Goal: Task Accomplishment & Management: Complete application form

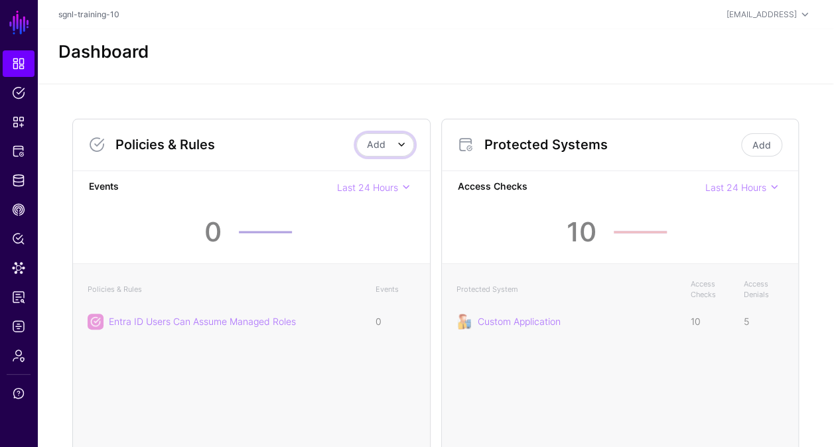
click at [388, 151] on span at bounding box center [396, 145] width 20 height 16
click at [370, 167] on button "Add Policy" at bounding box center [361, 173] width 106 height 21
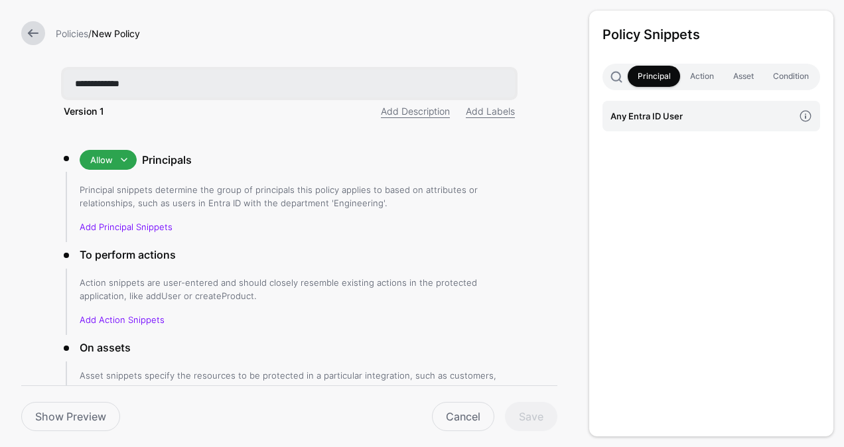
type input "**********"
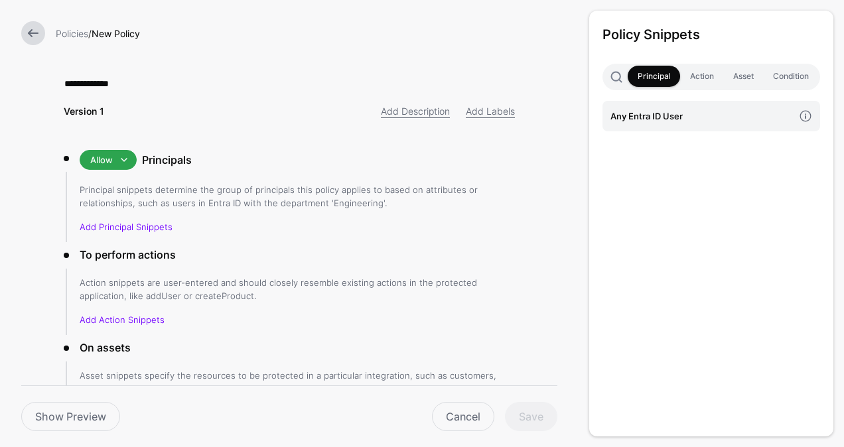
click at [435, 171] on li "Allow Allow Deny Principals Principal snippets determine the group of principal…" at bounding box center [289, 196] width 451 height 92
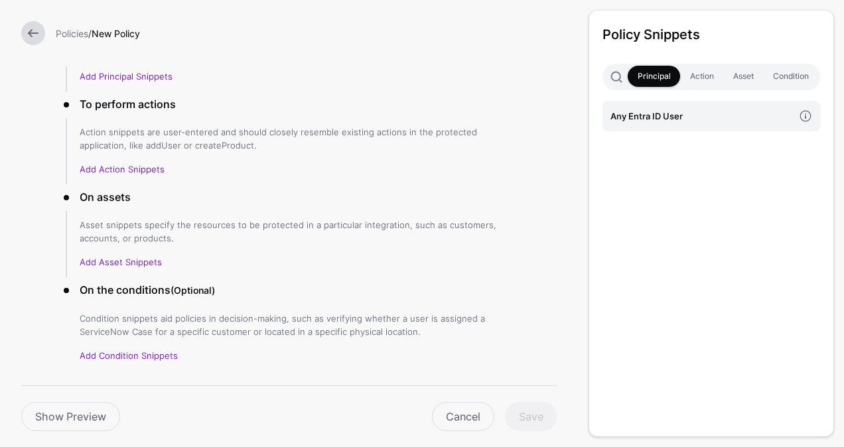
scroll to position [150, 0]
click at [135, 77] on link "Add Principal Snippets" at bounding box center [126, 77] width 93 height 11
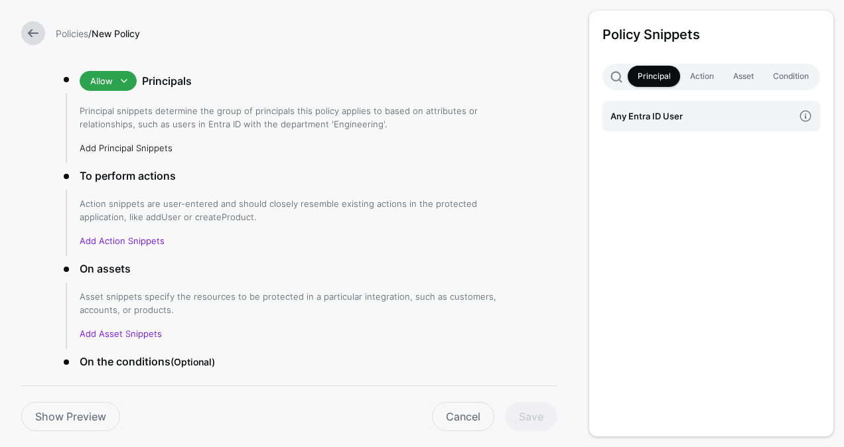
click at [132, 147] on link "Add Principal Snippets" at bounding box center [126, 148] width 93 height 11
click at [118, 81] on span at bounding box center [124, 81] width 16 height 16
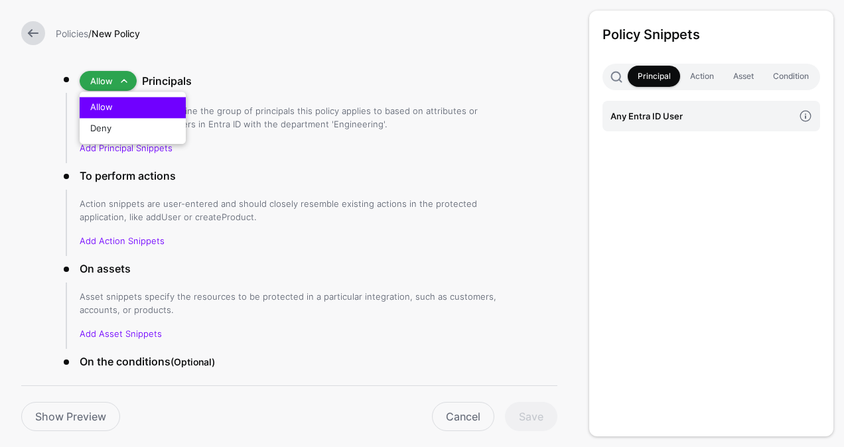
click at [147, 108] on div "Allow" at bounding box center [132, 107] width 85 height 13
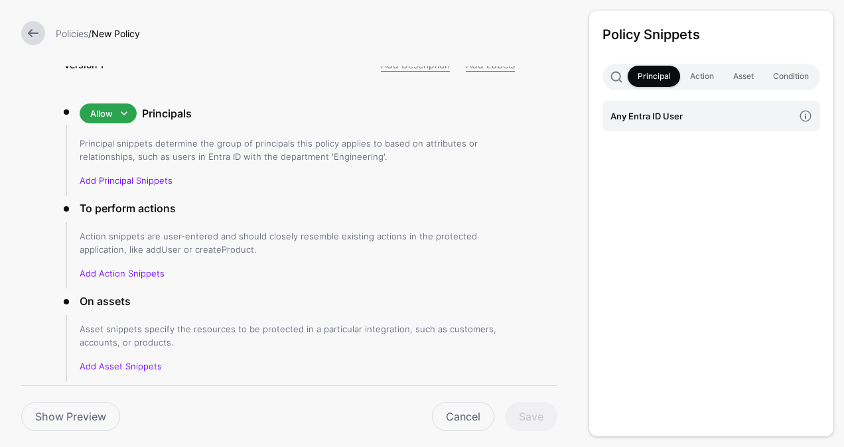
scroll to position [0, 0]
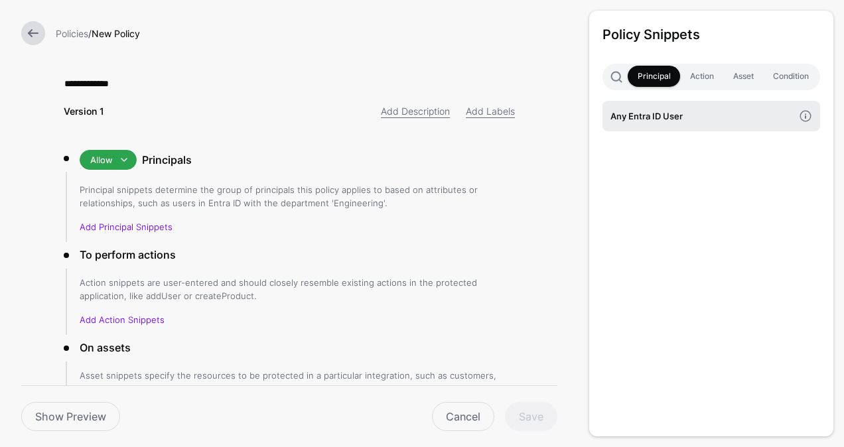
click at [684, 126] on link "Any Entra ID User" at bounding box center [712, 116] width 218 height 31
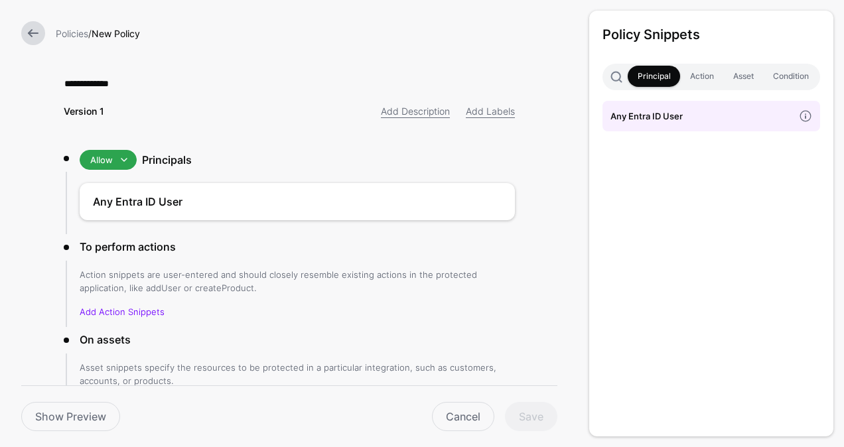
click at [664, 116] on h4 "Any Entra ID User" at bounding box center [702, 116] width 183 height 15
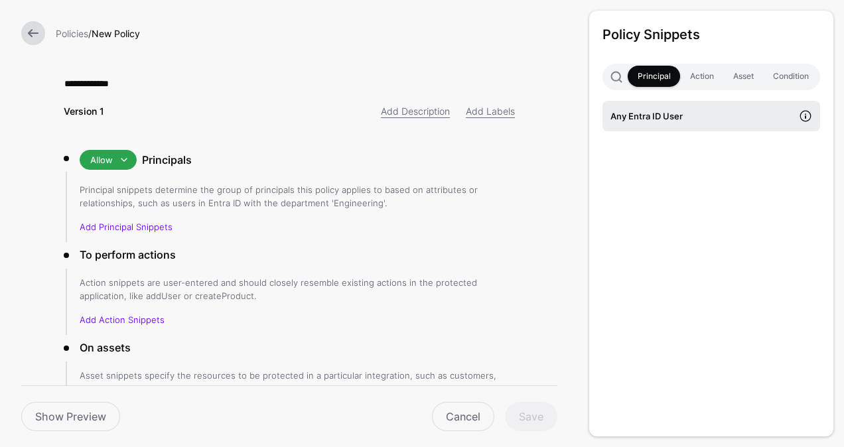
click at [808, 115] on span at bounding box center [805, 116] width 29 height 29
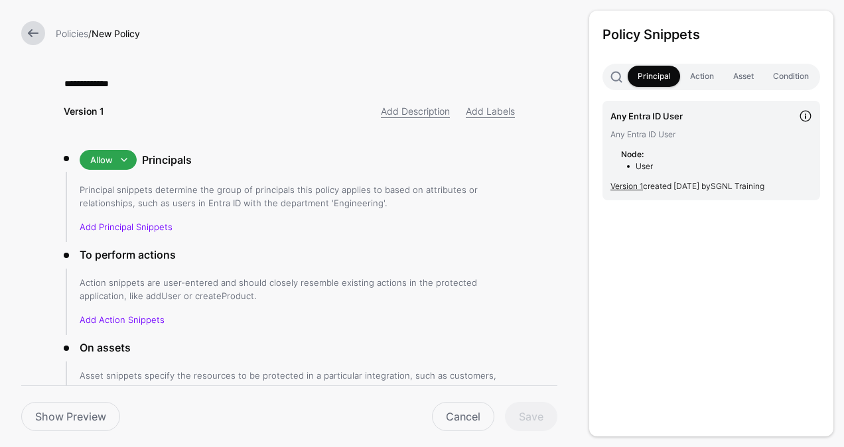
click at [701, 226] on div "Policy Snippets Principal Action Asset Condition Any Entra ID User Any Entra ID…" at bounding box center [711, 224] width 244 height 426
click at [126, 316] on link "Add Action Snippets" at bounding box center [122, 320] width 85 height 11
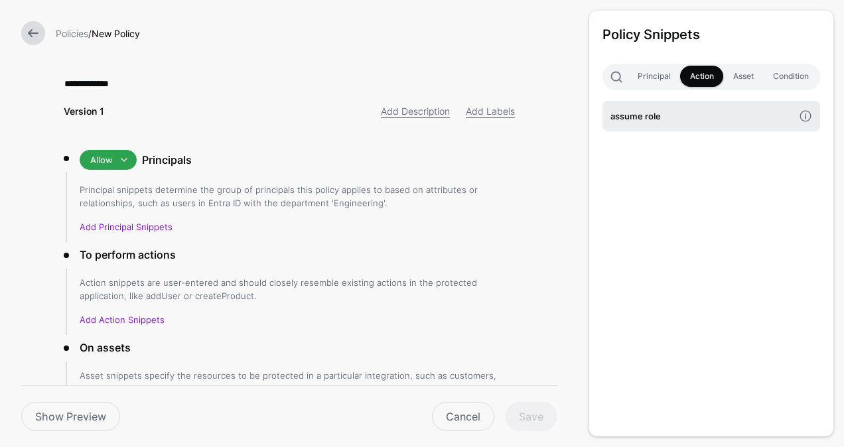
click at [665, 114] on h4 "assume role" at bounding box center [702, 116] width 183 height 15
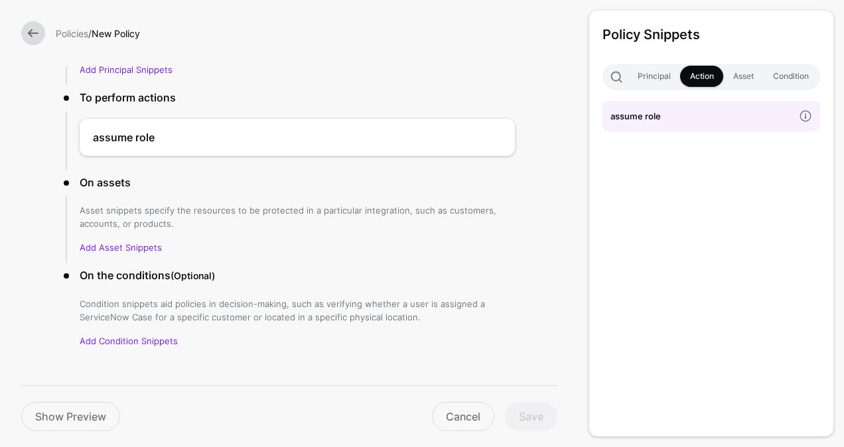
scroll to position [158, 0]
click at [113, 243] on link "Add Asset Snippets" at bounding box center [121, 247] width 82 height 11
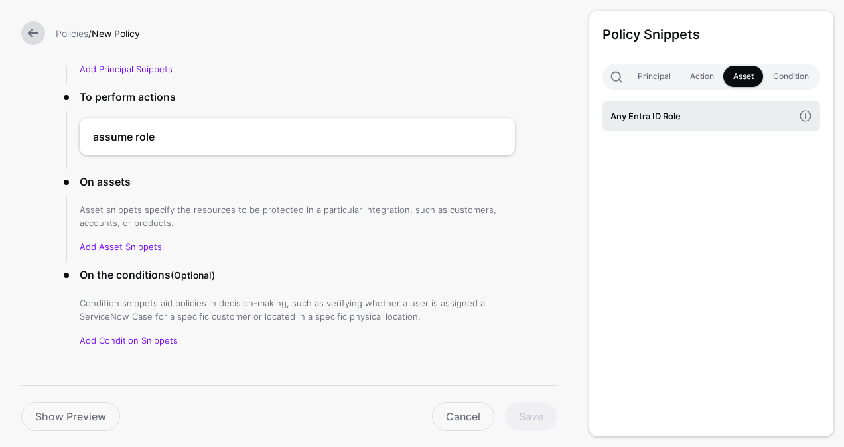
click at [648, 121] on h4 "Any Entra ID Role" at bounding box center [702, 116] width 183 height 15
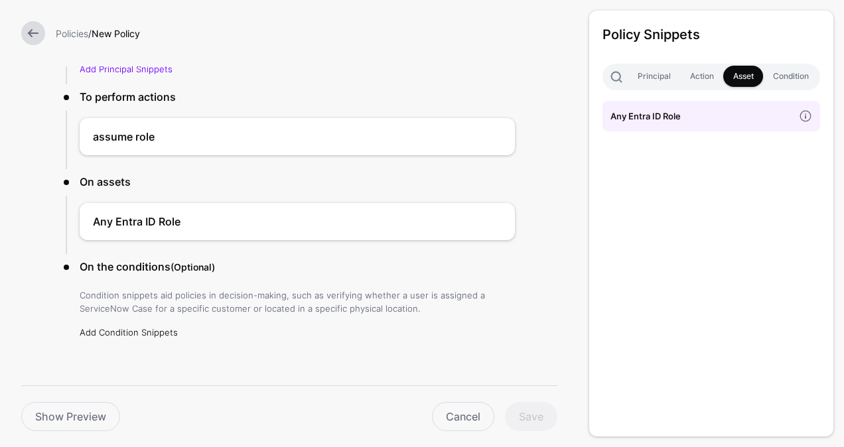
click at [133, 333] on link "Add Condition Snippets" at bounding box center [129, 332] width 98 height 11
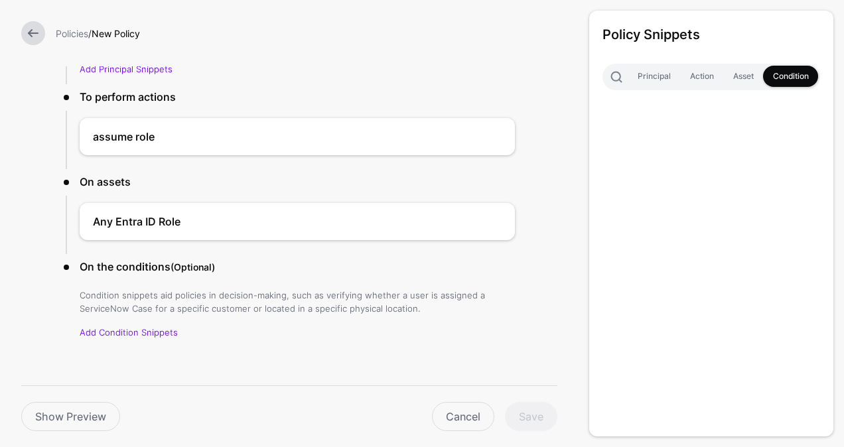
click at [427, 350] on div "**********" at bounding box center [289, 152] width 494 height 620
click at [121, 336] on link "Add Condition Snippets" at bounding box center [129, 332] width 98 height 11
click at [802, 118] on div "Policy Snippets Principal Action Asset Condition" at bounding box center [711, 224] width 244 height 426
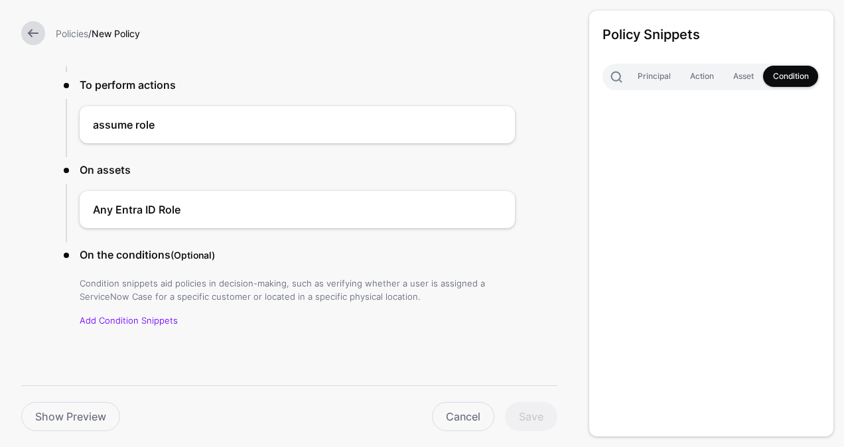
scroll to position [171, 0]
click at [126, 281] on p "Condition snippets aid policies in decision-making, such as verifying whether a…" at bounding box center [297, 288] width 435 height 27
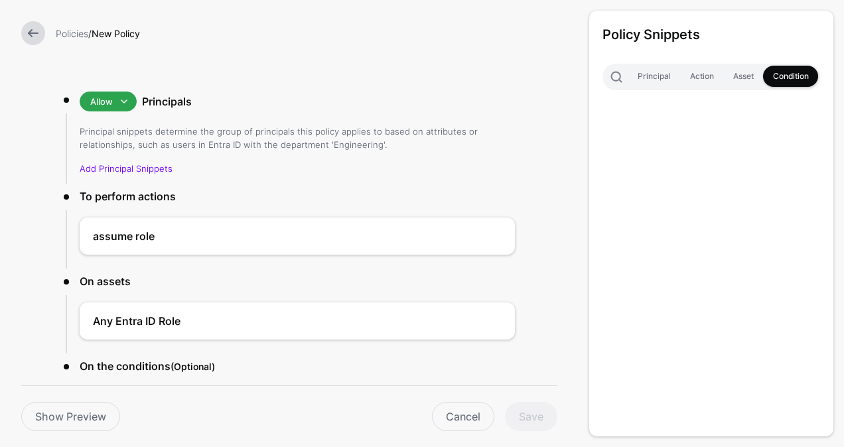
scroll to position [1, 0]
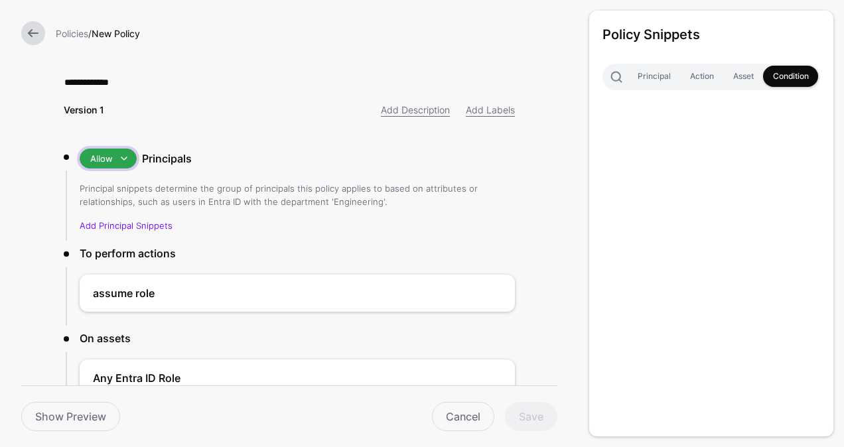
click at [116, 159] on span at bounding box center [124, 159] width 16 height 16
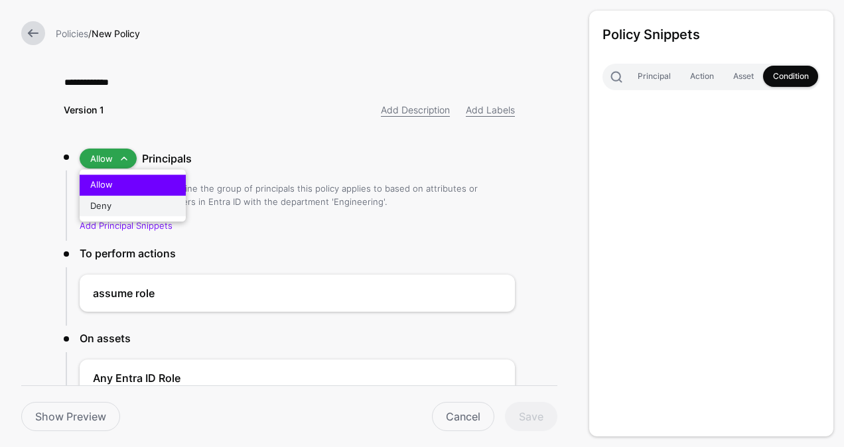
click at [117, 200] on div "Deny" at bounding box center [132, 206] width 85 height 13
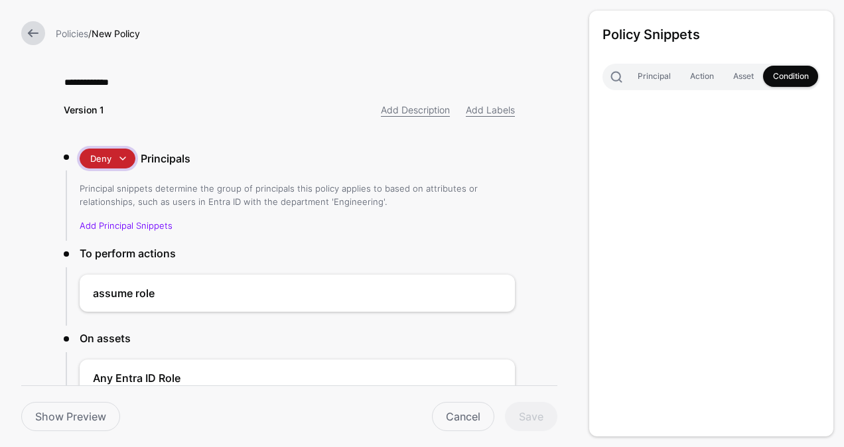
click at [115, 156] on span at bounding box center [123, 159] width 16 height 16
click at [116, 186] on div "Allow" at bounding box center [132, 185] width 85 height 13
click at [743, 80] on link "Asset" at bounding box center [743, 76] width 40 height 21
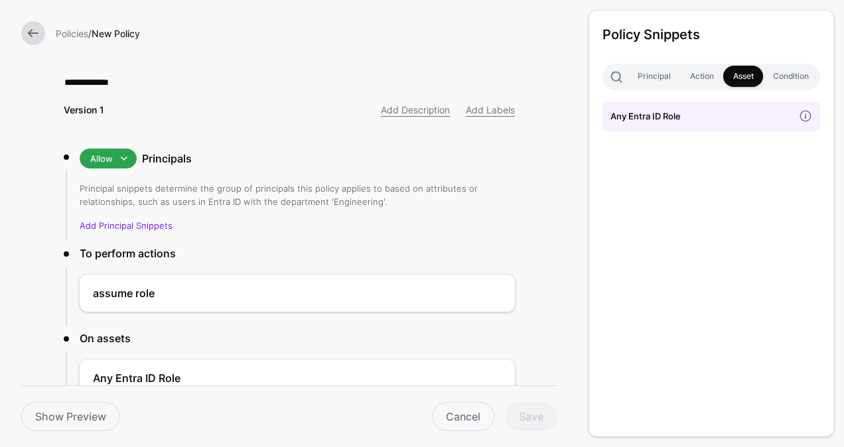
click at [713, 115] on h4 "Any Entra ID Role" at bounding box center [702, 116] width 183 height 15
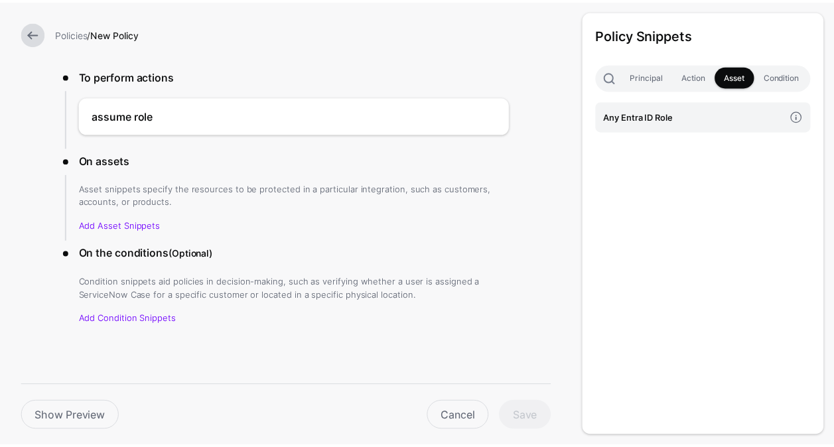
scroll to position [0, 0]
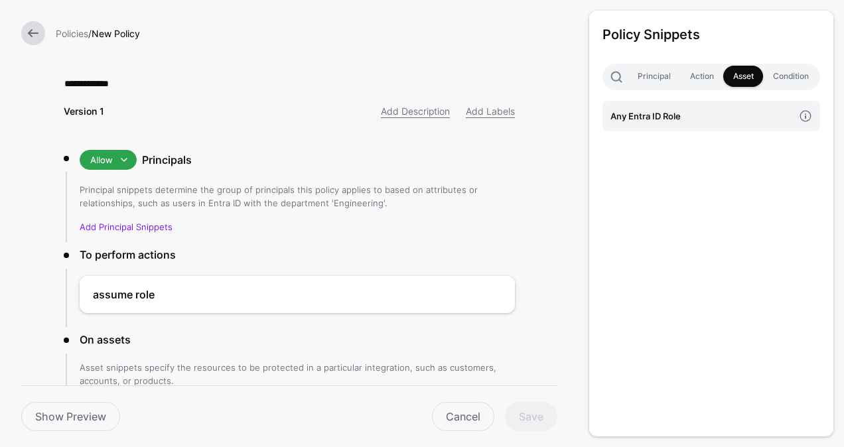
click at [36, 33] on link at bounding box center [33, 33] width 24 height 24
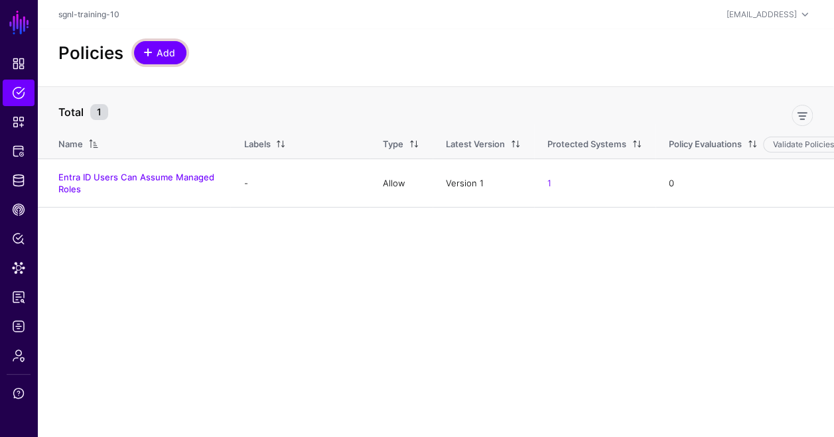
click at [166, 52] on span "Add" at bounding box center [166, 53] width 22 height 14
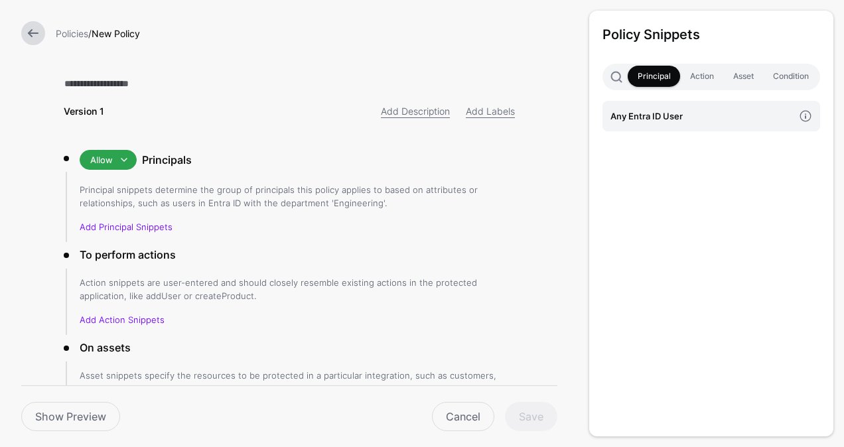
click at [33, 35] on link at bounding box center [33, 33] width 24 height 24
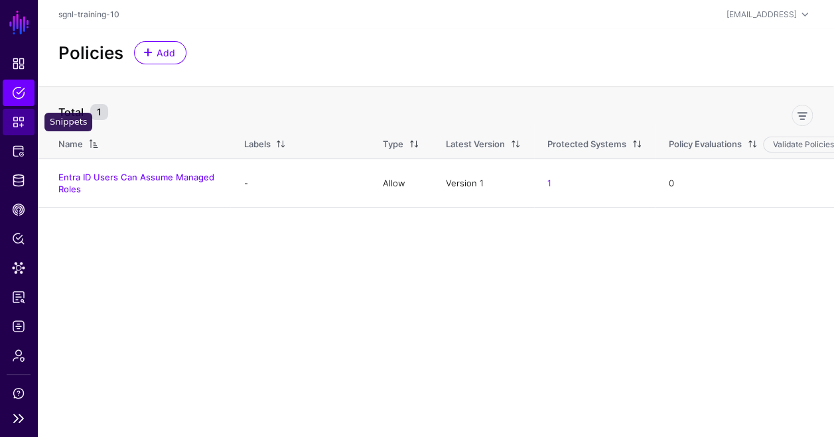
click at [17, 121] on span "Snippets" at bounding box center [18, 121] width 13 height 13
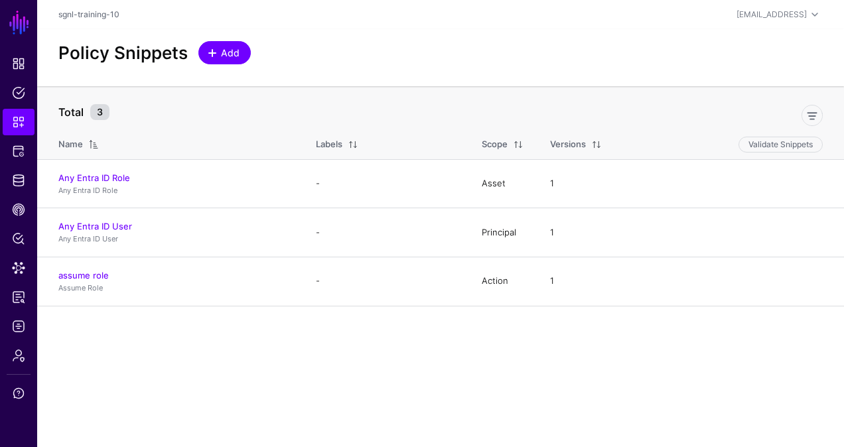
click at [227, 53] on span "Add" at bounding box center [231, 53] width 22 height 14
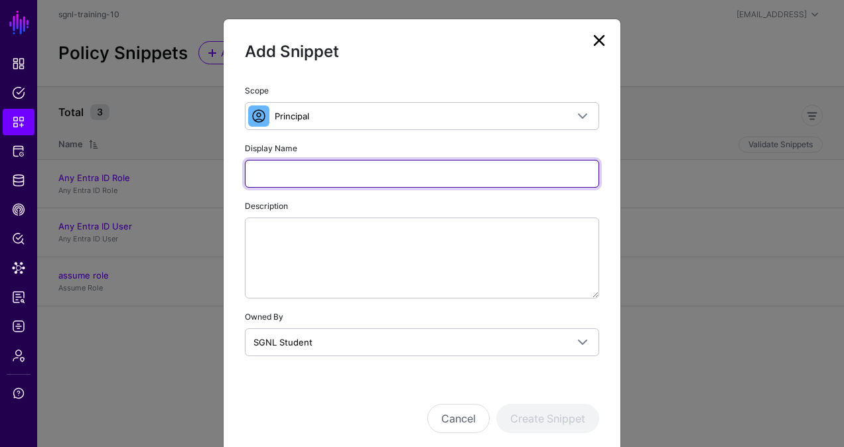
click at [305, 162] on input "Display Name" at bounding box center [422, 174] width 354 height 28
type input "**********"
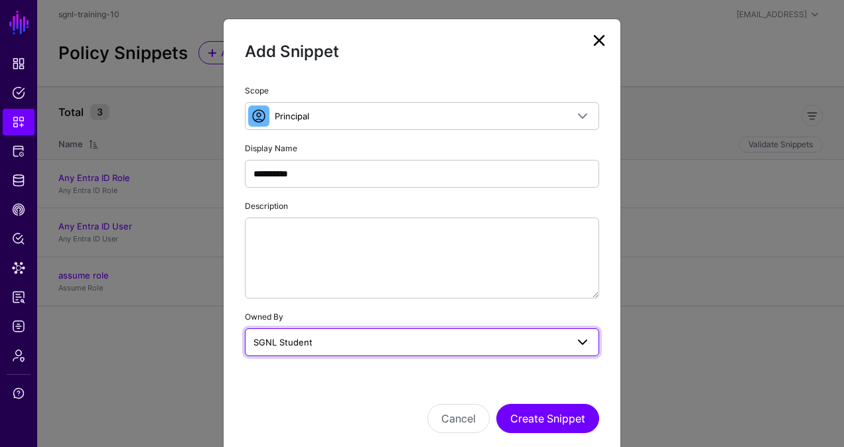
click at [293, 339] on span "SGNL Student" at bounding box center [283, 342] width 59 height 11
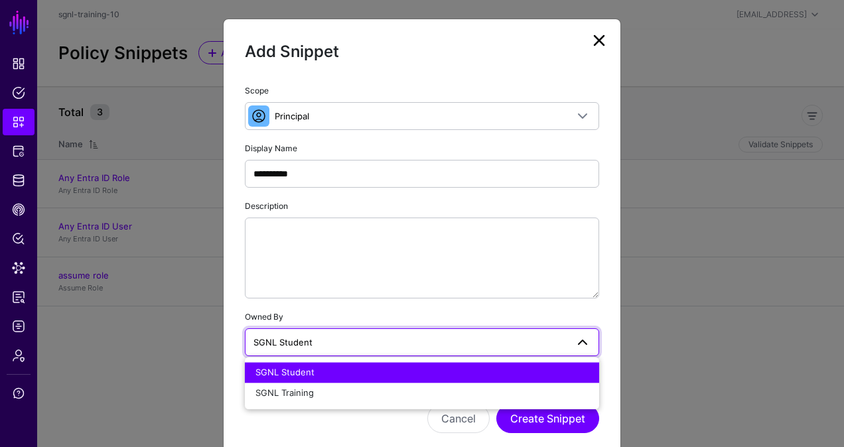
click at [293, 339] on span "SGNL Student" at bounding box center [283, 342] width 59 height 11
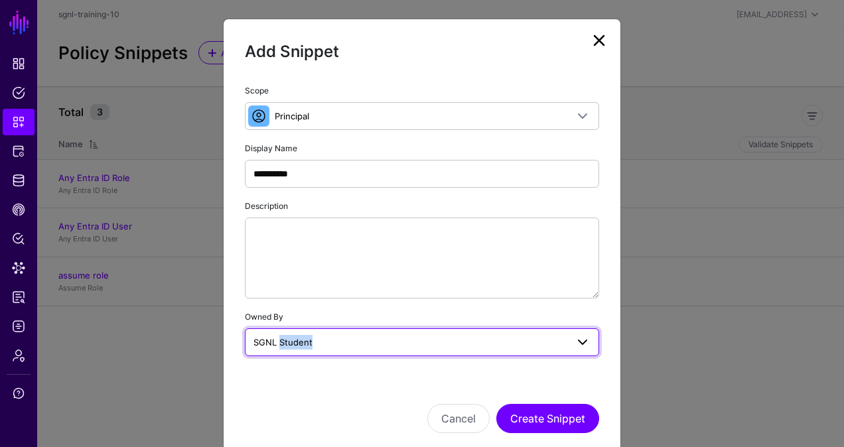
click at [293, 339] on span "SGNL Student" at bounding box center [283, 342] width 59 height 11
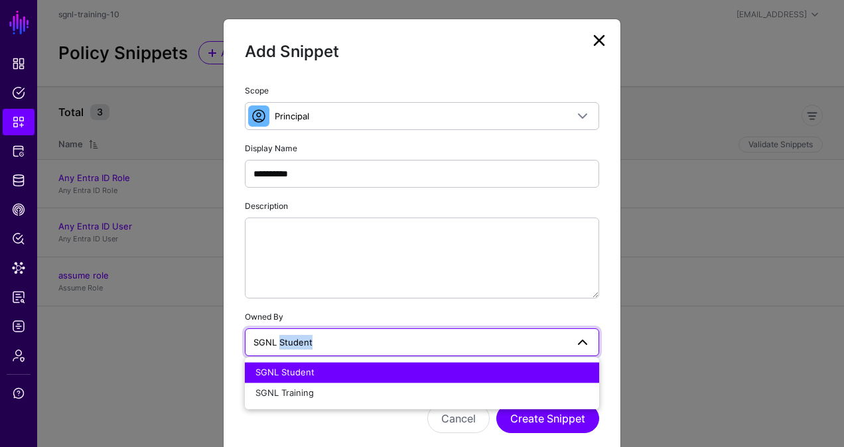
click at [534, 297] on div "**********" at bounding box center [422, 219] width 354 height 273
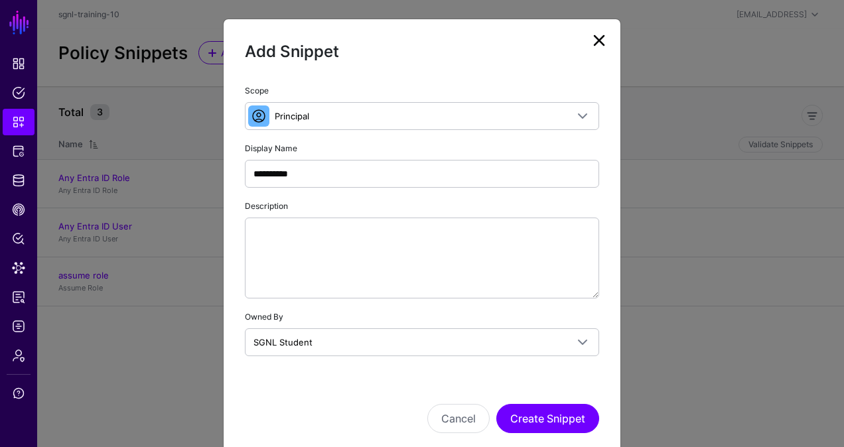
click at [341, 419] on div "Cancel Create Snippet" at bounding box center [422, 418] width 354 height 29
click at [558, 418] on button "Create Snippet" at bounding box center [547, 418] width 103 height 29
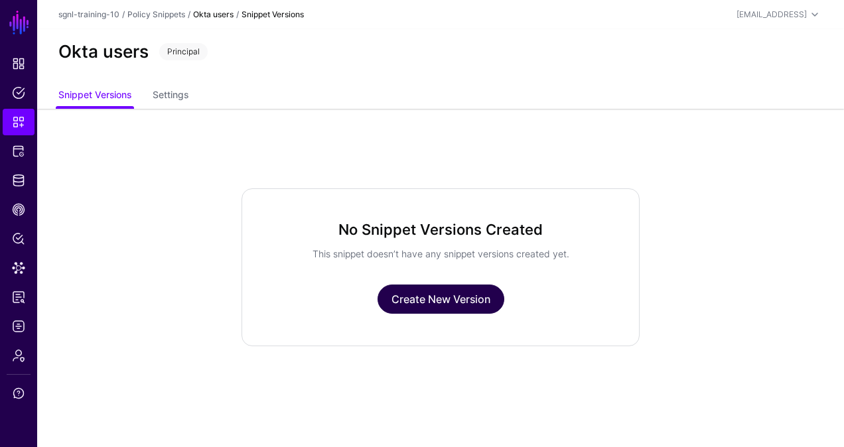
click at [455, 307] on link "Create New Version" at bounding box center [441, 299] width 127 height 29
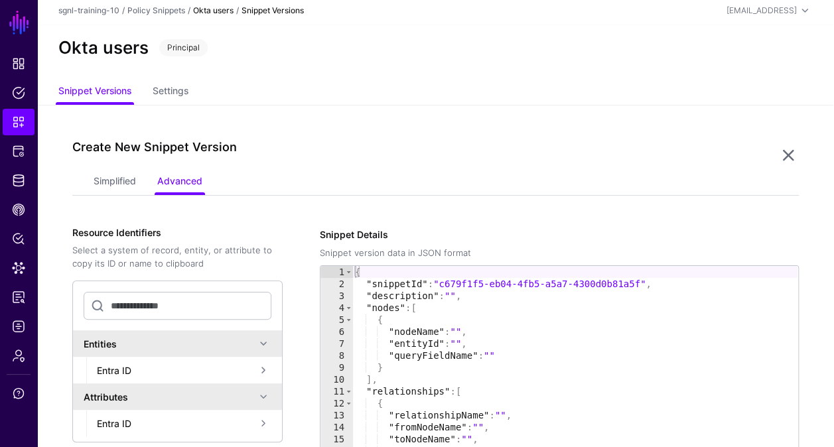
scroll to position [3, 0]
click at [115, 186] on link "Simplified" at bounding box center [115, 183] width 42 height 25
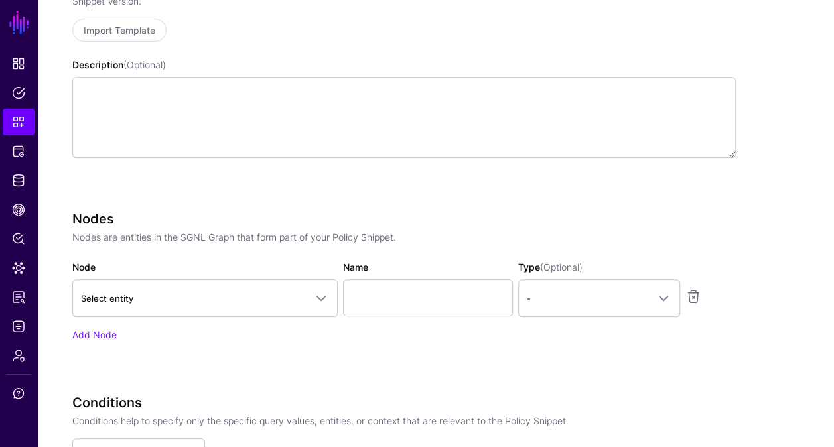
scroll to position [272, 0]
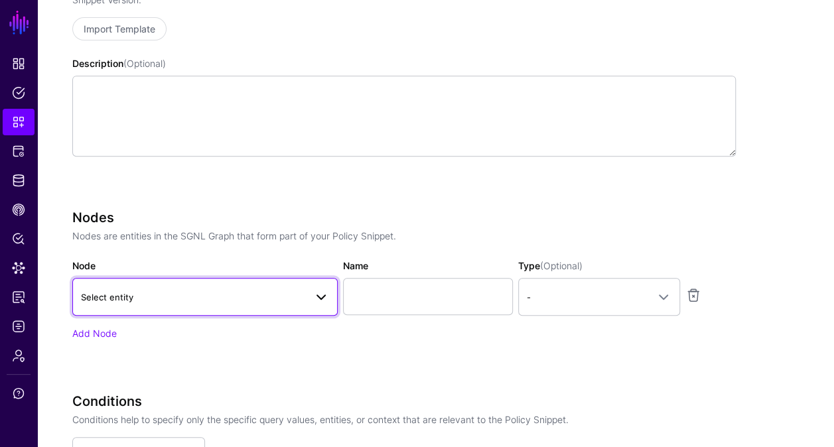
click at [227, 299] on span "Select entity" at bounding box center [193, 297] width 224 height 15
type input "*"
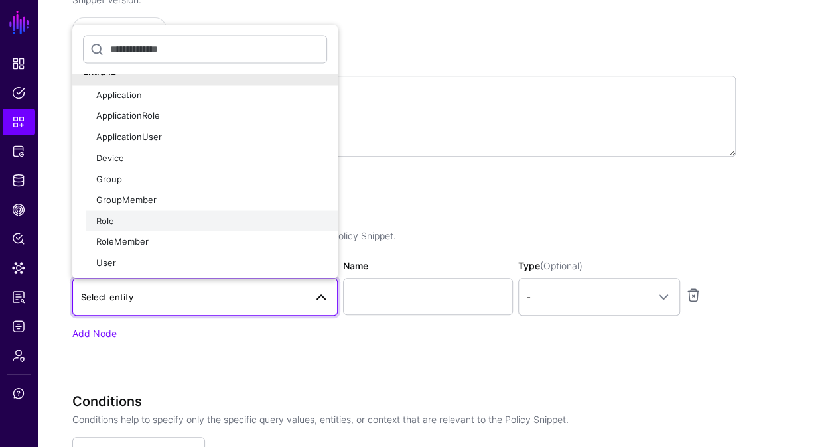
scroll to position [15, 0]
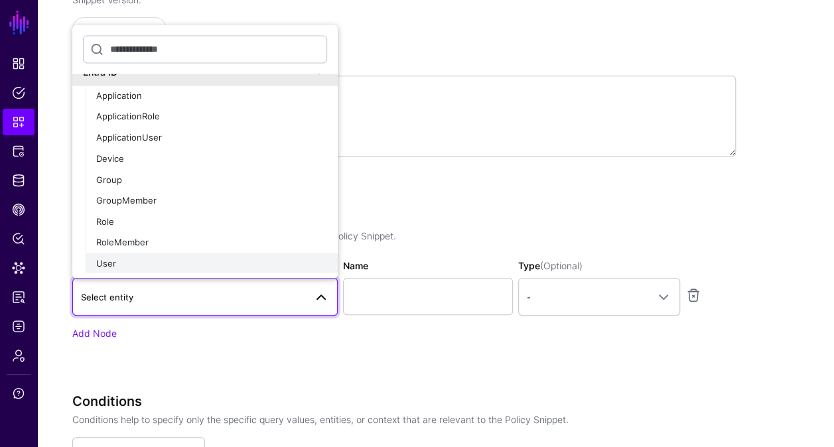
click at [228, 257] on div "User" at bounding box center [211, 263] width 231 height 13
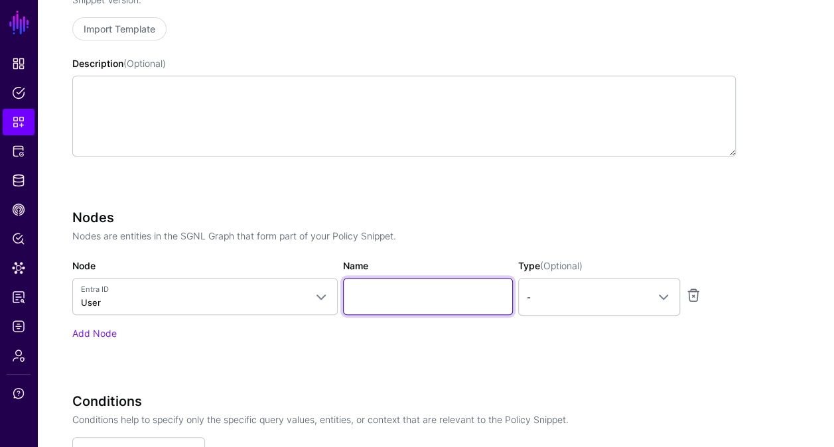
click at [382, 293] on input "Name" at bounding box center [428, 296] width 170 height 37
type input "********"
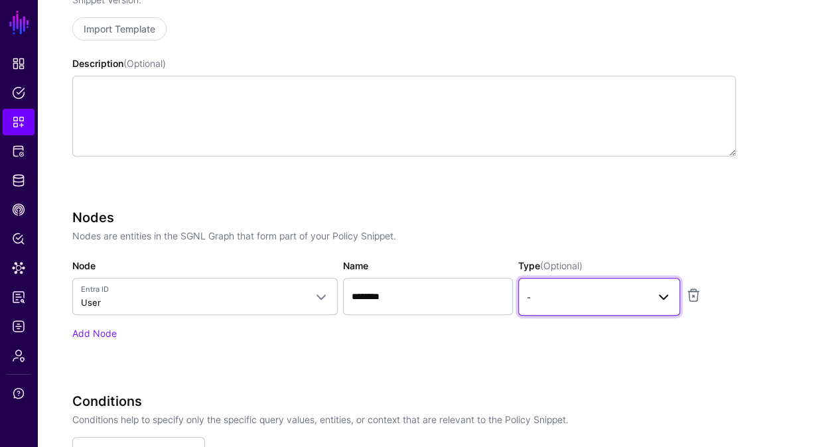
click at [565, 294] on span "-" at bounding box center [587, 297] width 121 height 15
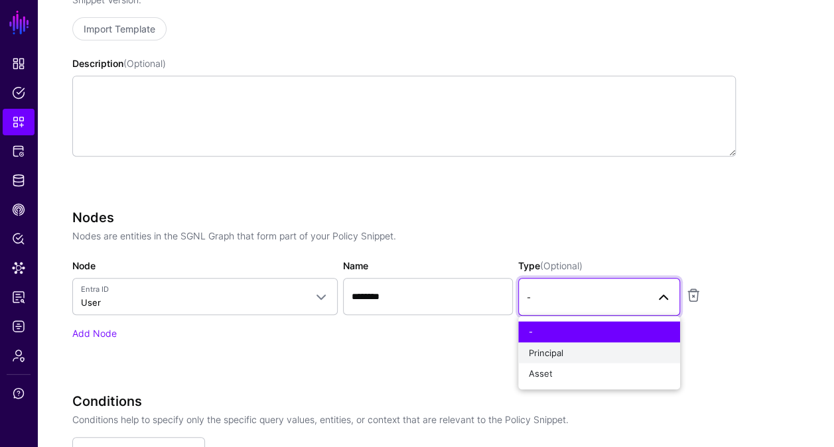
click at [563, 356] on span "Principal" at bounding box center [546, 352] width 35 height 11
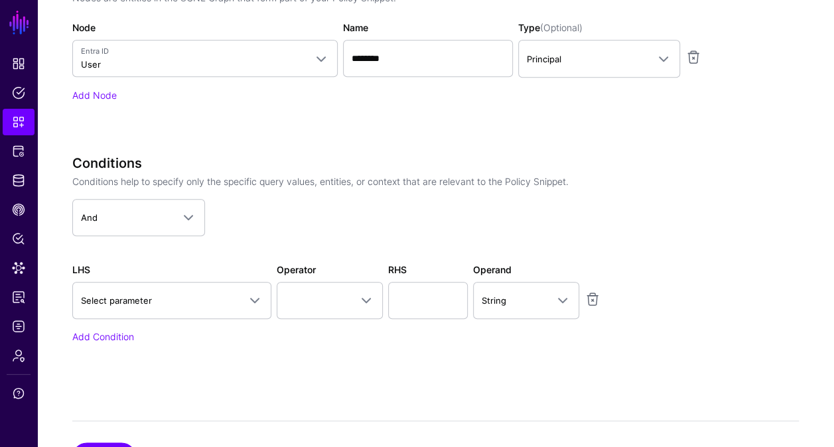
scroll to position [568, 0]
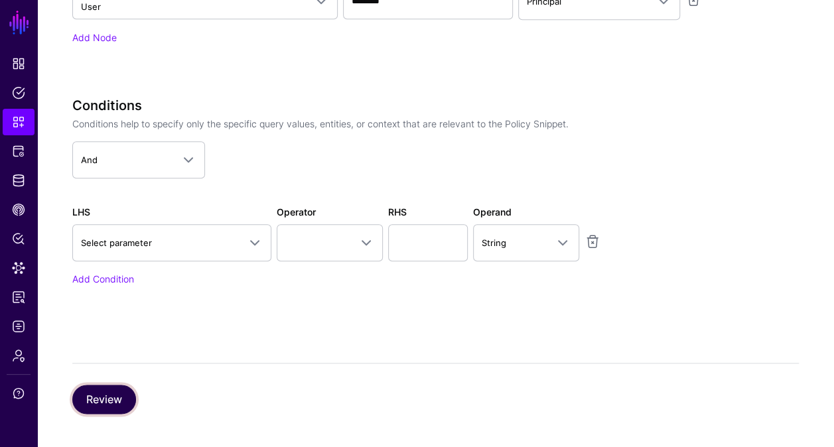
click at [115, 389] on button "Review" at bounding box center [104, 399] width 64 height 29
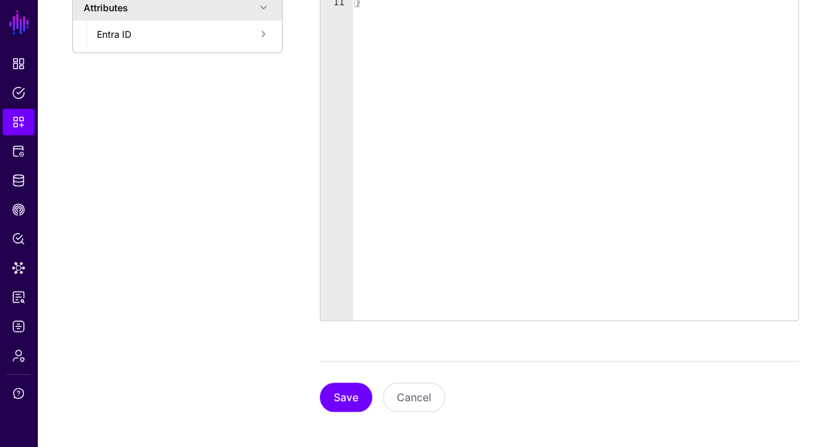
scroll to position [394, 0]
click at [354, 401] on button "Save" at bounding box center [346, 397] width 52 height 29
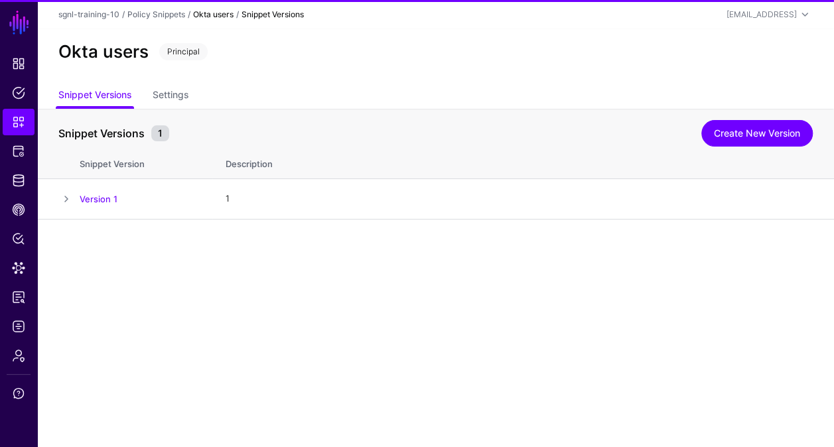
scroll to position [0, 0]
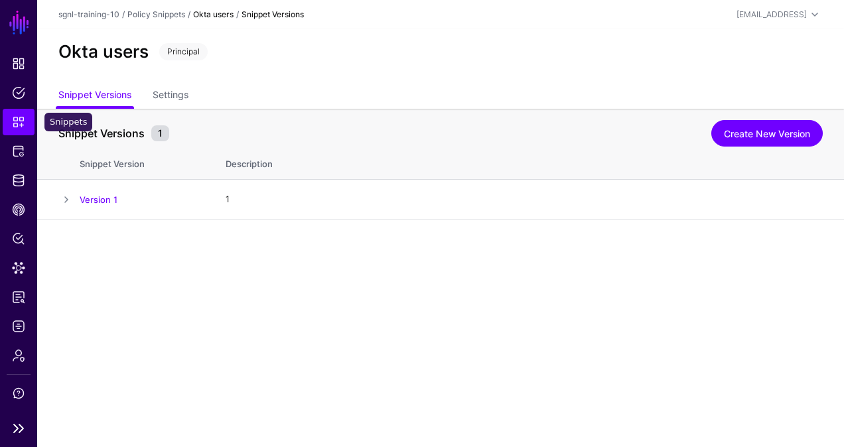
click at [20, 117] on span "Snippets" at bounding box center [18, 121] width 13 height 13
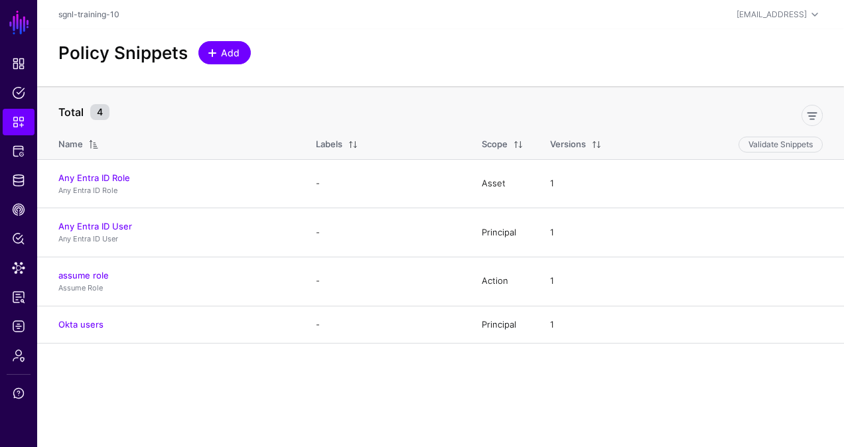
click at [230, 50] on span "Add" at bounding box center [231, 53] width 22 height 14
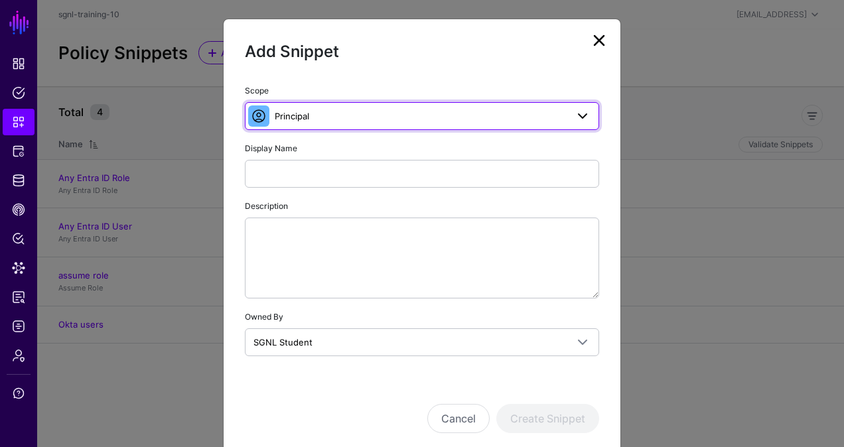
click at [337, 115] on span "Principal" at bounding box center [421, 116] width 292 height 15
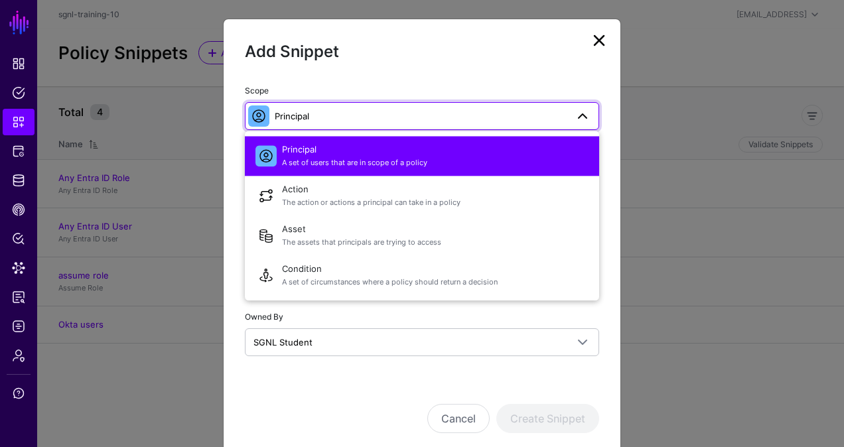
click at [384, 77] on div "Add Snippet" at bounding box center [422, 61] width 354 height 42
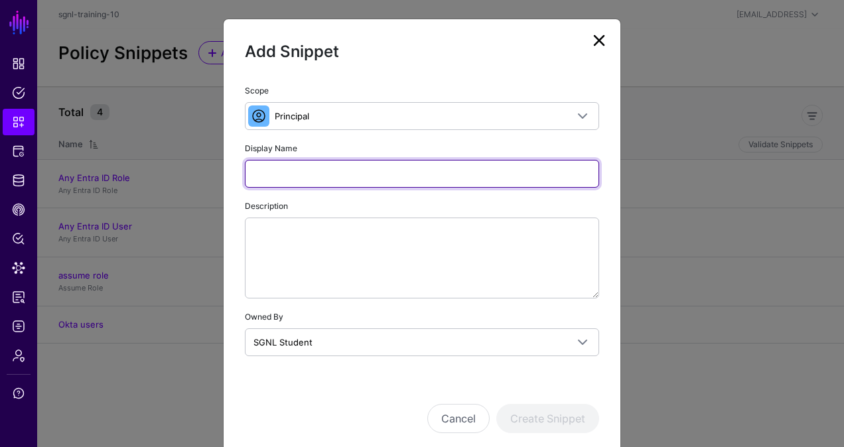
click at [361, 169] on input "Display Name" at bounding box center [422, 174] width 354 height 28
paste input "**********"
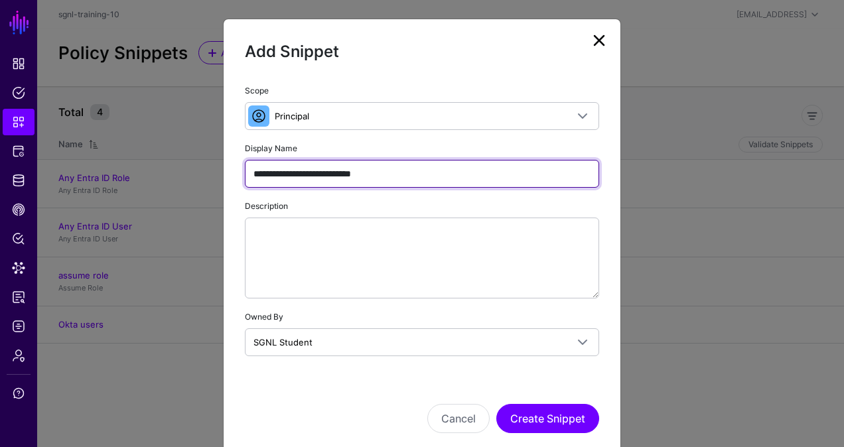
type input "**********"
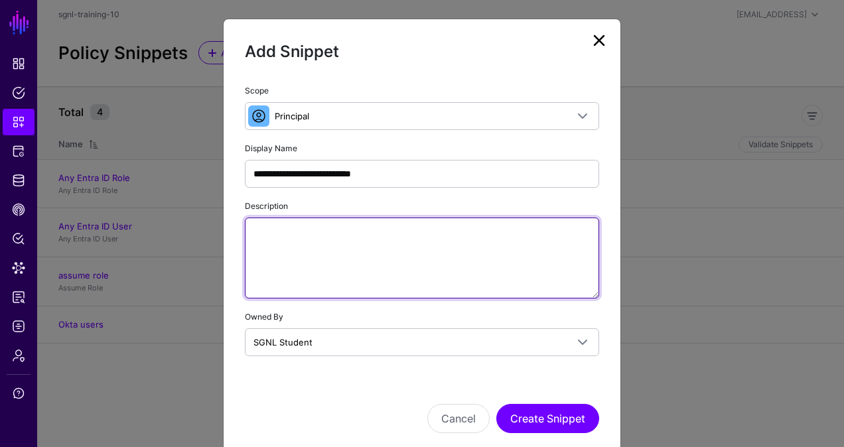
click at [361, 250] on textarea "Description" at bounding box center [422, 258] width 354 height 81
paste textarea "**********"
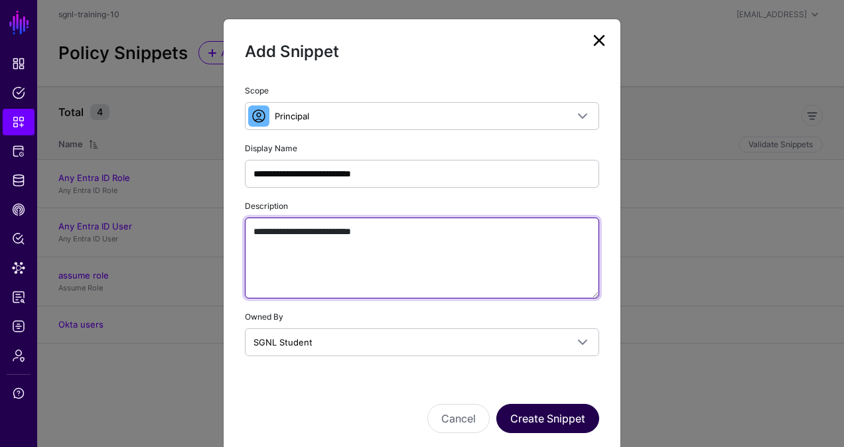
type textarea "**********"
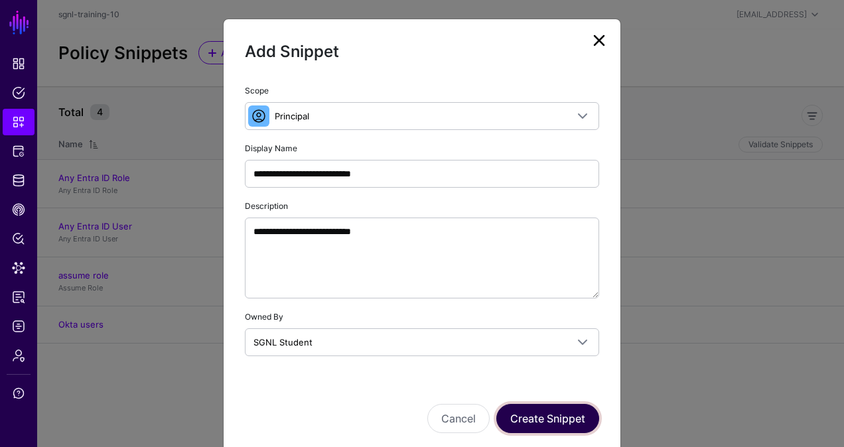
click at [555, 415] on button "Create Snippet" at bounding box center [547, 418] width 103 height 29
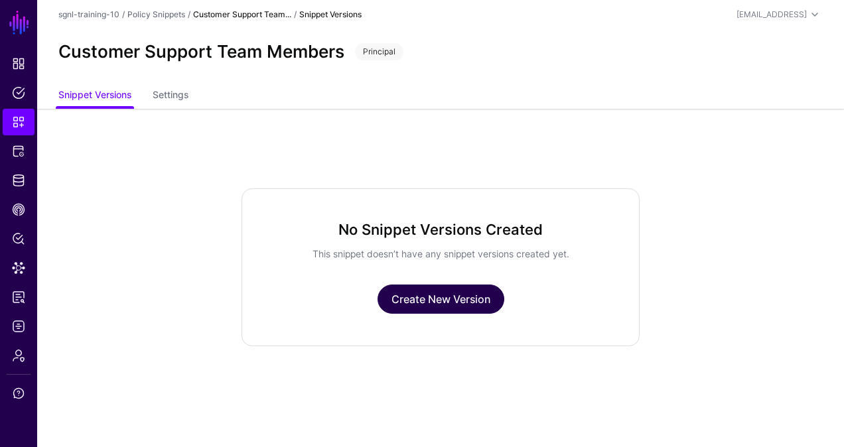
click at [455, 302] on link "Create New Version" at bounding box center [441, 299] width 127 height 29
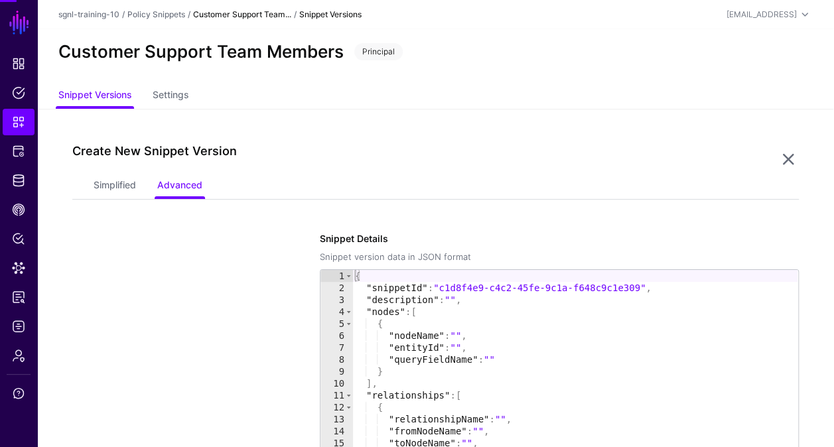
scroll to position [109, 0]
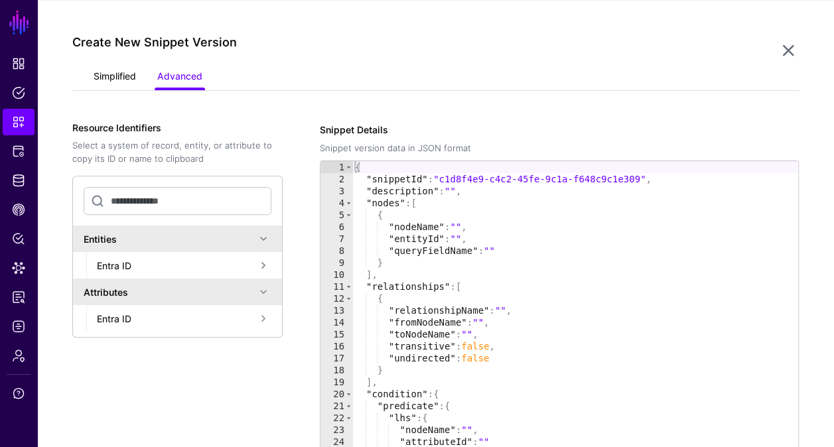
click at [110, 80] on link "Simplified" at bounding box center [115, 77] width 42 height 25
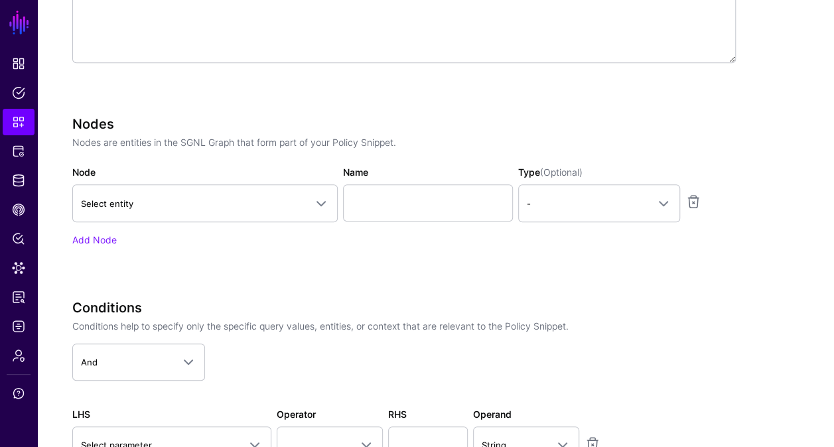
scroll to position [370, 0]
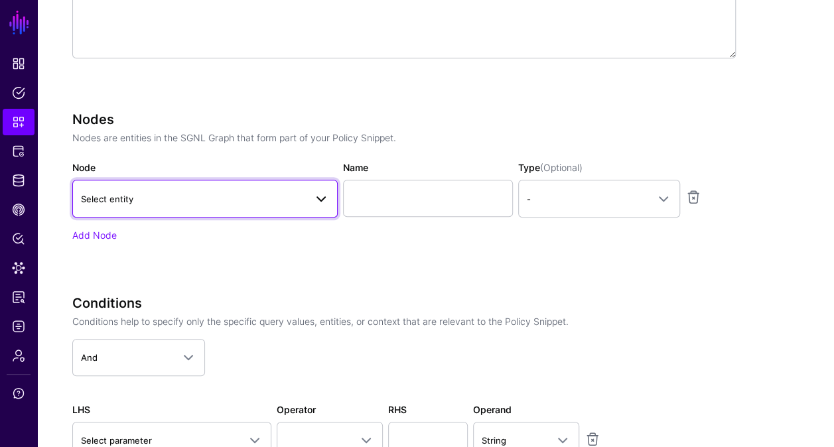
click at [263, 204] on span "Select entity" at bounding box center [193, 199] width 224 height 15
type input "*"
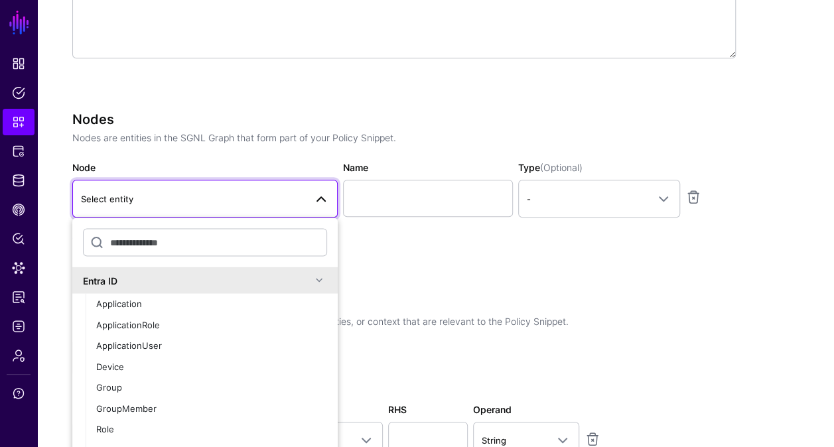
click at [457, 265] on div "Nodes Nodes are entities in the SGNL Graph that form part of your Policy Snippe…" at bounding box center [404, 195] width 664 height 167
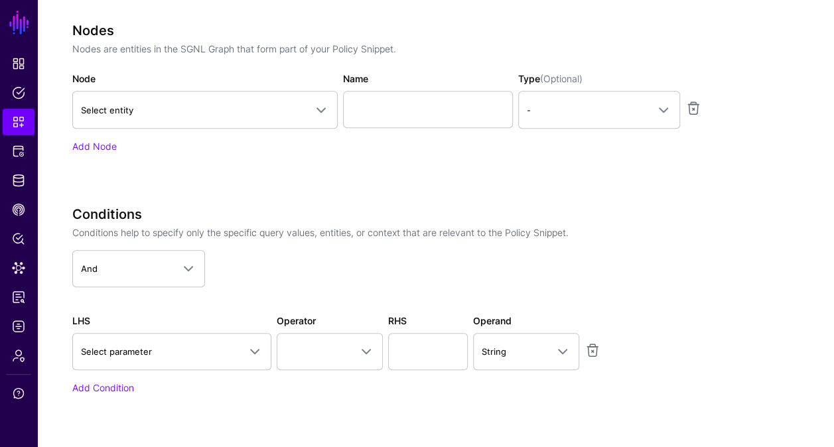
scroll to position [462, 0]
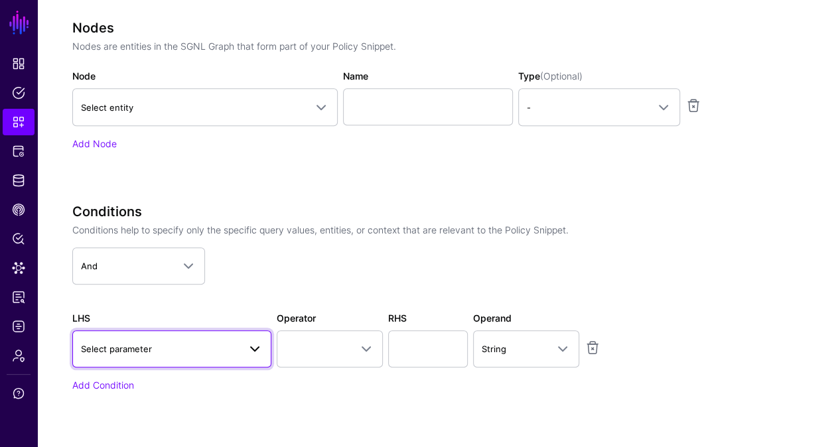
click at [230, 351] on span "Select parameter" at bounding box center [160, 349] width 158 height 15
type input "*"
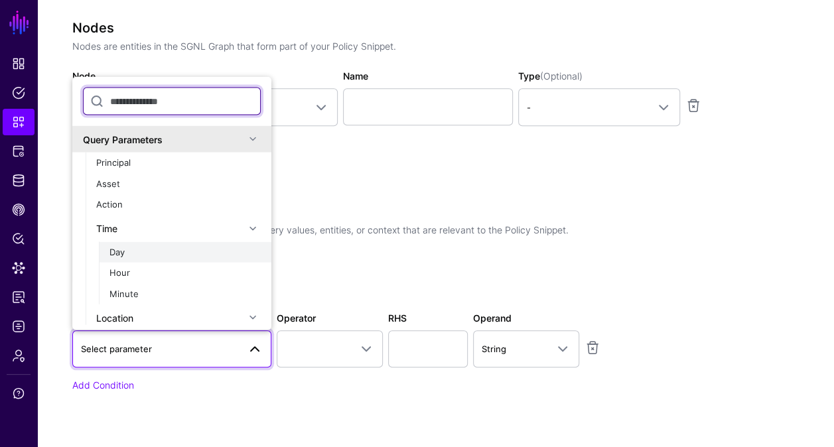
scroll to position [1, 0]
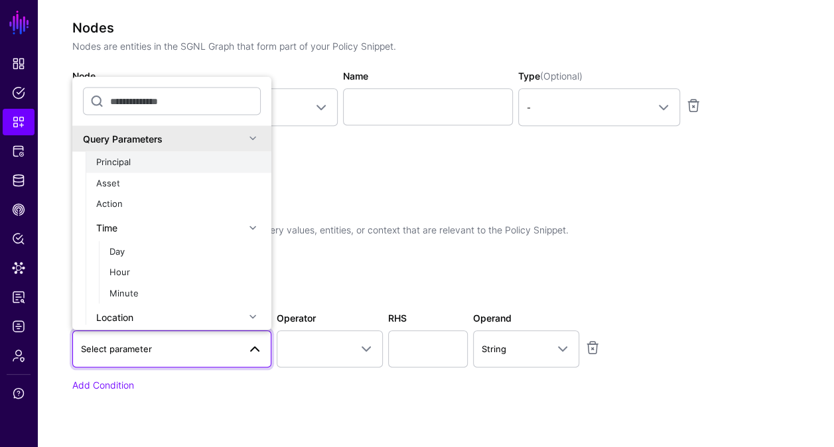
click at [157, 159] on div "Principal" at bounding box center [178, 161] width 165 height 13
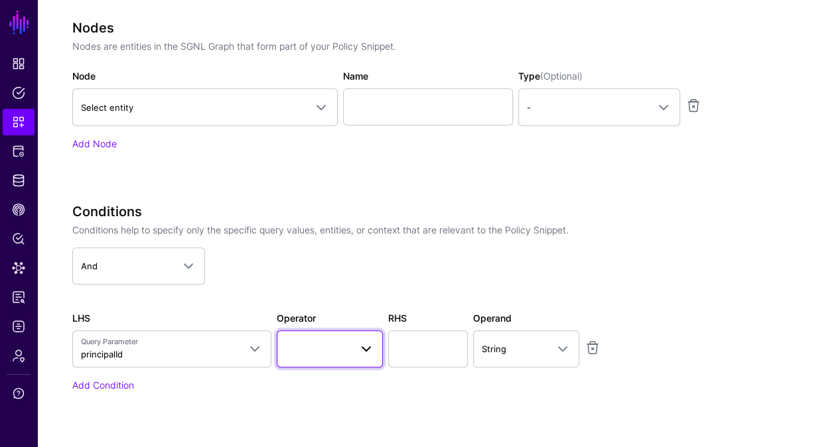
click at [307, 341] on span at bounding box center [329, 349] width 89 height 16
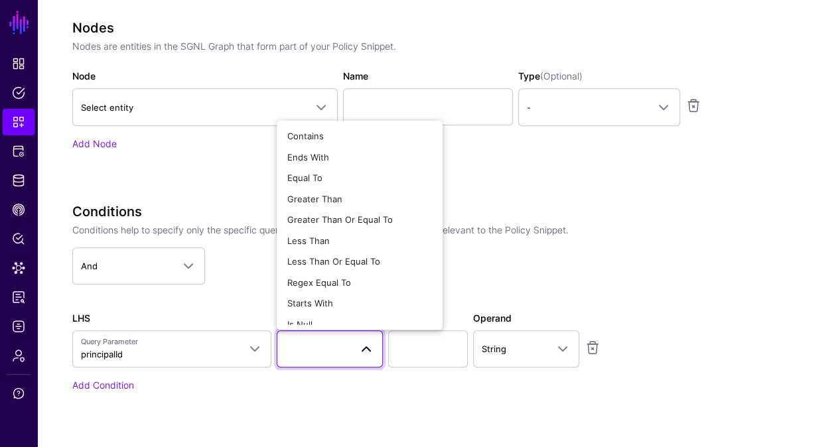
click at [307, 341] on span at bounding box center [329, 349] width 89 height 16
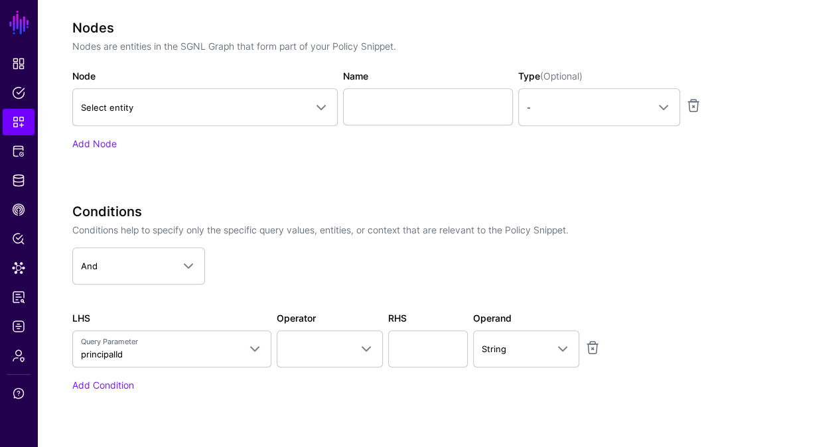
click at [190, 393] on div "Conditions Conditions help to specify only the specific query values, entities,…" at bounding box center [404, 317] width 664 height 226
click at [595, 343] on link at bounding box center [593, 348] width 16 height 16
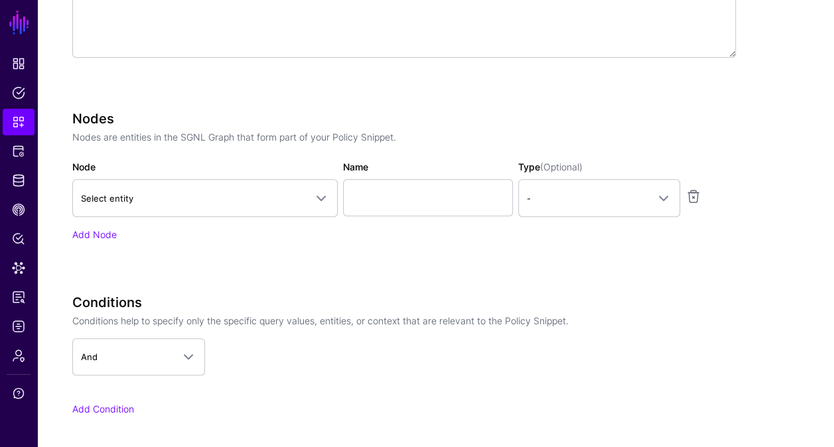
scroll to position [370, 0]
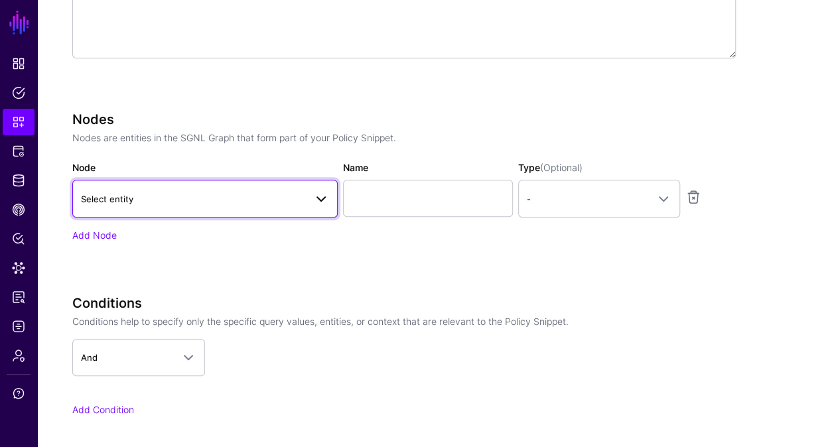
click at [250, 194] on span "Select entity" at bounding box center [193, 199] width 224 height 15
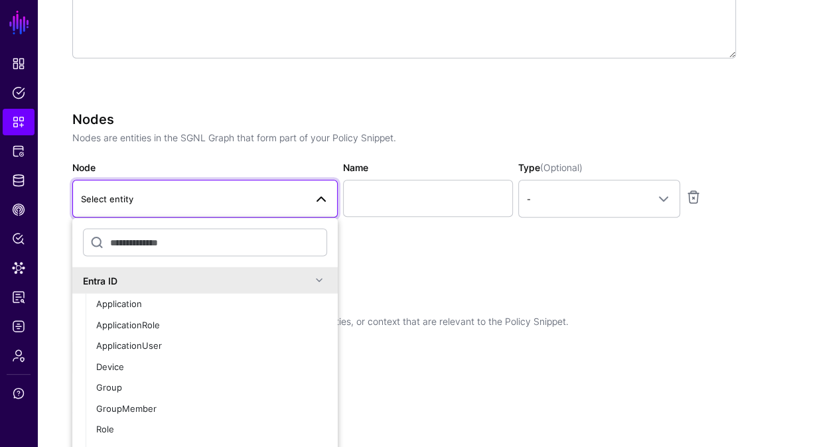
click at [451, 254] on div "Nodes Nodes are entities in the SGNL Graph that form part of your Policy Snippe…" at bounding box center [404, 195] width 664 height 167
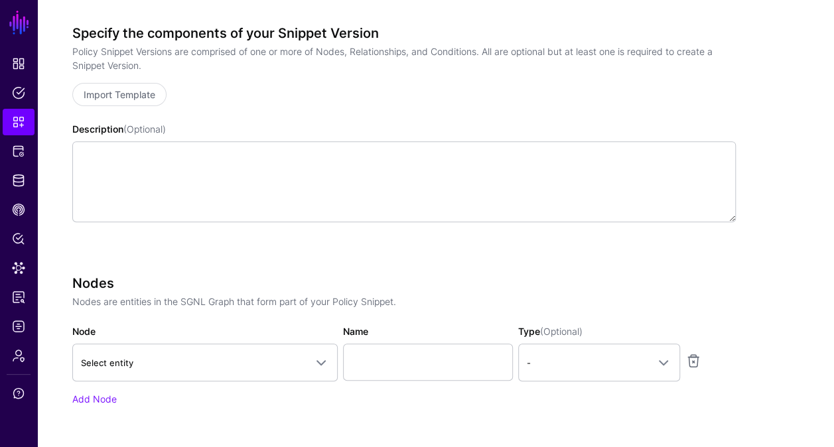
scroll to position [333, 0]
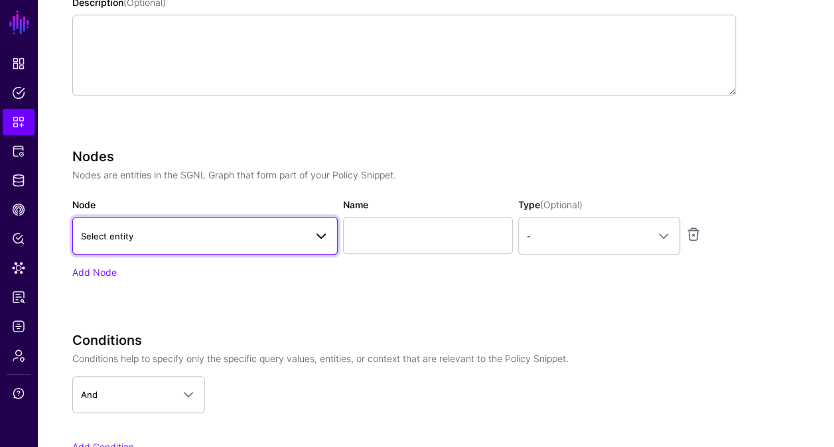
click at [187, 238] on span "Select entity" at bounding box center [193, 236] width 224 height 15
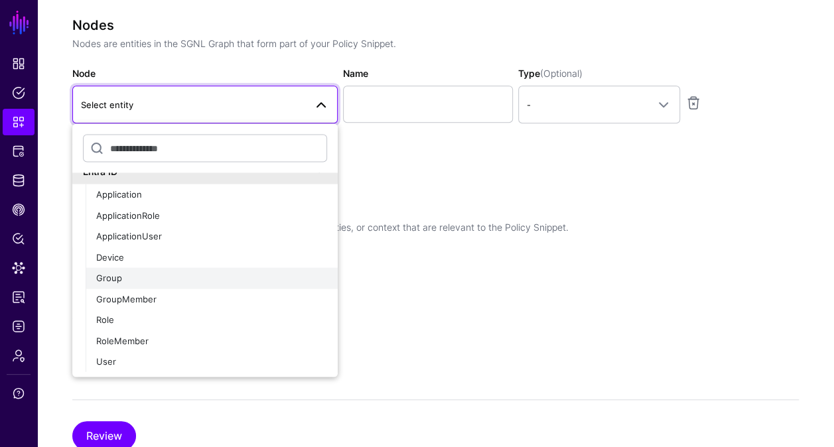
scroll to position [0, 0]
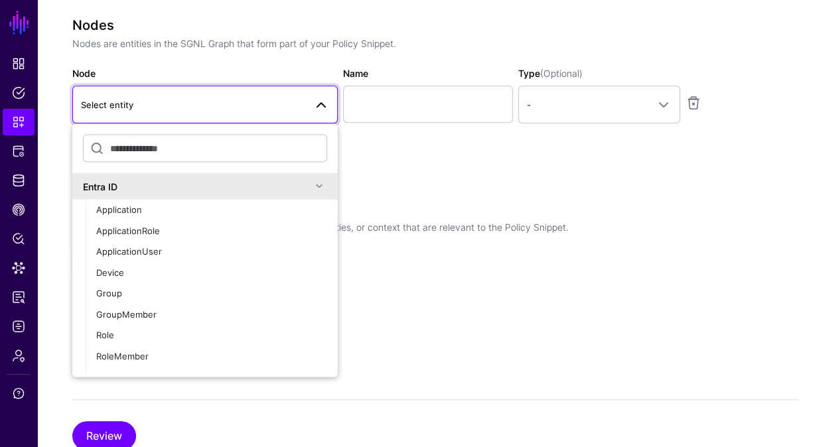
click at [515, 303] on div "Conditions Conditions help to specify only the specific query values, entities,…" at bounding box center [404, 261] width 664 height 121
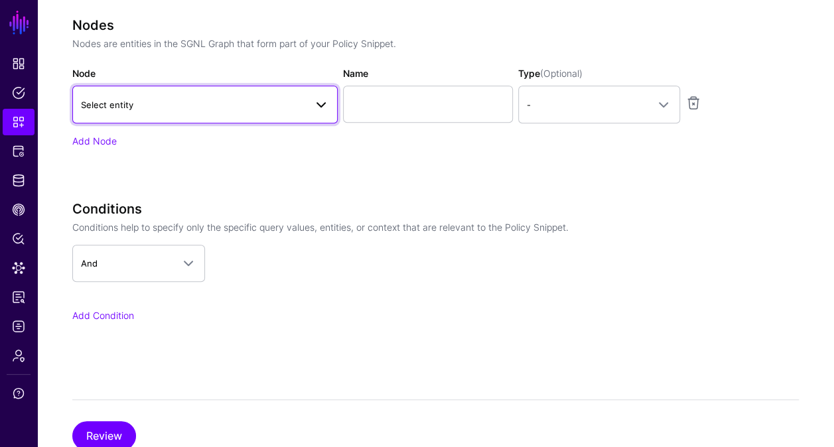
click at [258, 106] on span "Select entity" at bounding box center [193, 105] width 224 height 15
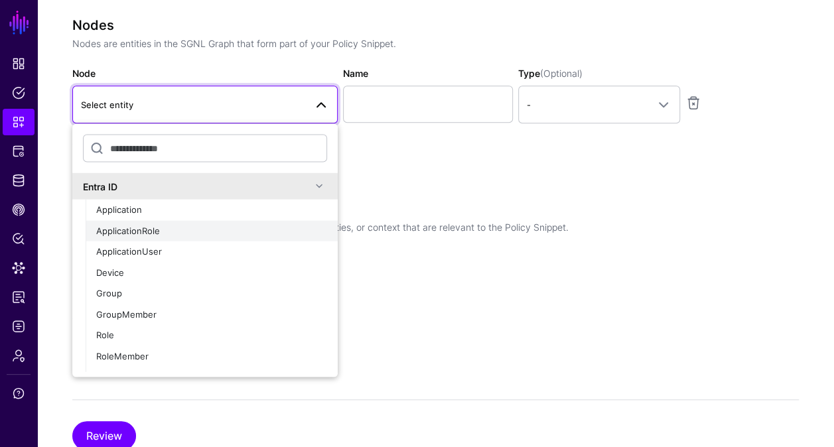
scroll to position [15, 0]
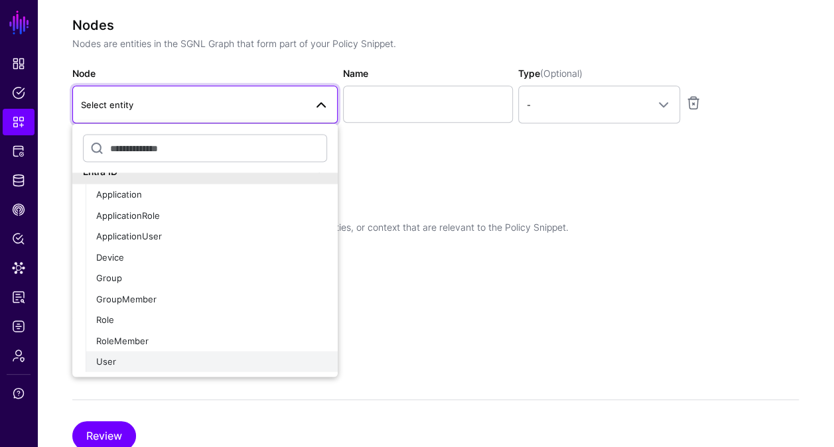
click at [211, 354] on button "User" at bounding box center [212, 362] width 252 height 21
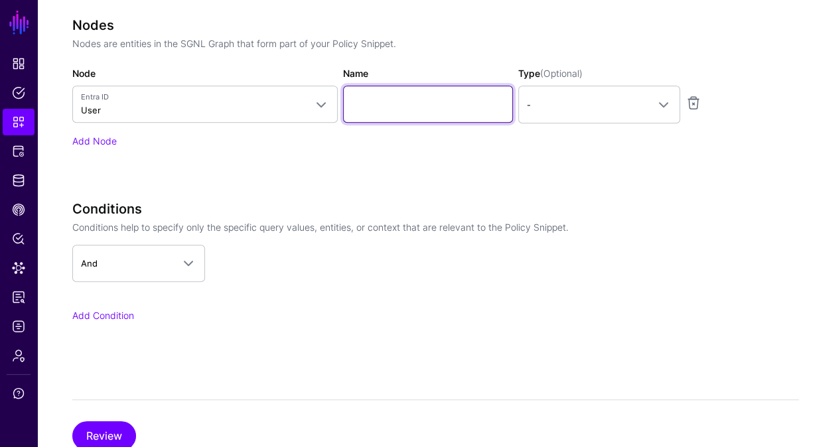
click at [391, 93] on input "Name" at bounding box center [428, 104] width 170 height 37
paste input "********"
type input "********"
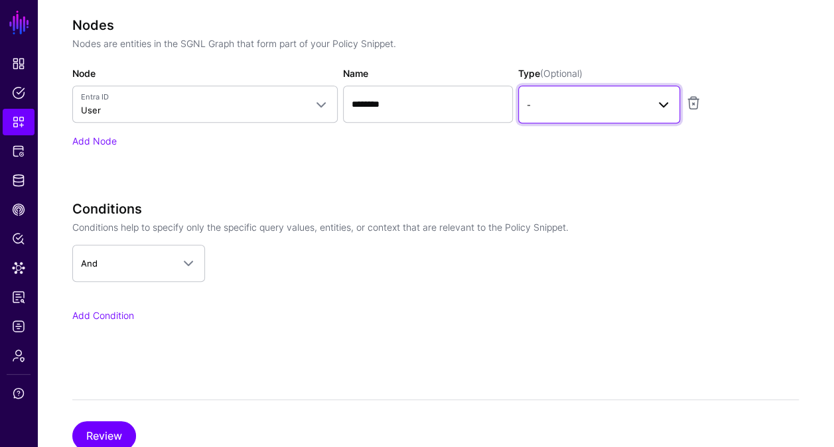
click at [575, 100] on span "-" at bounding box center [587, 105] width 121 height 15
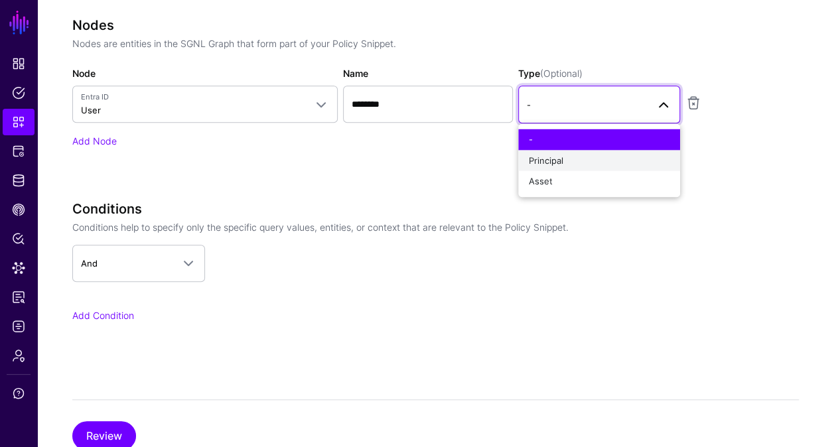
click at [571, 163] on div "Principal" at bounding box center [599, 160] width 141 height 13
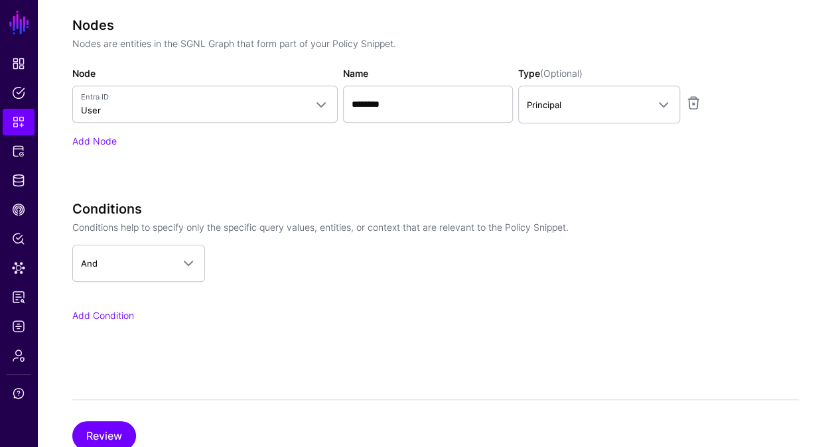
scroll to position [502, 0]
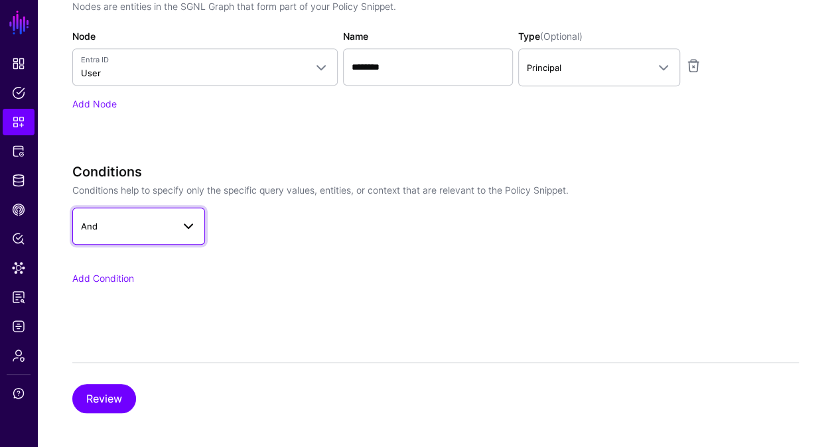
click at [148, 225] on span "And" at bounding box center [127, 226] width 92 height 15
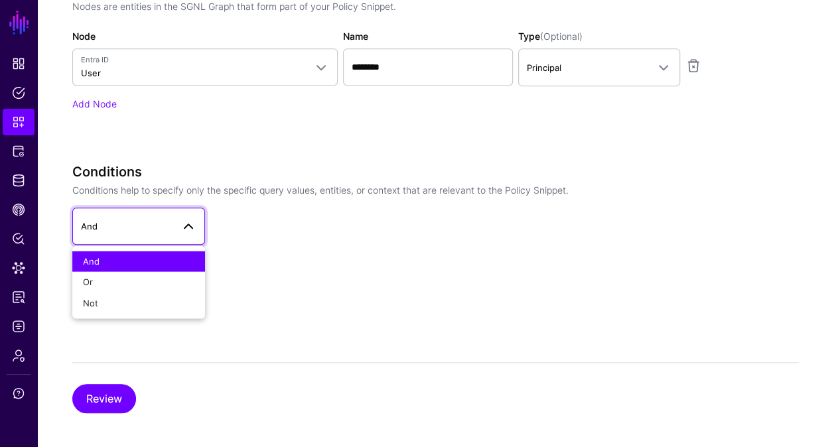
click at [354, 210] on app-dropdown "And And Or Not" at bounding box center [404, 226] width 664 height 37
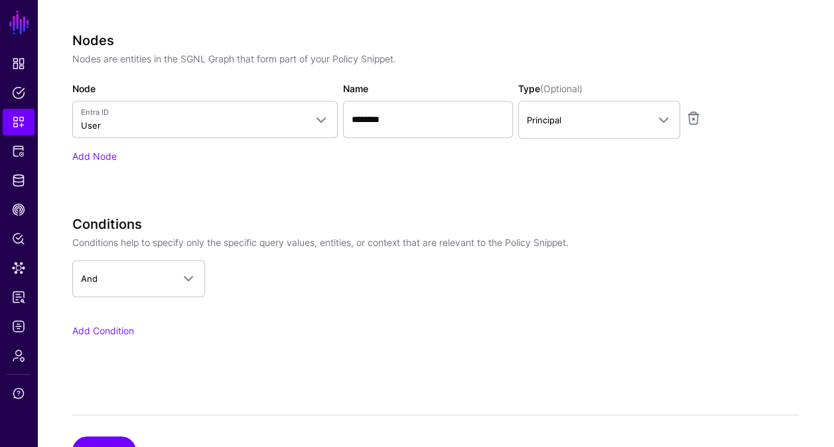
scroll to position [449, 0]
click at [121, 331] on link "Add Condition" at bounding box center [103, 331] width 62 height 11
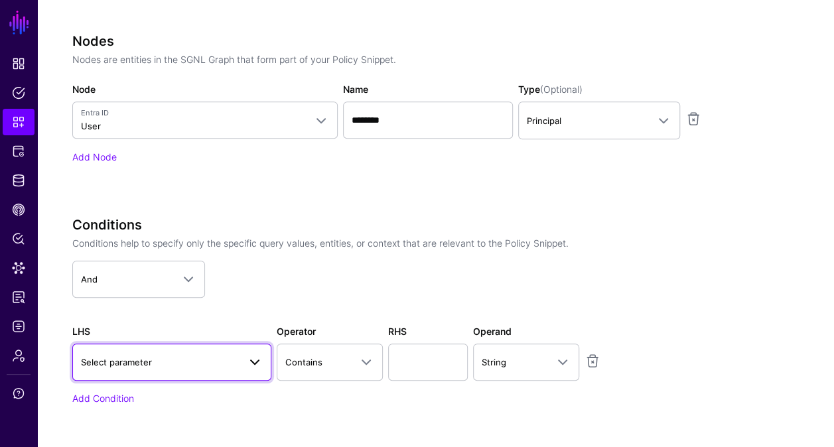
click at [207, 378] on link "Select parameter" at bounding box center [171, 362] width 199 height 37
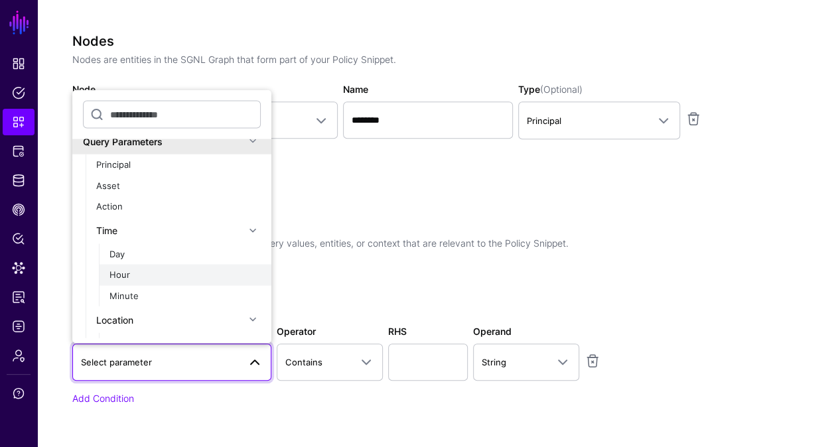
scroll to position [0, 0]
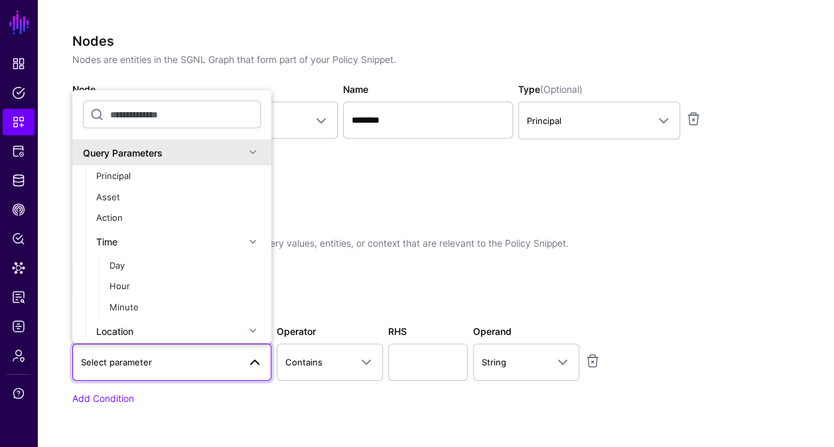
click at [489, 212] on div "Specify the components of your Snippet Version Policy Snippet Versions are comp…" at bounding box center [404, 113] width 664 height 660
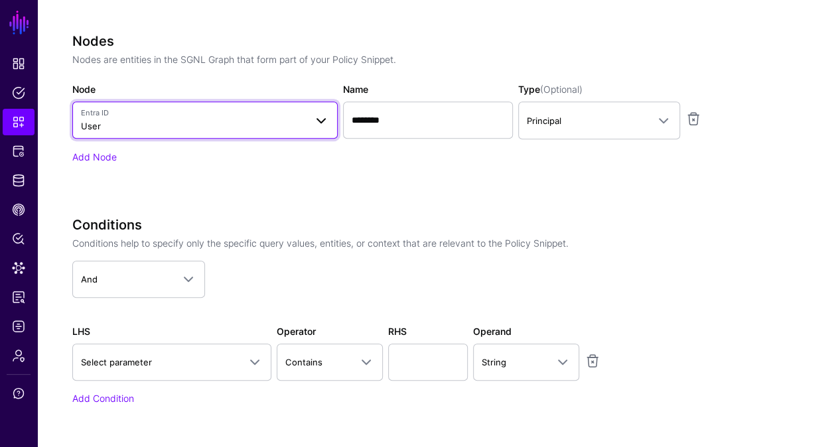
click at [232, 123] on span "Entra ID User" at bounding box center [193, 120] width 224 height 25
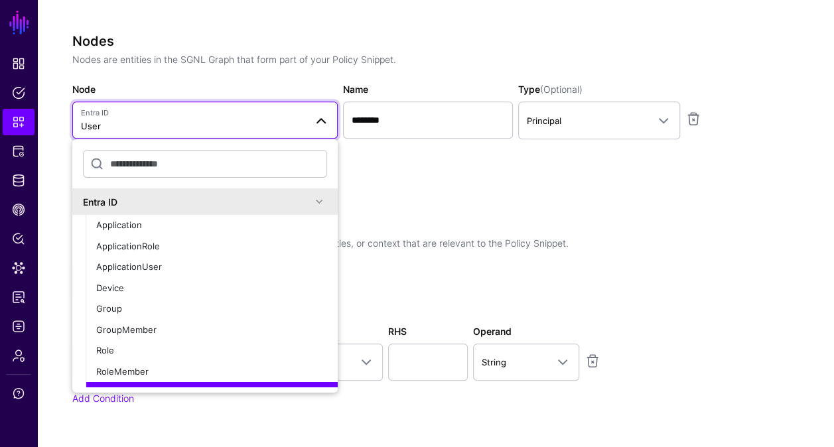
click at [502, 222] on h3 "Conditions" at bounding box center [404, 225] width 664 height 16
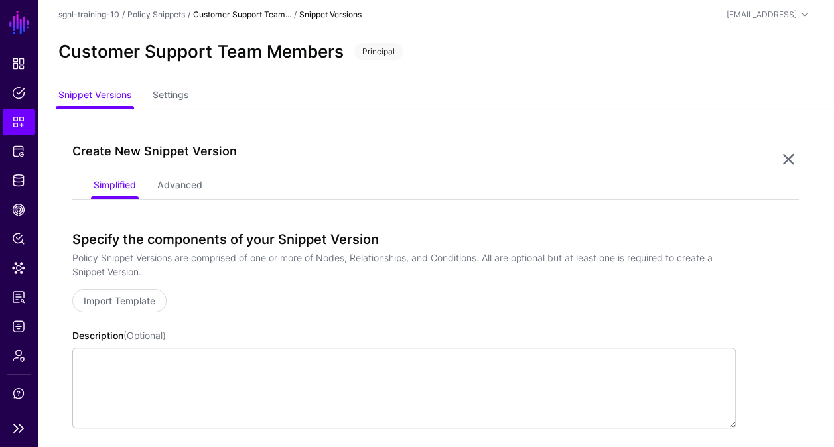
click at [12, 117] on span "Snippets" at bounding box center [18, 121] width 13 height 13
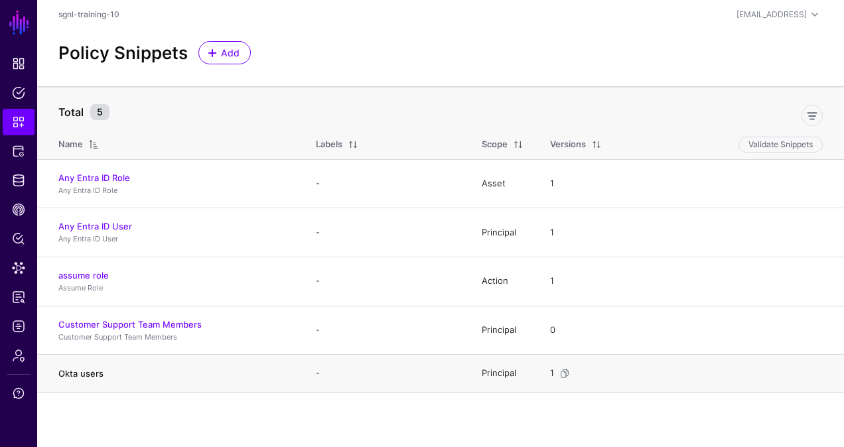
click at [85, 372] on link "Okta users" at bounding box center [80, 373] width 45 height 11
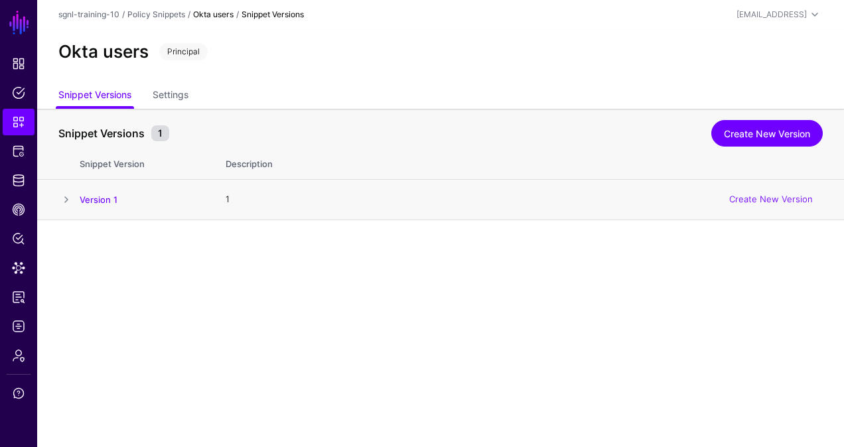
click at [63, 202] on span at bounding box center [66, 200] width 16 height 16
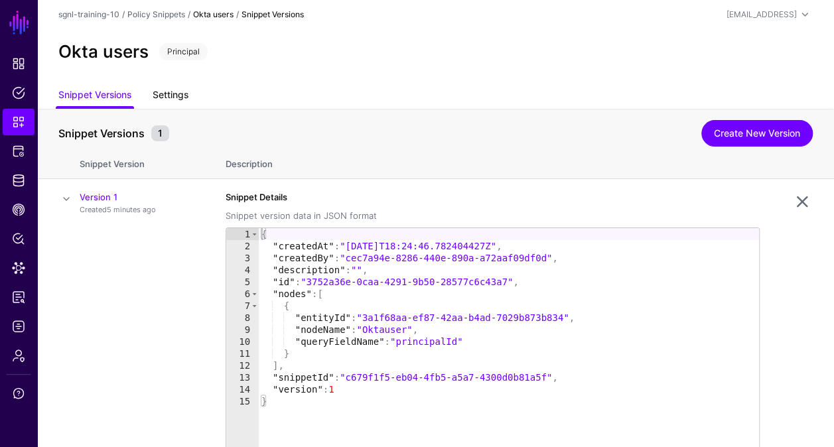
click at [173, 97] on link "Settings" at bounding box center [171, 96] width 36 height 25
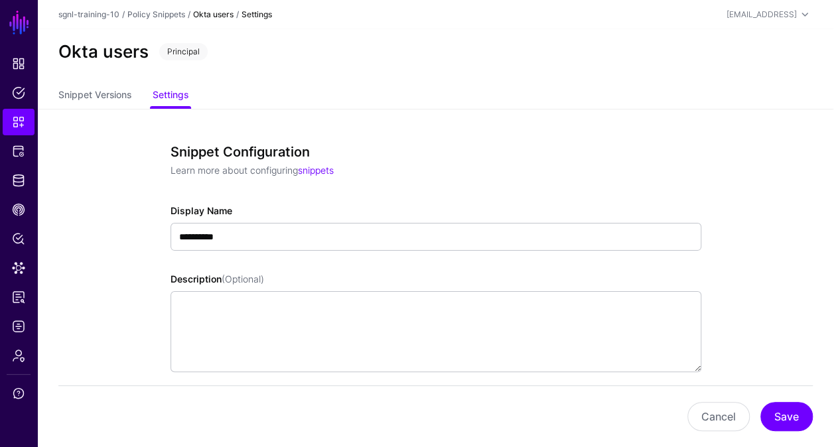
click at [218, 12] on link "Okta users" at bounding box center [213, 14] width 40 height 10
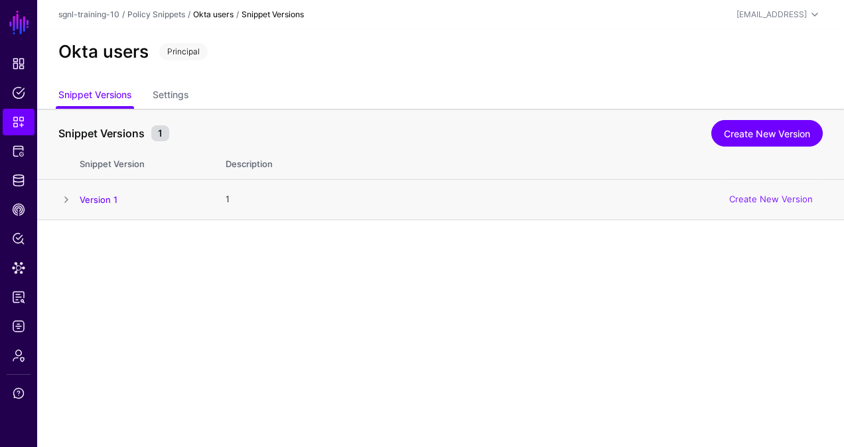
click at [70, 195] on span at bounding box center [66, 200] width 16 height 16
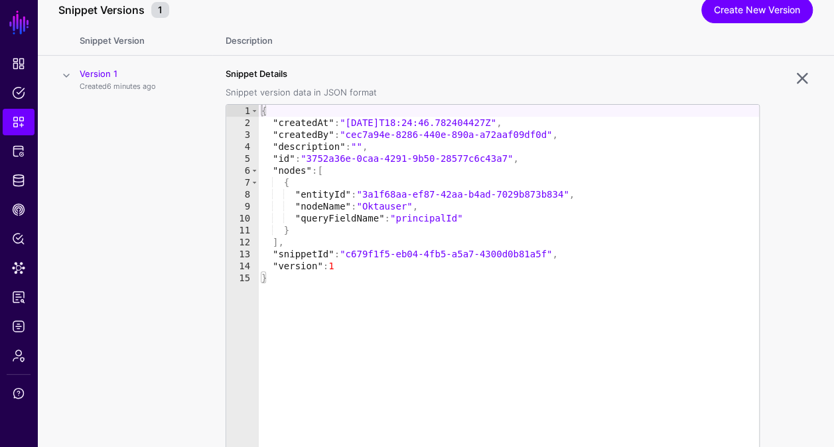
scroll to position [72, 0]
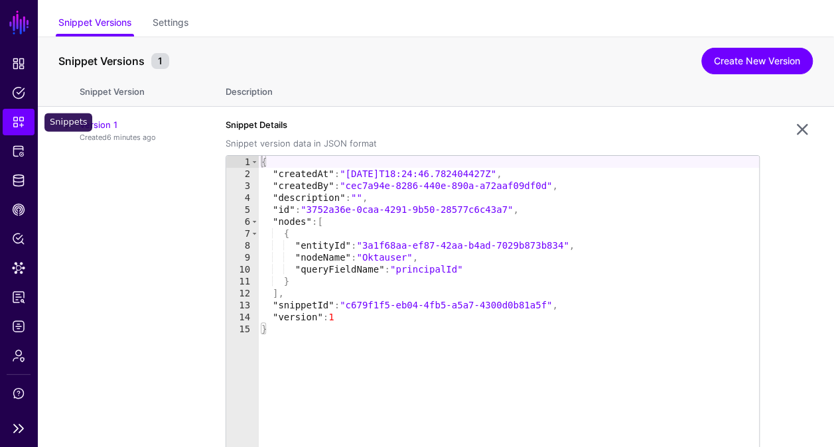
click at [20, 116] on span "Snippets" at bounding box center [18, 121] width 13 height 13
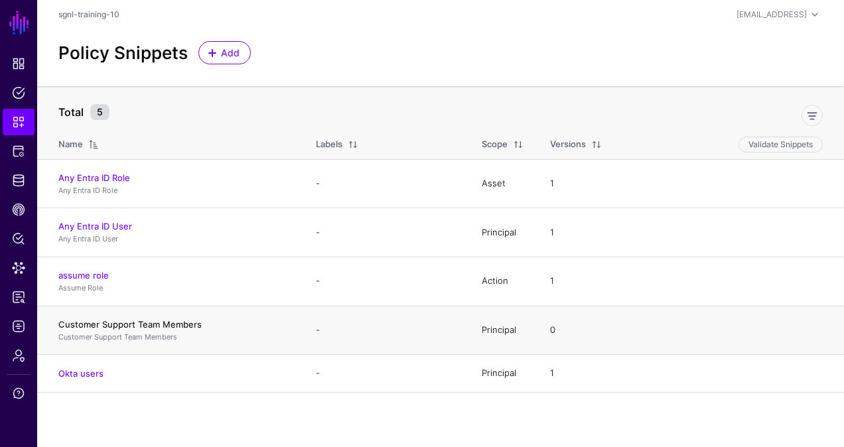
click at [151, 323] on link "Customer Support Team Members" at bounding box center [129, 324] width 143 height 11
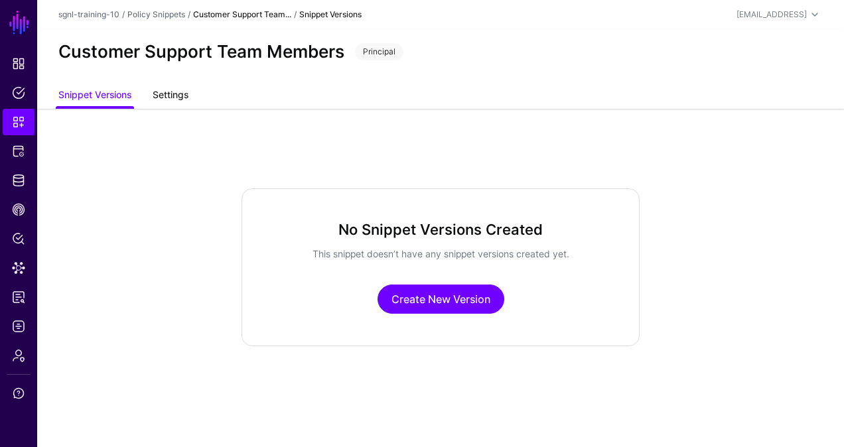
click at [182, 89] on link "Settings" at bounding box center [171, 96] width 36 height 25
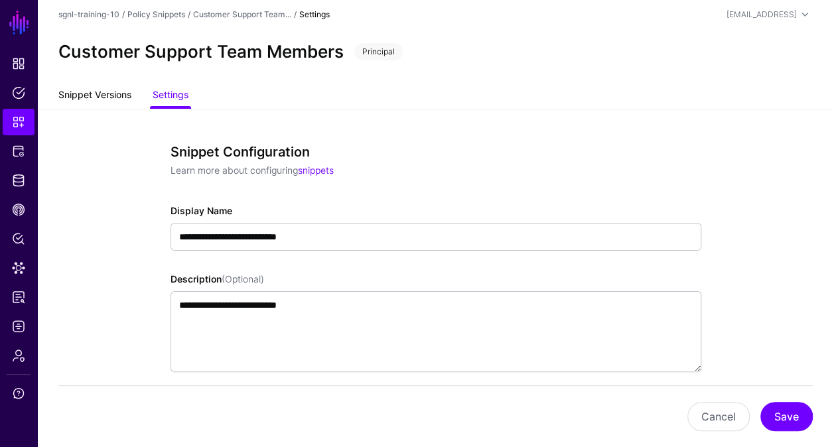
click at [110, 92] on link "Snippet Versions" at bounding box center [94, 96] width 73 height 25
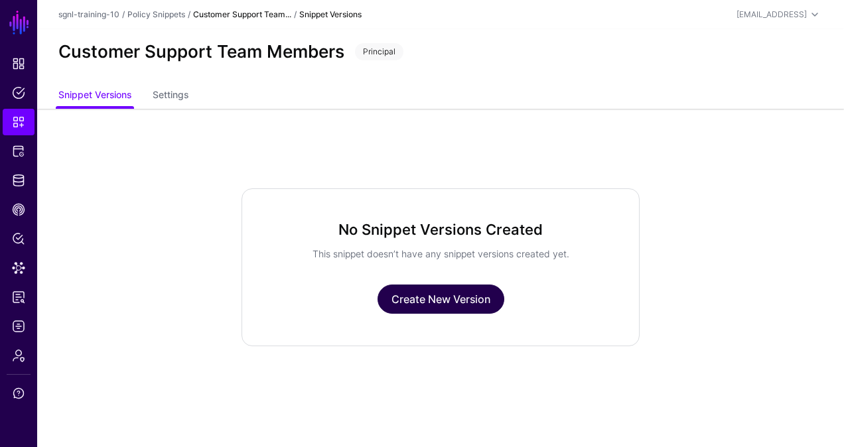
click at [453, 293] on link "Create New Version" at bounding box center [441, 299] width 127 height 29
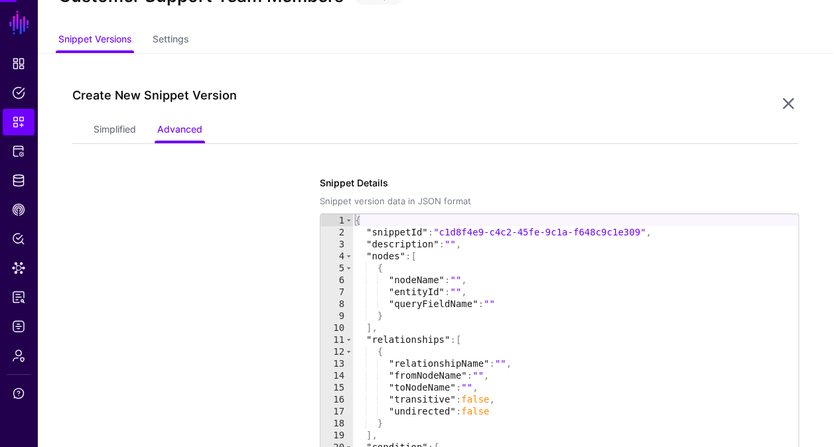
scroll to position [109, 0]
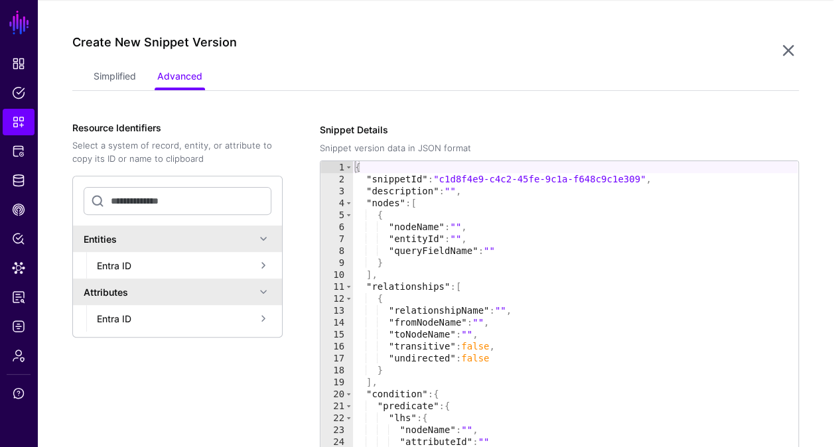
click at [265, 267] on span at bounding box center [264, 266] width 16 height 16
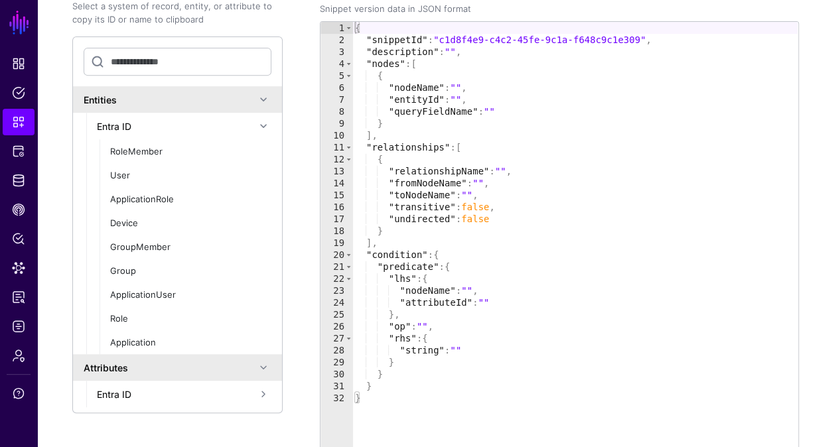
scroll to position [251, 0]
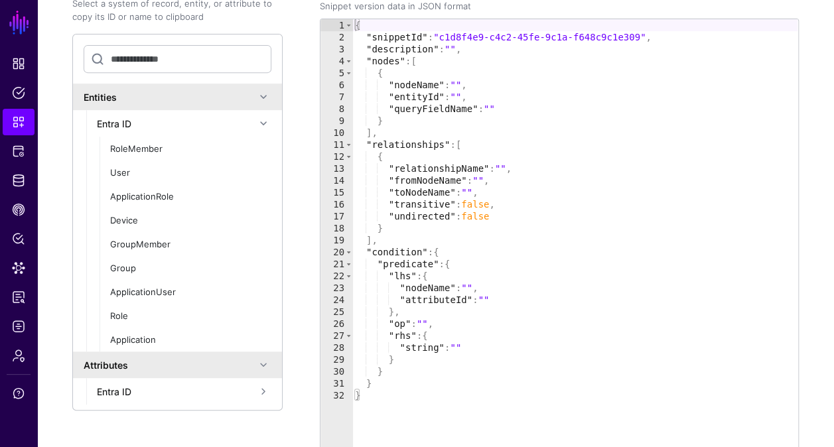
click at [262, 394] on span at bounding box center [264, 392] width 16 height 16
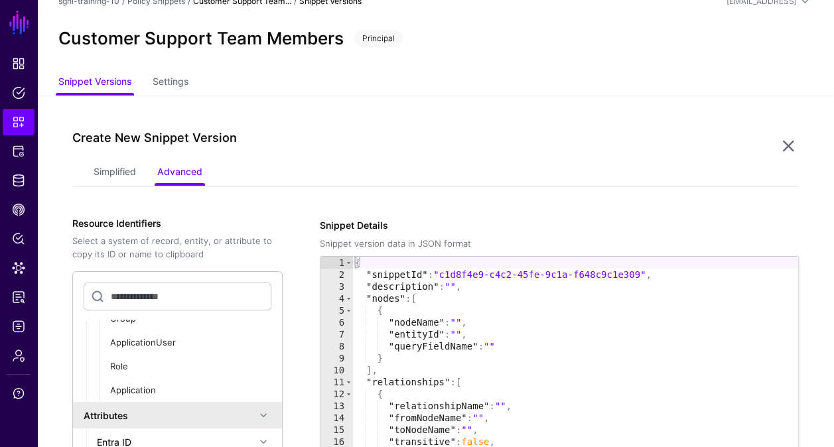
scroll to position [0, 0]
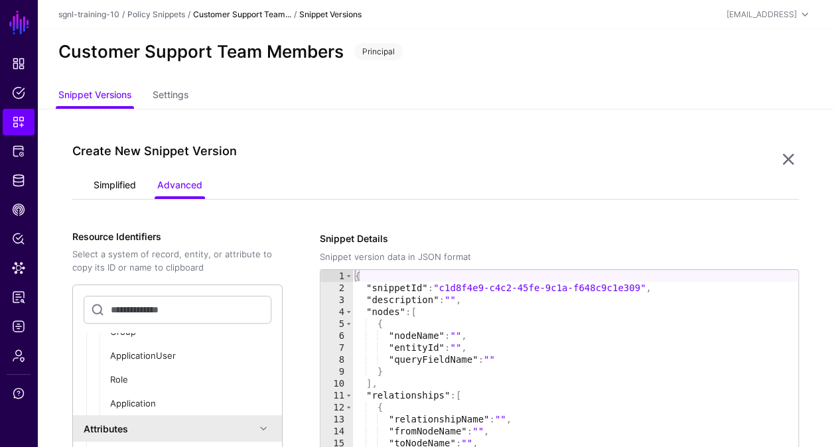
click at [115, 182] on link "Simplified" at bounding box center [115, 186] width 42 height 25
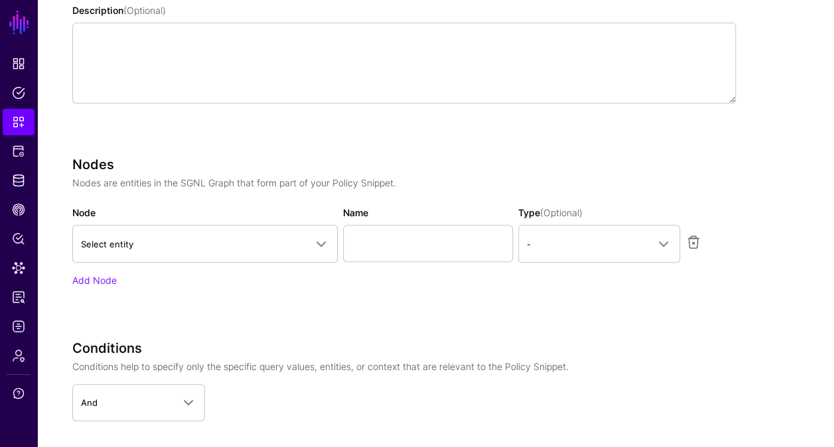
scroll to position [327, 0]
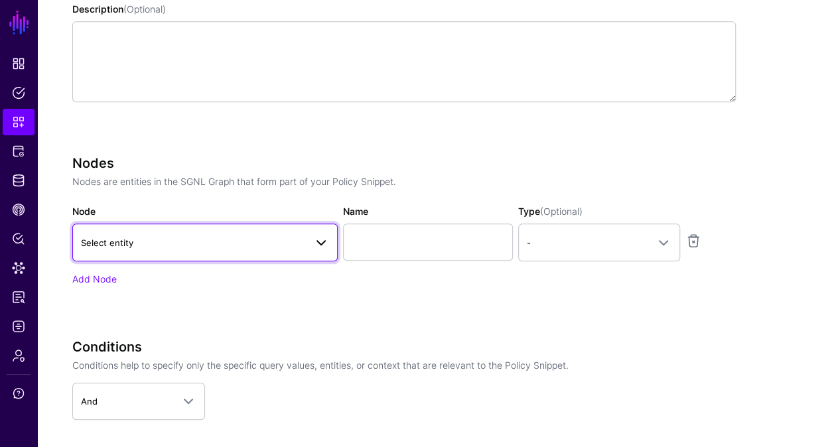
click at [228, 243] on span "Select entity" at bounding box center [193, 243] width 224 height 15
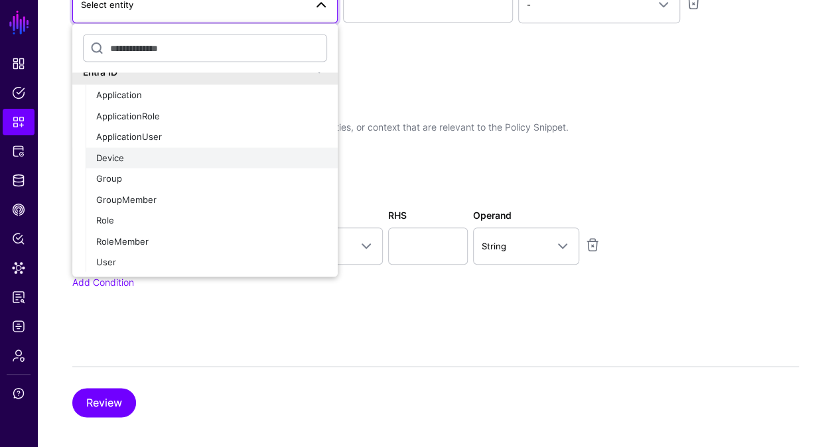
scroll to position [15, 0]
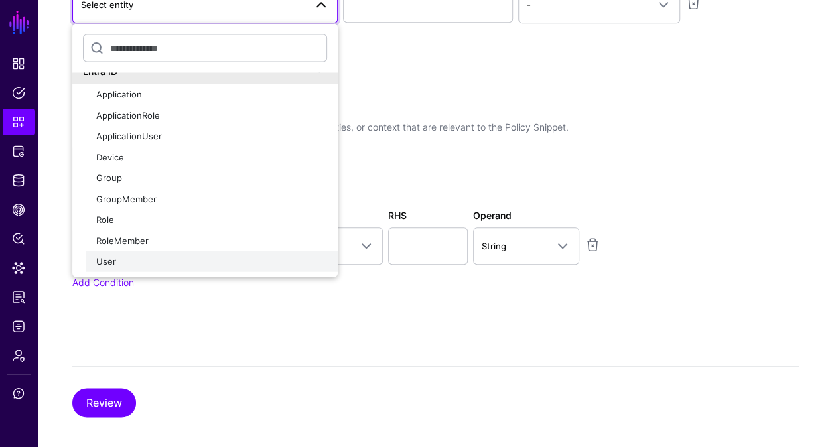
click at [179, 256] on div "User" at bounding box center [211, 262] width 231 height 13
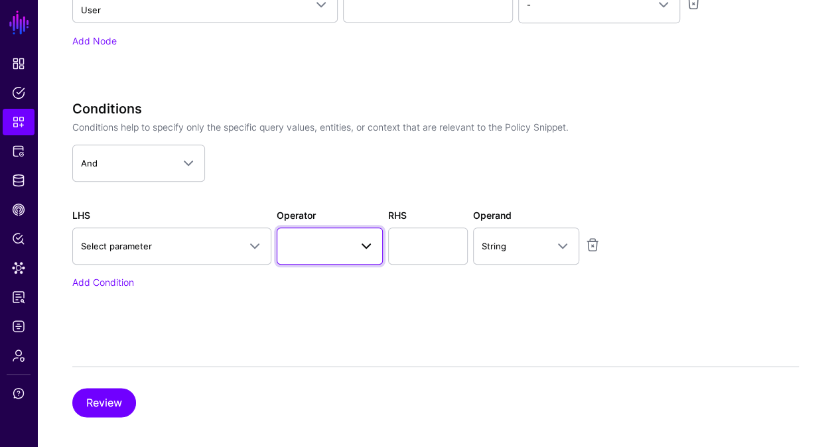
click at [306, 243] on span at bounding box center [329, 246] width 89 height 16
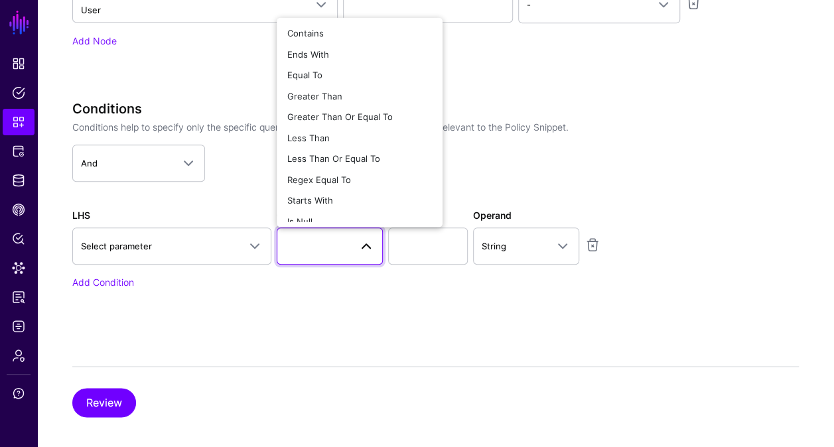
click at [482, 334] on div "Specify the components of your Snippet Version Policy Snippet Versions are comp…" at bounding box center [435, 42] width 727 height 751
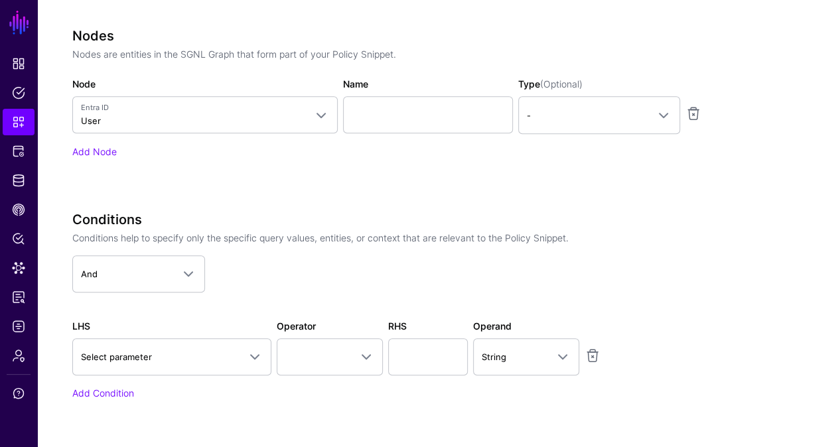
scroll to position [450, 0]
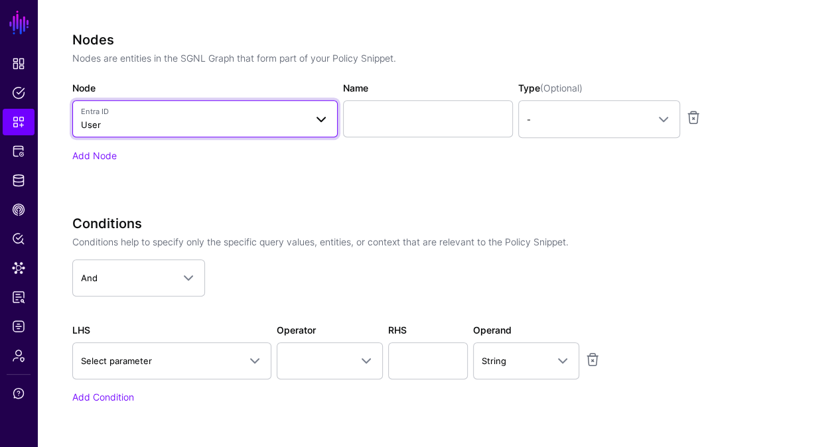
click at [121, 120] on span "Entra ID User" at bounding box center [193, 118] width 224 height 25
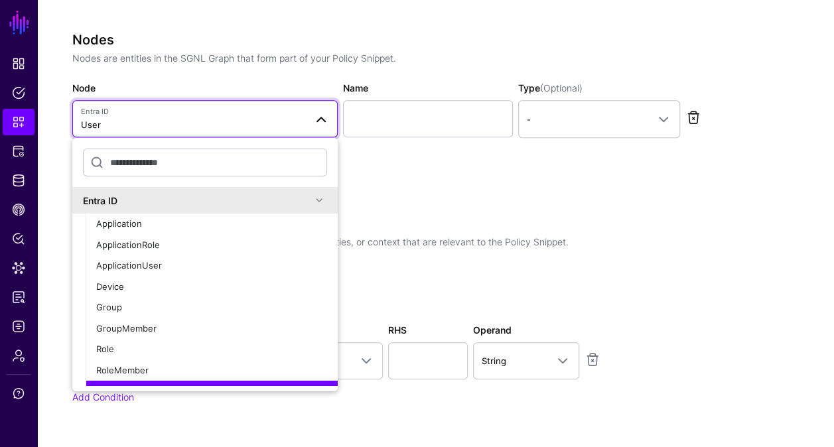
click at [695, 121] on link at bounding box center [694, 118] width 16 height 16
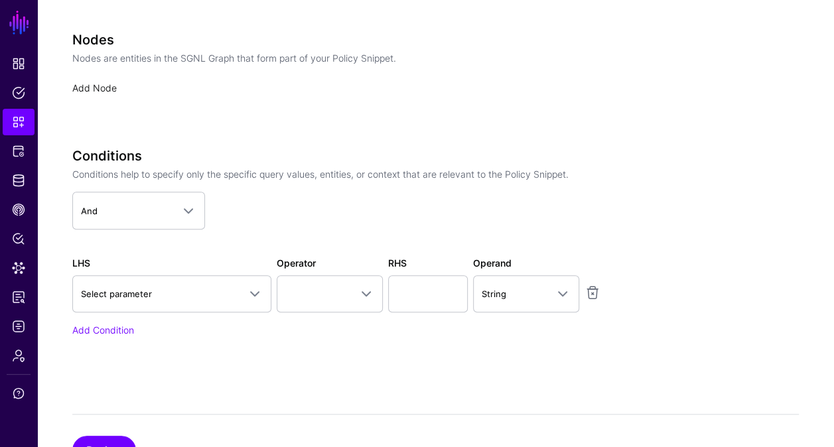
click at [103, 93] on link "Add Node" at bounding box center [94, 87] width 44 height 11
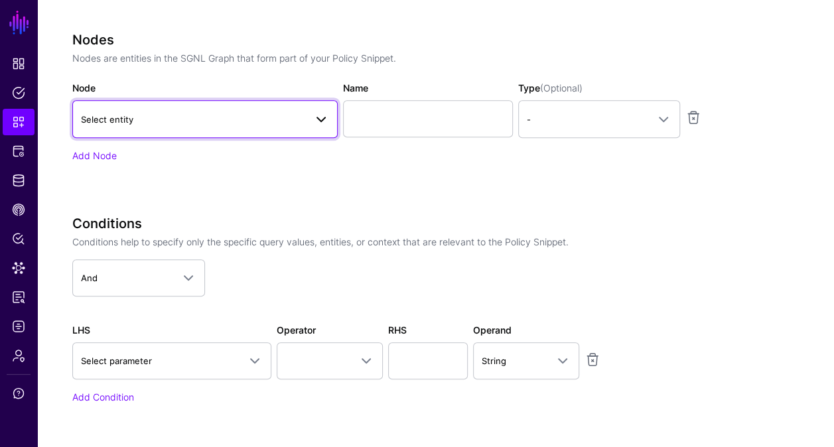
click at [126, 112] on span "Select entity" at bounding box center [193, 119] width 224 height 15
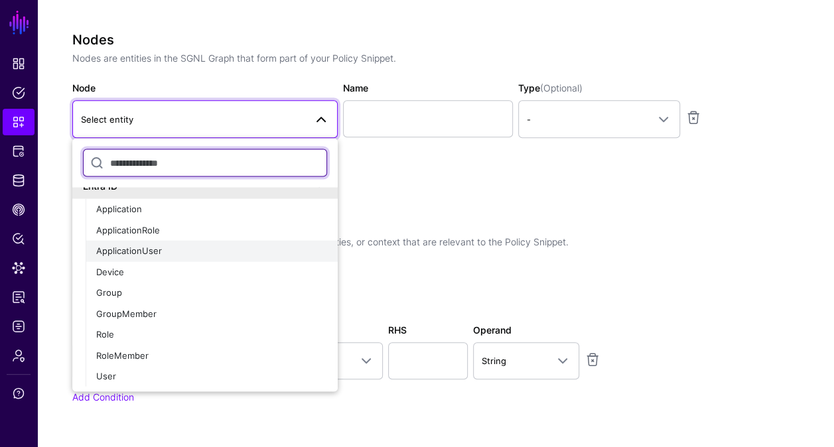
scroll to position [15, 0]
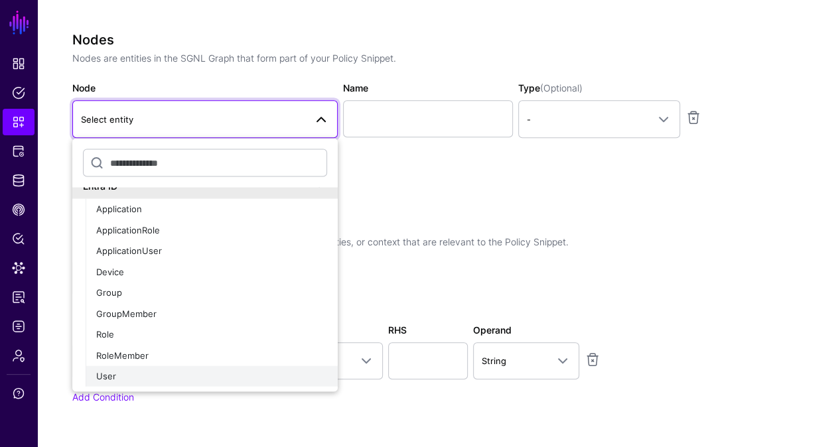
click at [157, 376] on div "User" at bounding box center [211, 376] width 231 height 13
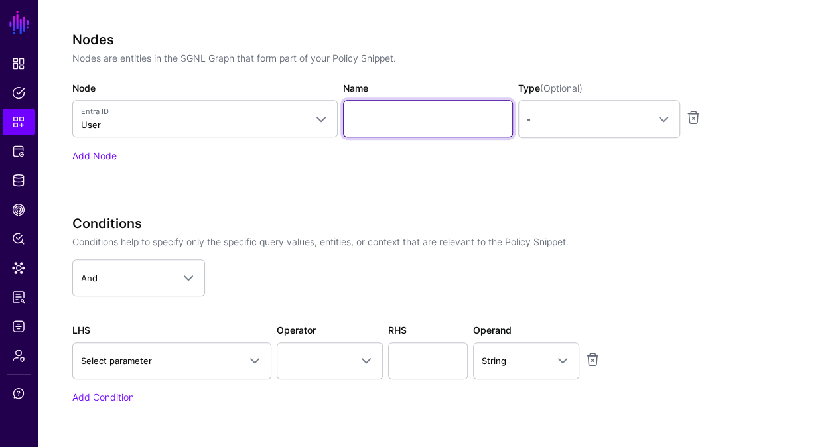
click at [384, 117] on input "Name" at bounding box center [428, 118] width 170 height 37
type input "********"
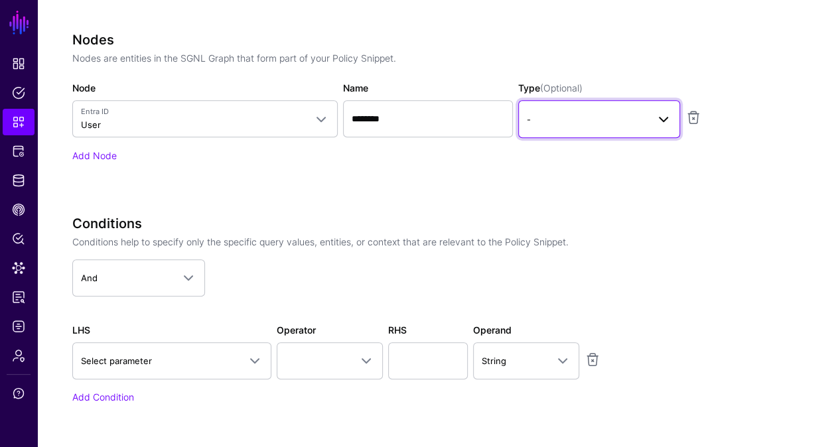
click at [607, 125] on span "-" at bounding box center [587, 119] width 121 height 15
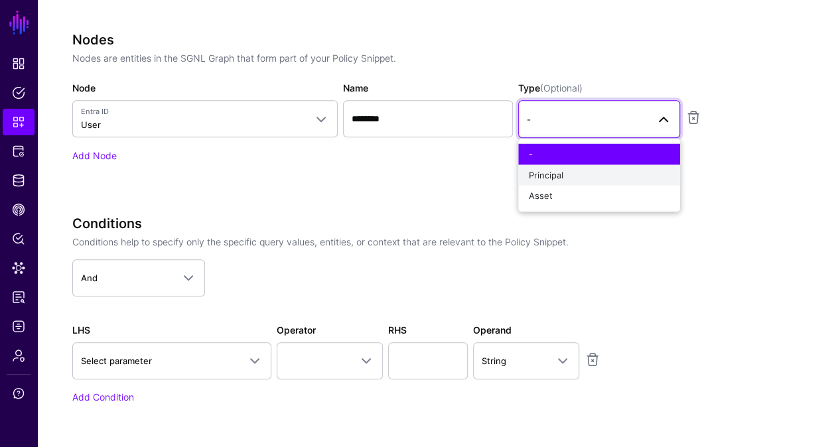
click at [599, 176] on div "Principal" at bounding box center [599, 175] width 141 height 13
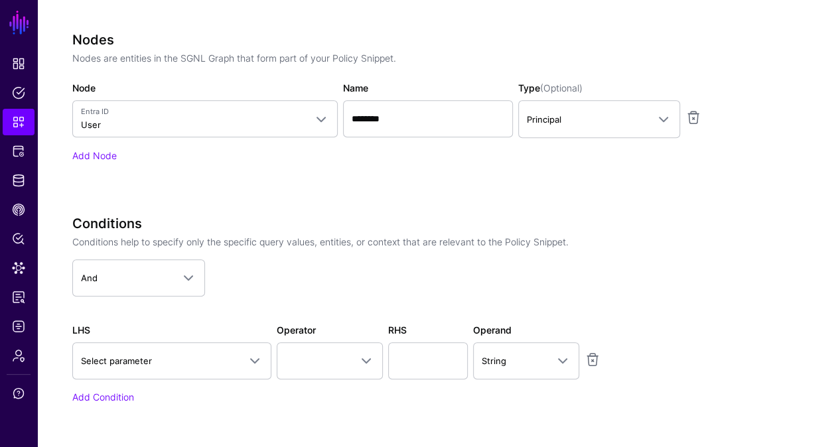
click at [470, 190] on div "Nodes Nodes are entities in the SGNL Graph that form part of your Policy Snippe…" at bounding box center [404, 115] width 664 height 167
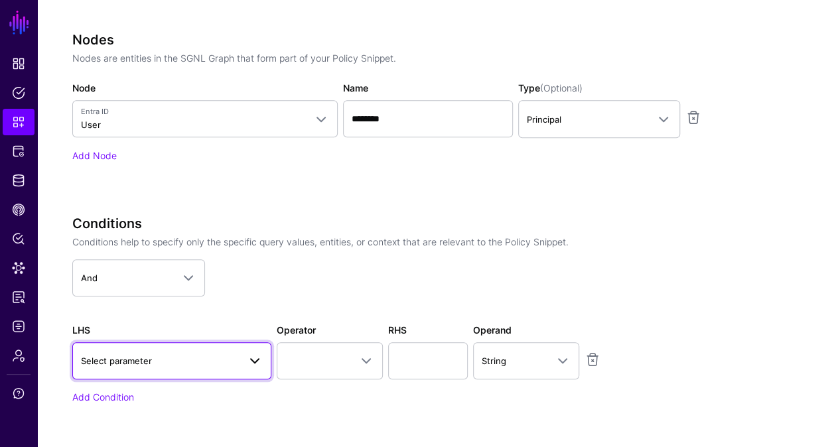
click at [166, 361] on span "Select parameter" at bounding box center [160, 361] width 158 height 15
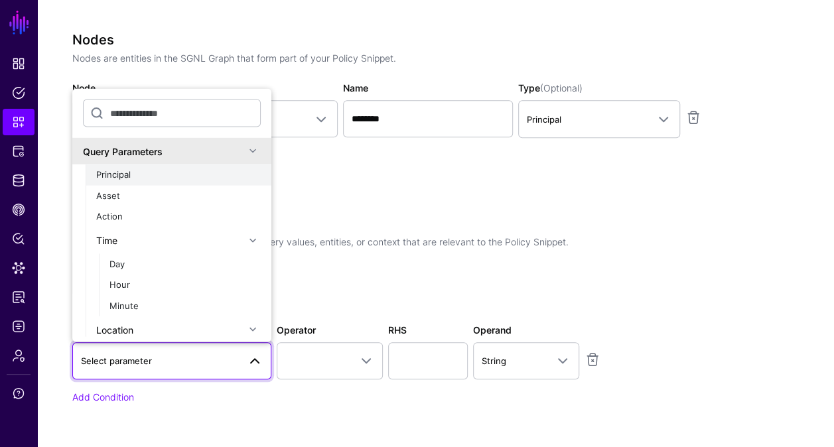
click at [177, 179] on div "Principal" at bounding box center [178, 174] width 165 height 13
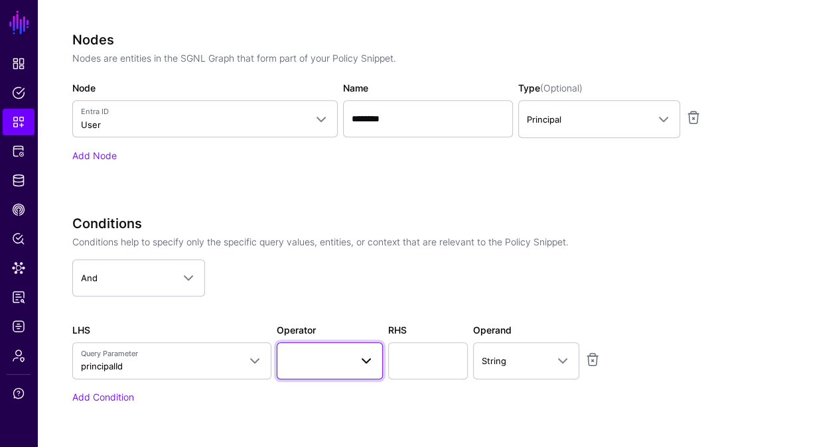
click at [307, 354] on span at bounding box center [329, 361] width 89 height 16
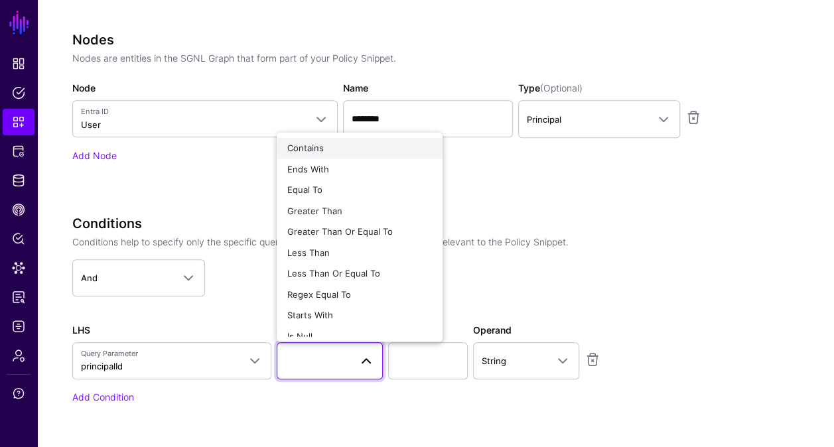
click at [335, 143] on div "Contains" at bounding box center [359, 147] width 145 height 13
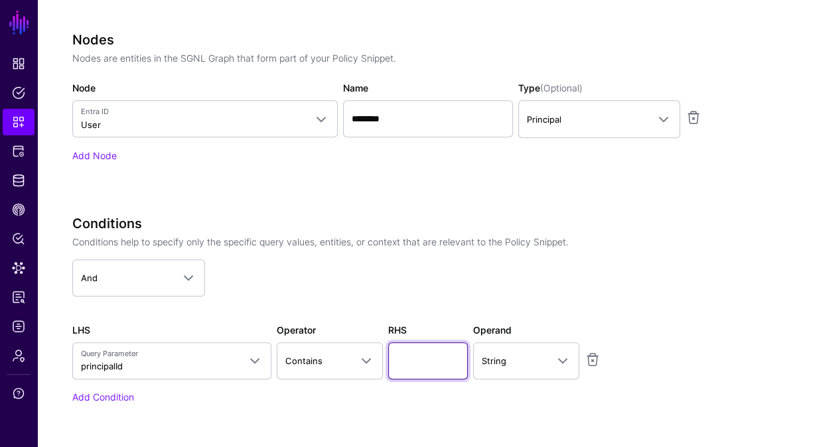
click at [445, 358] on input "text" at bounding box center [428, 360] width 80 height 37
type input "*******"
click at [415, 266] on app-dropdown "And And Or Not" at bounding box center [404, 278] width 664 height 37
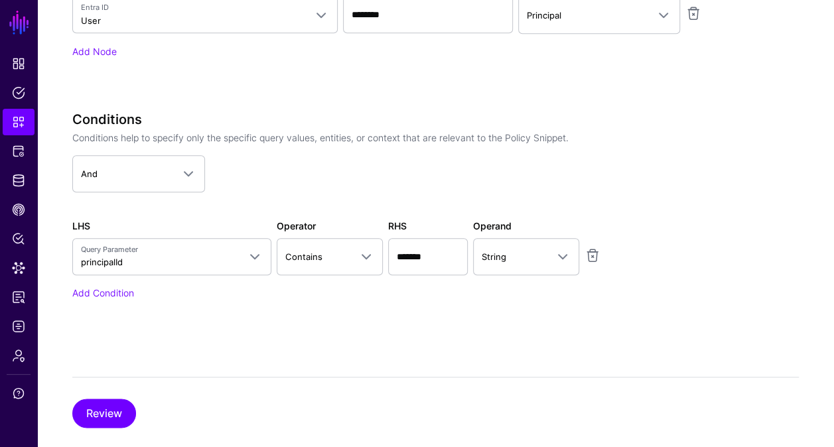
scroll to position [565, 0]
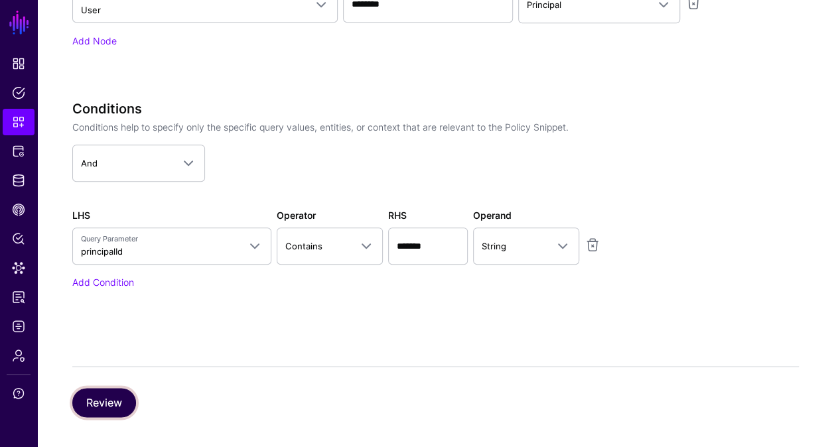
click at [109, 402] on button "Review" at bounding box center [104, 402] width 64 height 29
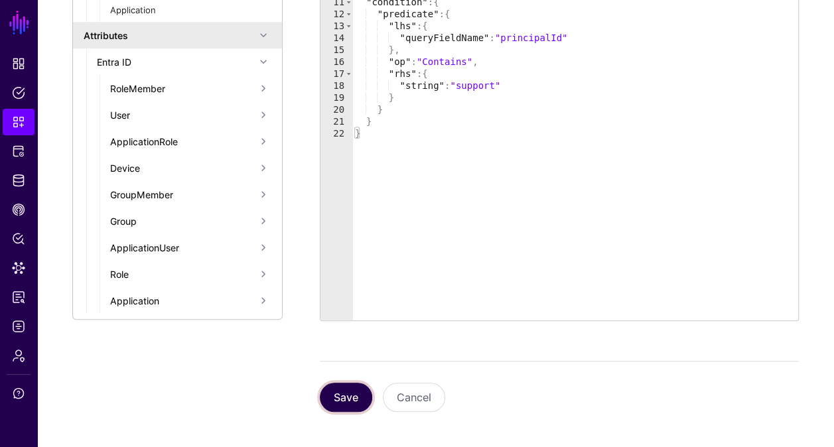
click at [348, 402] on button "Save" at bounding box center [346, 397] width 52 height 29
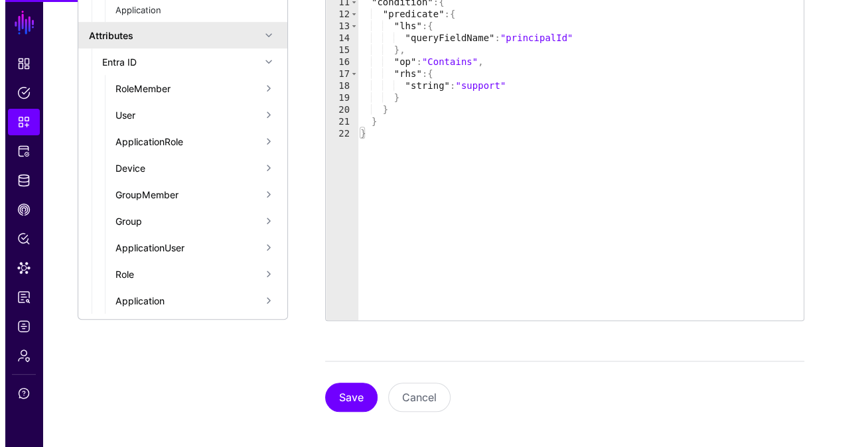
scroll to position [0, 0]
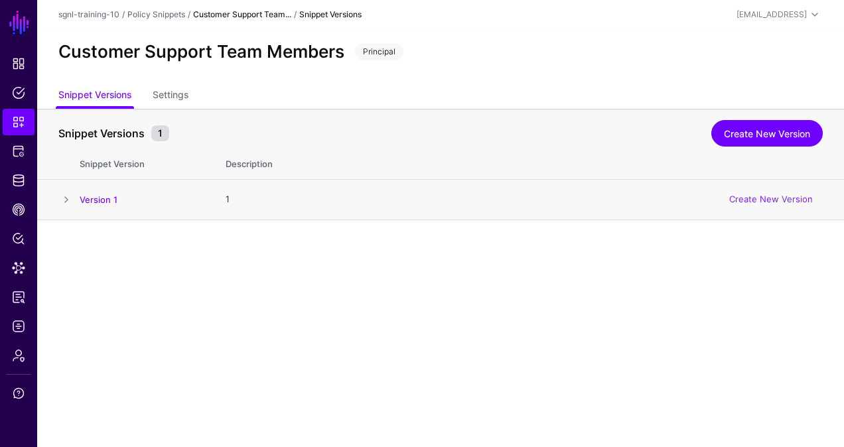
click at [68, 198] on span at bounding box center [66, 200] width 16 height 16
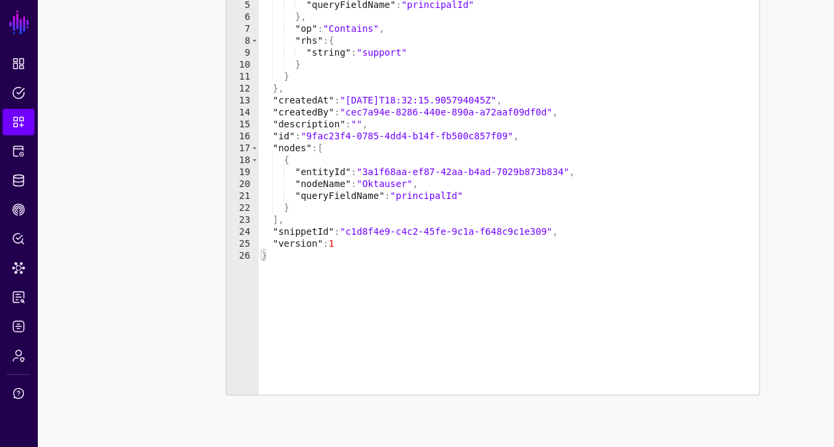
scroll to position [37, 0]
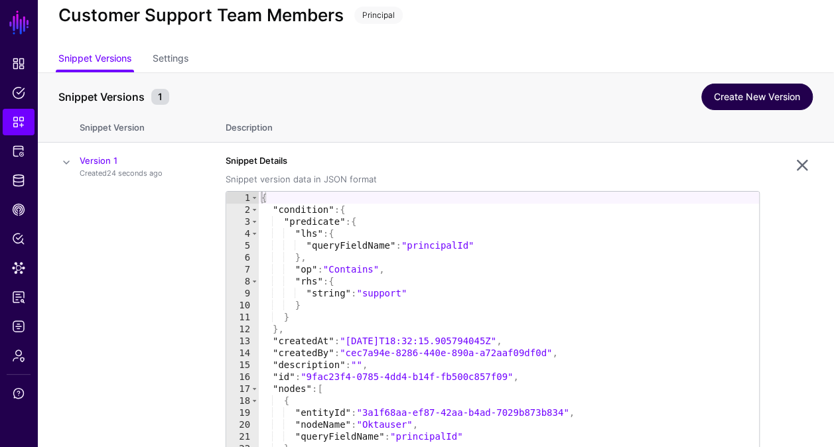
click at [751, 98] on link "Create New Version" at bounding box center [758, 97] width 112 height 27
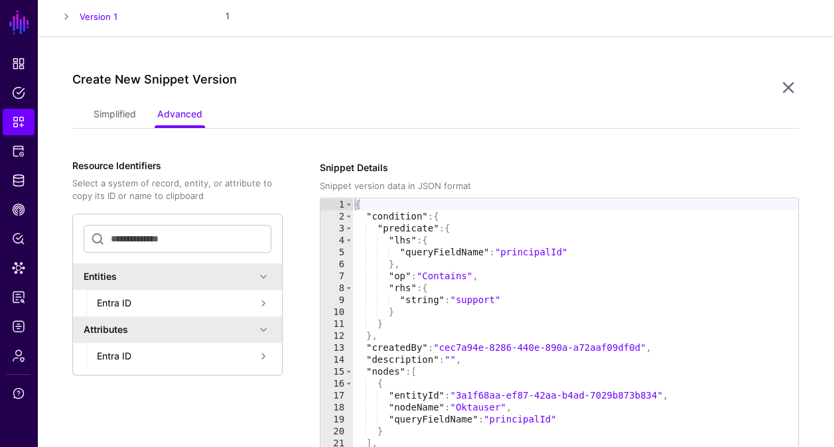
scroll to position [219, 0]
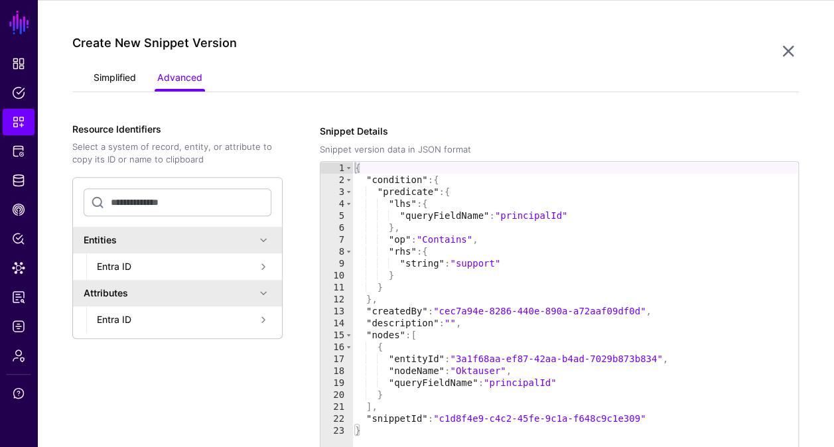
click at [115, 76] on link "Simplified" at bounding box center [115, 78] width 42 height 25
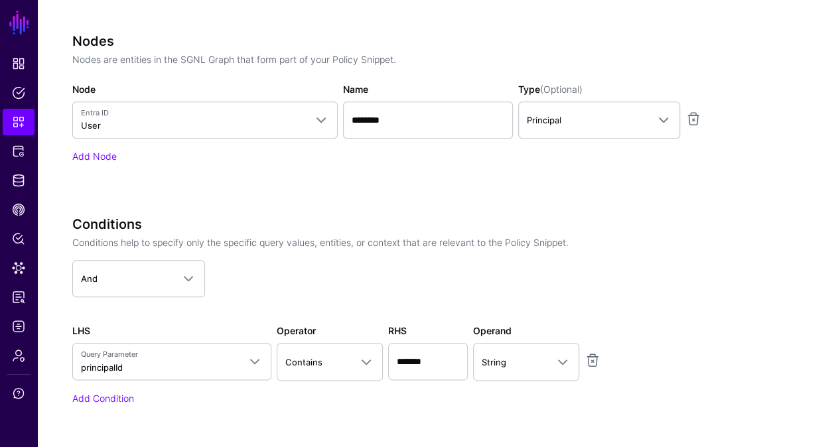
scroll to position [577, 0]
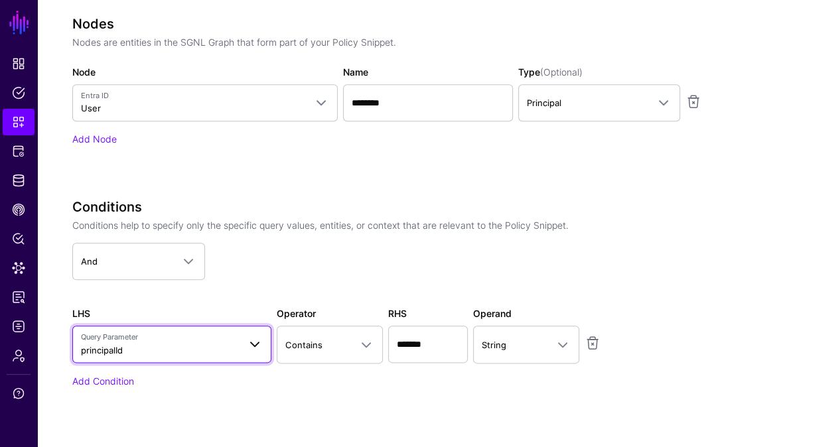
click at [237, 353] on span "Query Parameter principalId" at bounding box center [160, 344] width 158 height 25
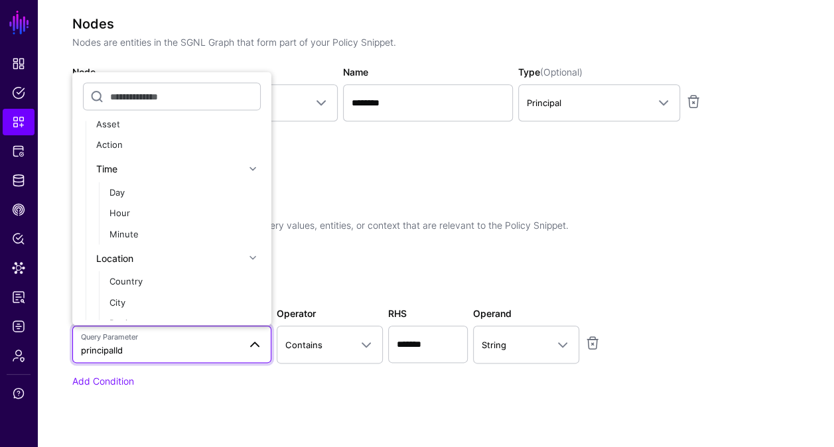
scroll to position [0, 0]
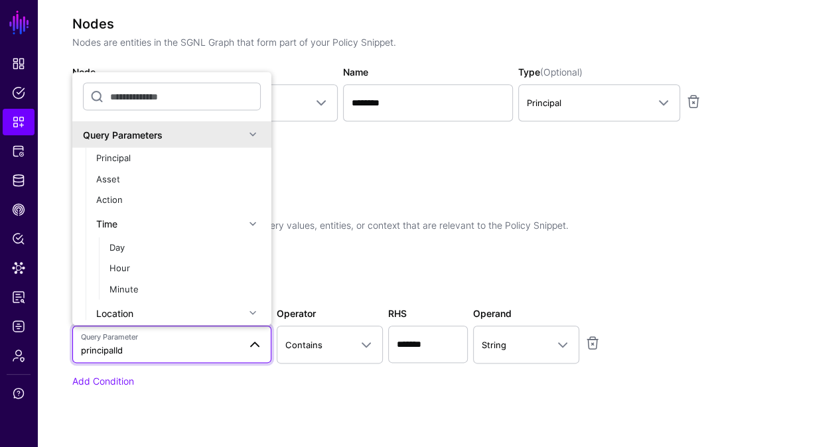
click at [428, 173] on div "Nodes Nodes are entities in the SGNL Graph that form part of your Policy Snippe…" at bounding box center [404, 99] width 664 height 167
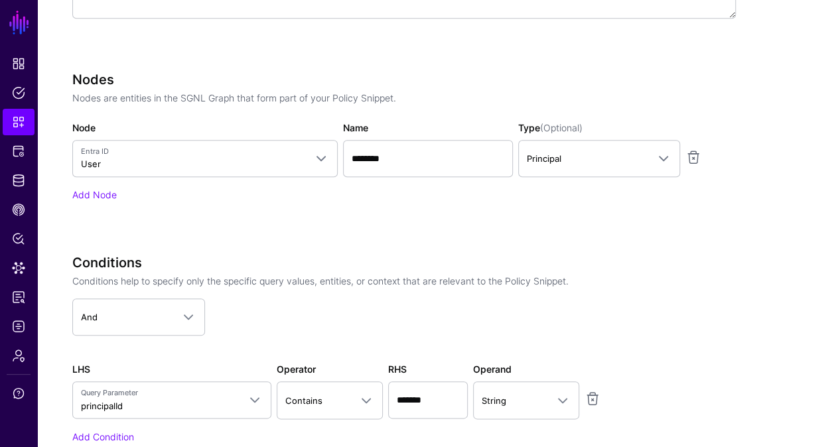
scroll to position [590, 0]
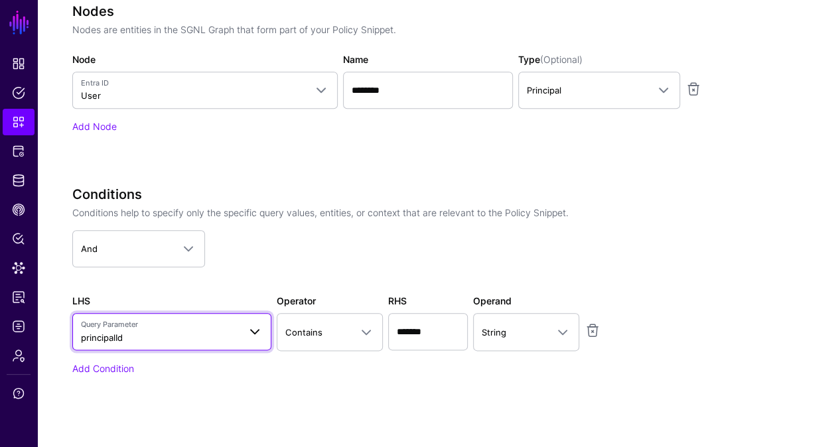
click at [120, 333] on span "principalId" at bounding box center [102, 338] width 42 height 11
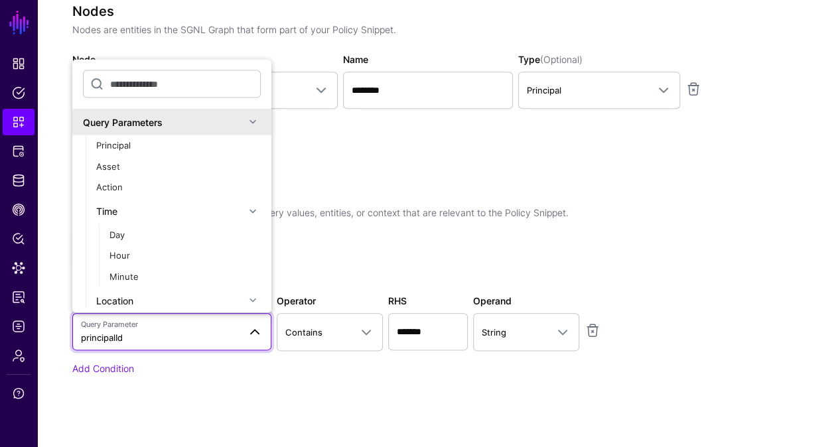
click at [431, 169] on div "Nodes Nodes are entities in the SGNL Graph that form part of your Policy Snippe…" at bounding box center [404, 86] width 664 height 167
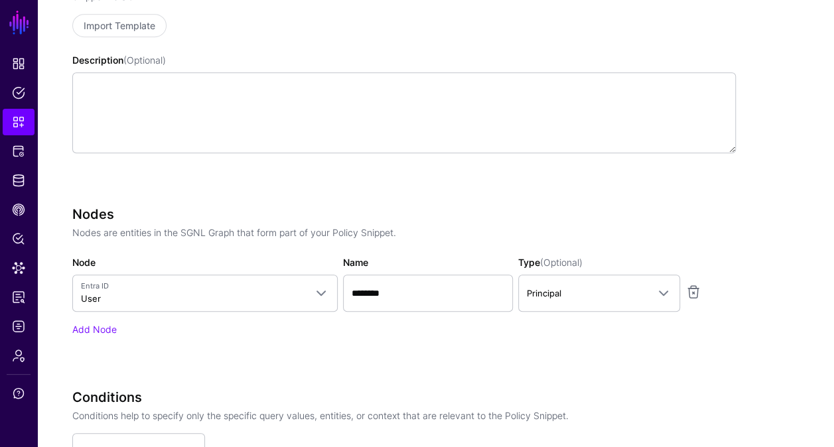
scroll to position [389, 0]
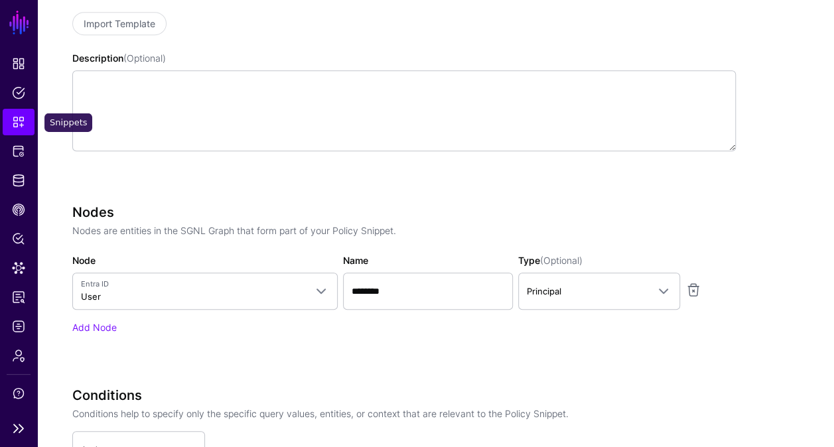
click at [12, 125] on span "Snippets" at bounding box center [18, 121] width 13 height 13
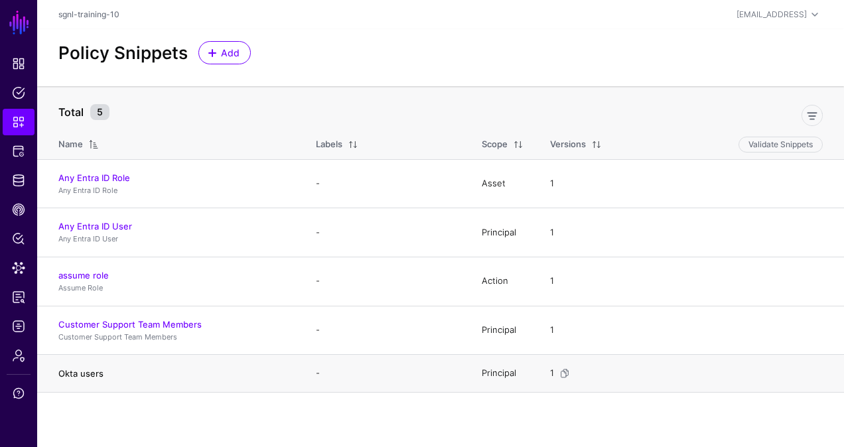
click at [77, 370] on link "Okta users" at bounding box center [80, 373] width 45 height 11
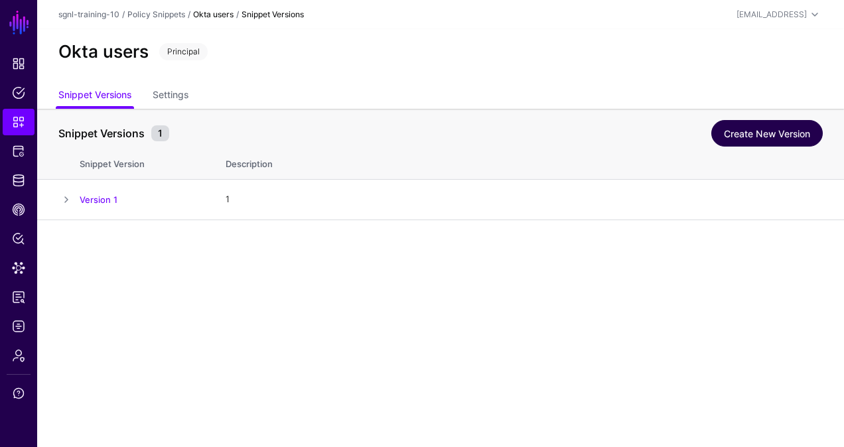
click at [766, 133] on link "Create New Version" at bounding box center [768, 133] width 112 height 27
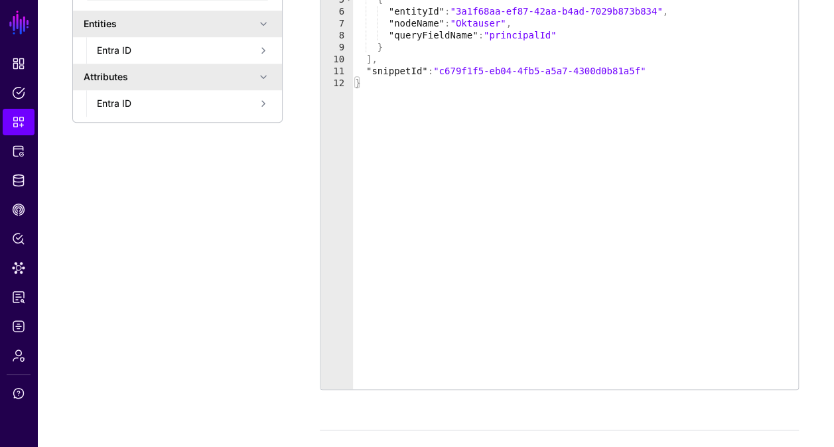
scroll to position [262, 0]
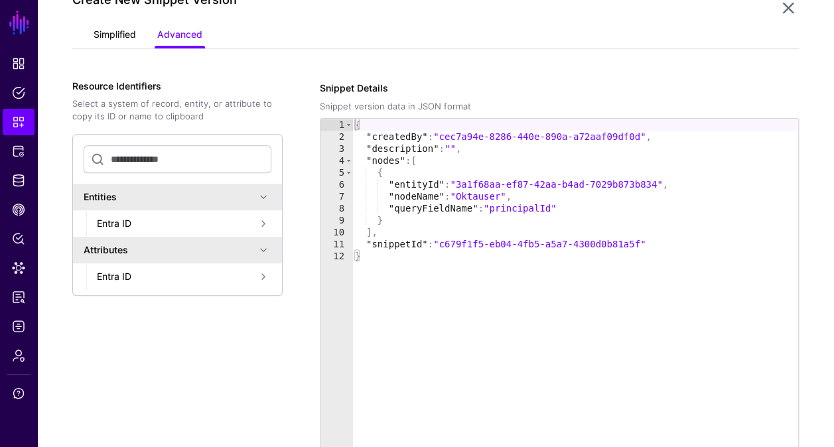
click at [123, 36] on link "Simplified" at bounding box center [115, 35] width 42 height 25
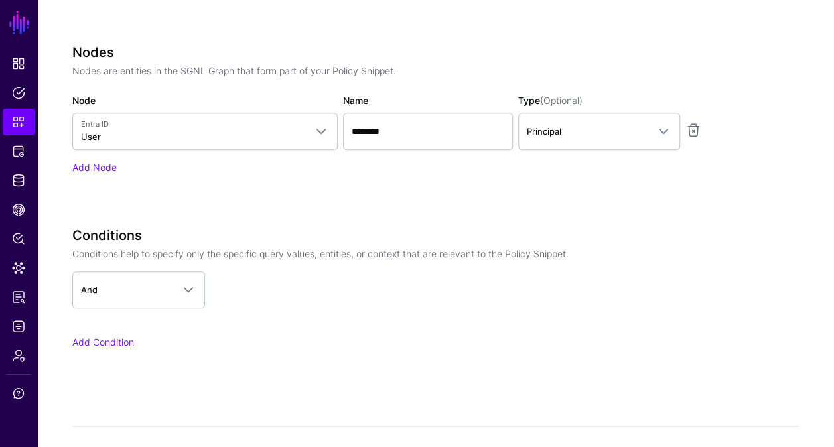
scroll to position [548, 0]
click at [101, 163] on link "Add Node" at bounding box center [94, 168] width 44 height 11
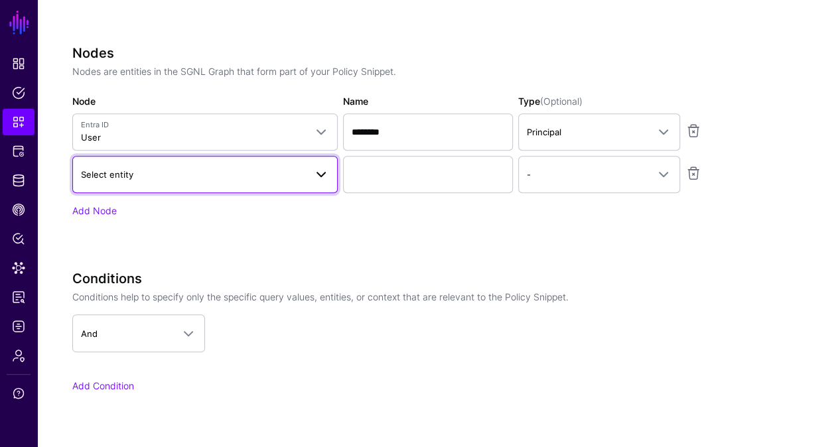
click at [196, 181] on link "Select entity" at bounding box center [204, 174] width 265 height 37
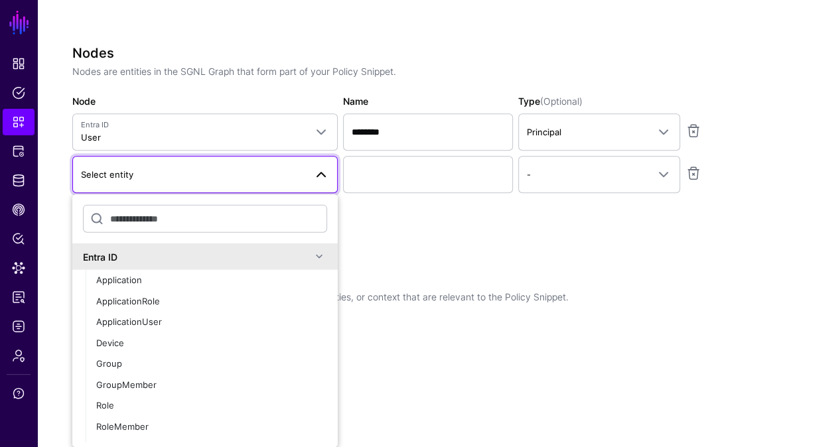
click at [527, 198] on div "Nodes Nodes are entities in the SGNL Graph that form part of your Policy Snippe…" at bounding box center [404, 131] width 664 height 173
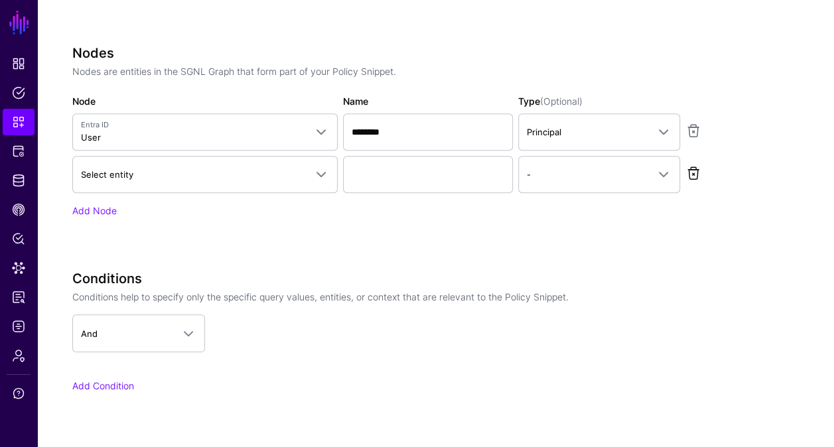
click at [693, 169] on link at bounding box center [694, 173] width 16 height 16
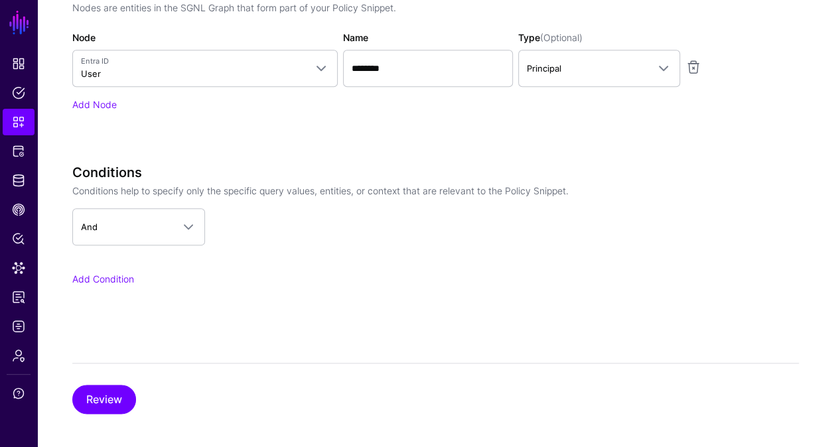
scroll to position [612, 0]
click at [105, 400] on button "Review" at bounding box center [104, 399] width 64 height 29
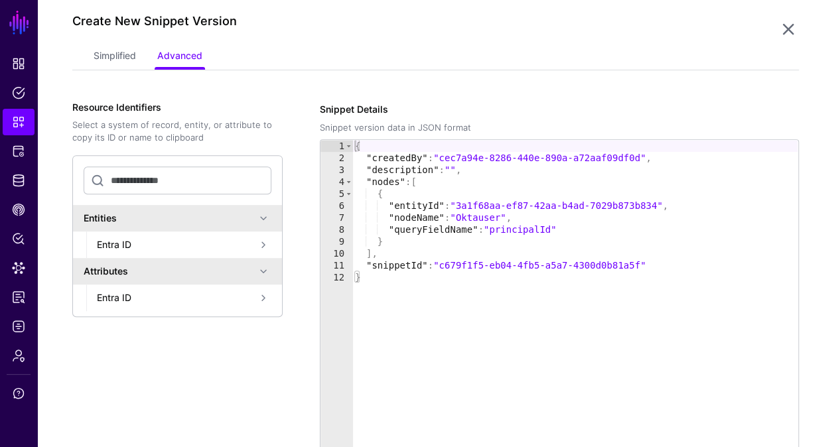
scroll to position [240, 0]
click at [267, 240] on span at bounding box center [264, 246] width 16 height 16
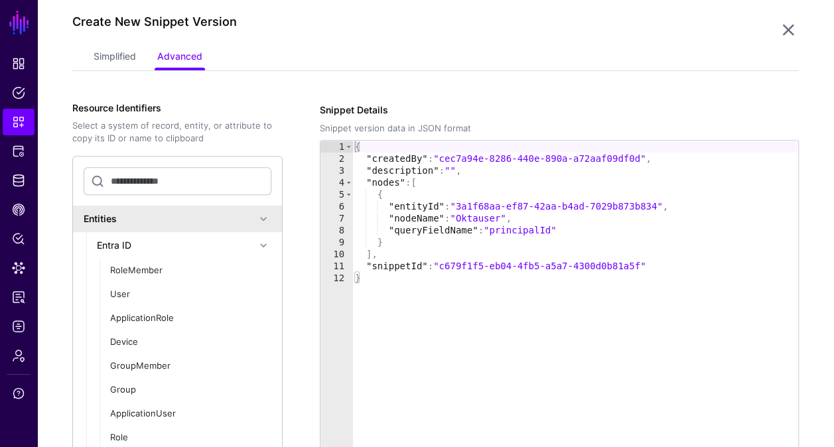
type textarea "*"
click at [500, 352] on div "{ "createdBy" : "cec7a94e-8286-440e-890a-a72aaf09df0d" , "description" : "" , "…" at bounding box center [574, 375] width 445 height 468
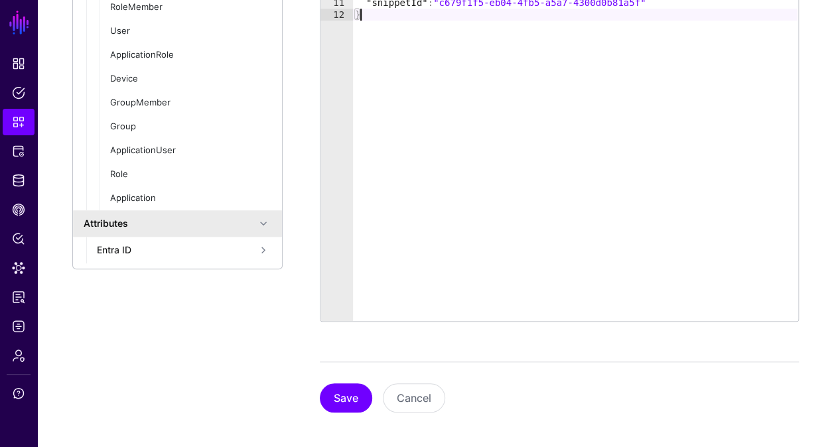
scroll to position [504, 0]
click at [335, 403] on button "Save" at bounding box center [346, 397] width 52 height 29
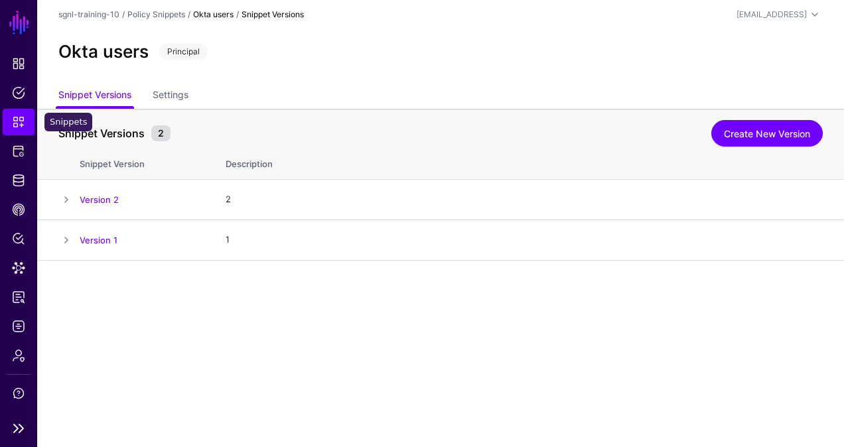
click at [25, 126] on link "Snippets" at bounding box center [19, 122] width 32 height 27
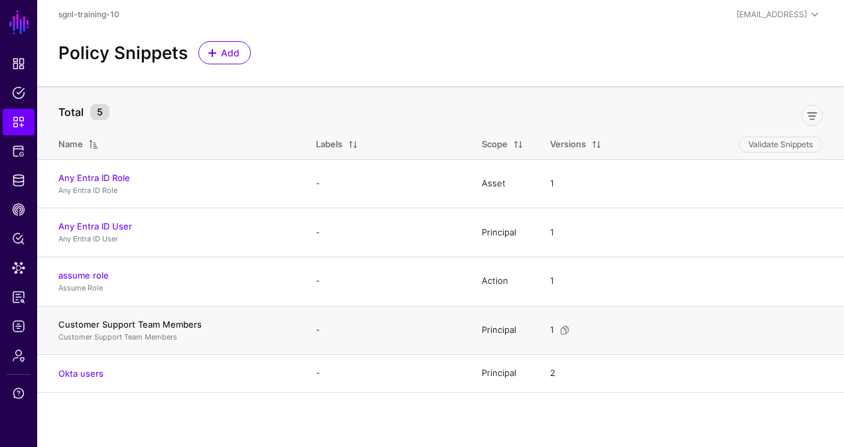
click at [117, 319] on link "Customer Support Team Members" at bounding box center [129, 324] width 143 height 11
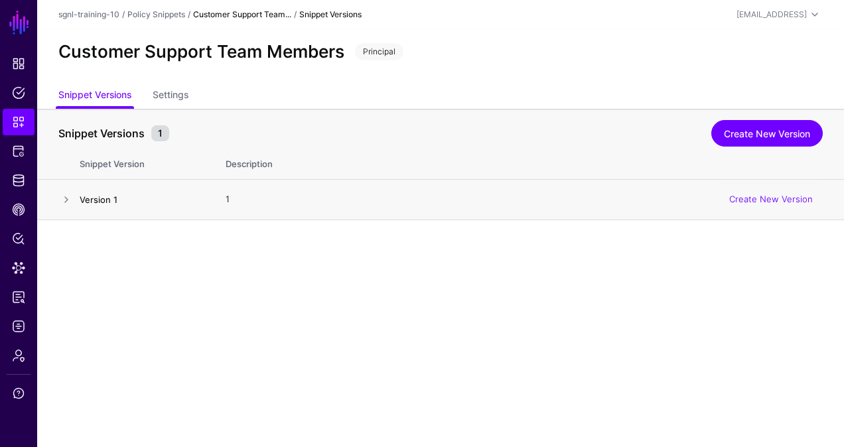
click at [101, 198] on link "Version 1" at bounding box center [99, 199] width 38 height 11
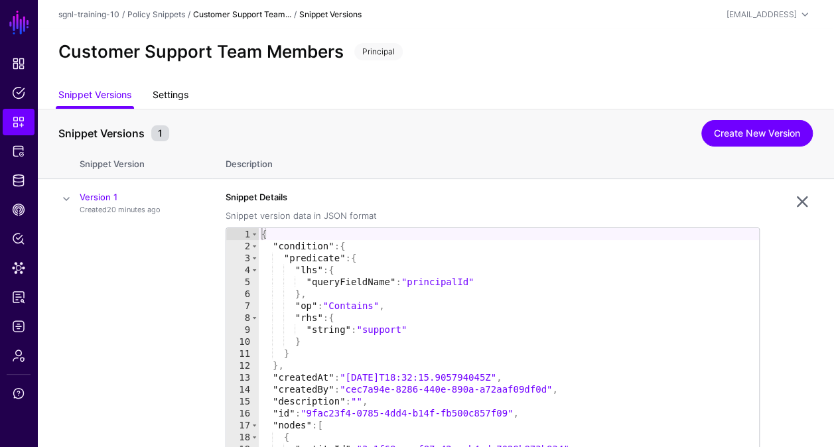
click at [169, 94] on link "Settings" at bounding box center [171, 96] width 36 height 25
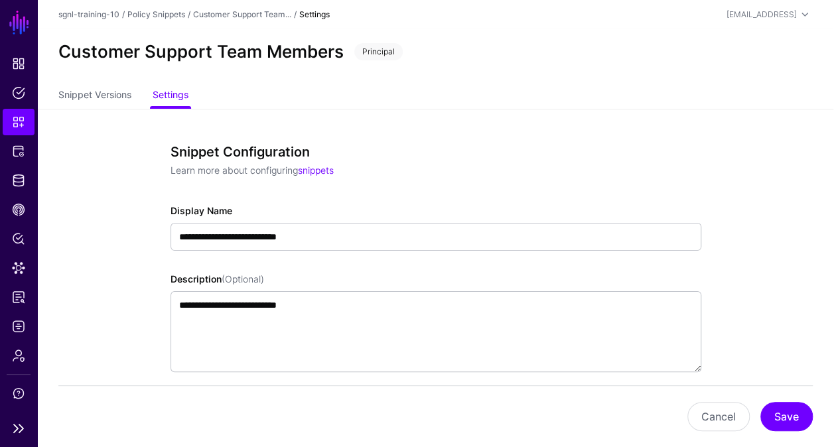
click at [1, 115] on li "Snippets" at bounding box center [18, 122] width 37 height 27
click at [16, 121] on span "Snippets" at bounding box center [18, 121] width 13 height 13
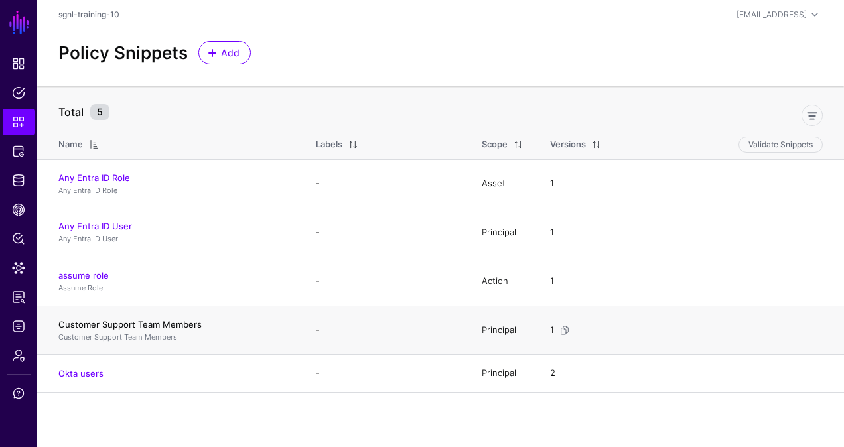
click at [166, 319] on link "Customer Support Team Members" at bounding box center [129, 324] width 143 height 11
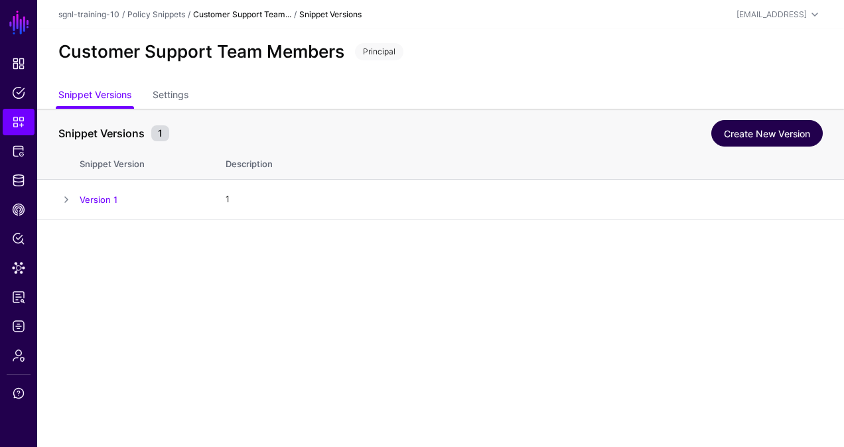
click at [777, 130] on link "Create New Version" at bounding box center [768, 133] width 112 height 27
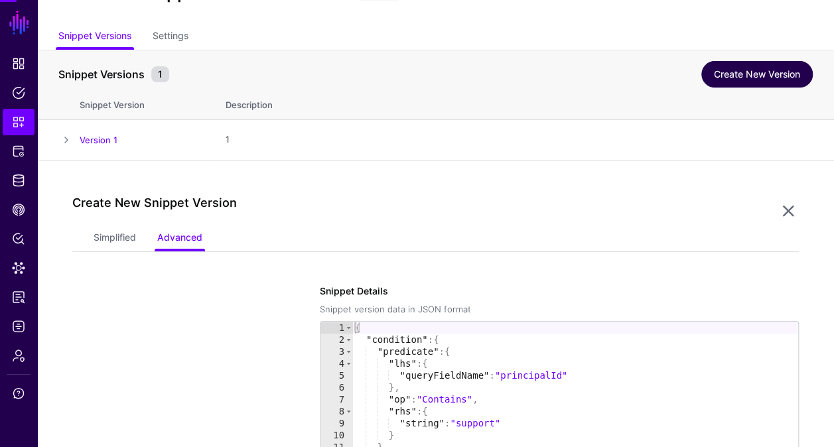
scroll to position [219, 0]
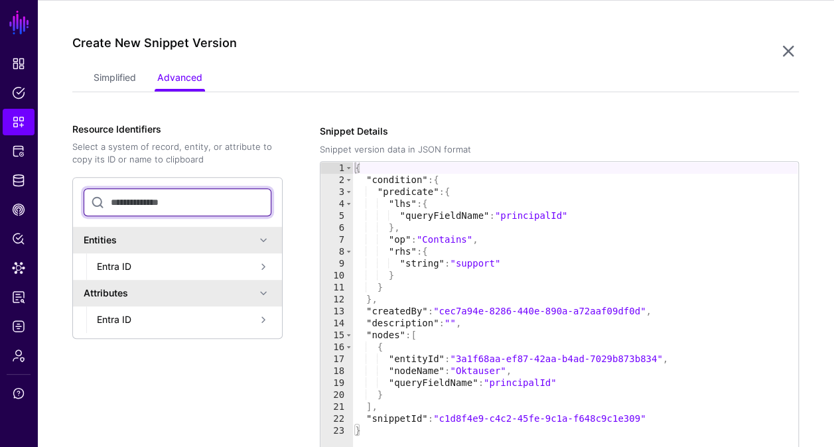
click at [182, 200] on input "text" at bounding box center [178, 202] width 188 height 28
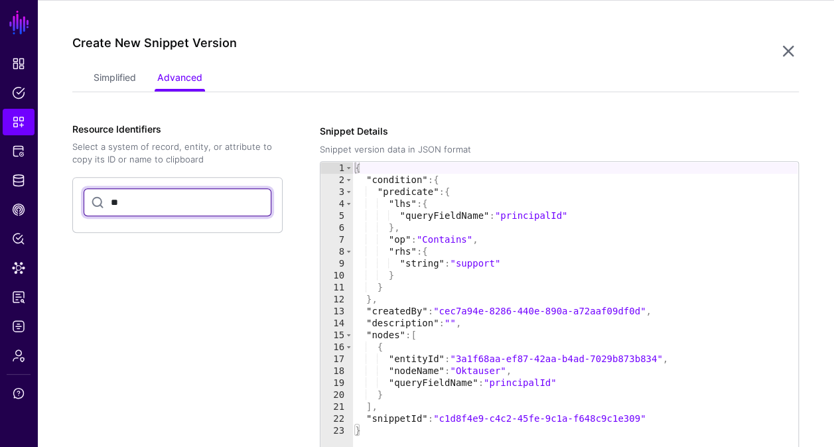
type input "*"
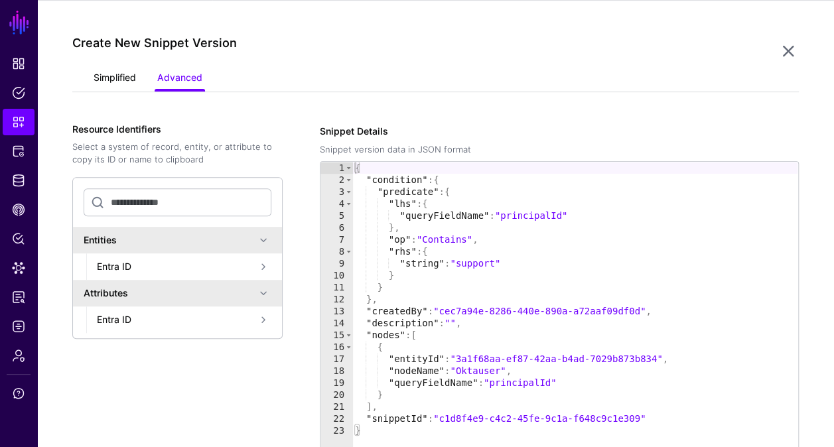
click at [118, 79] on link "Simplified" at bounding box center [115, 78] width 42 height 25
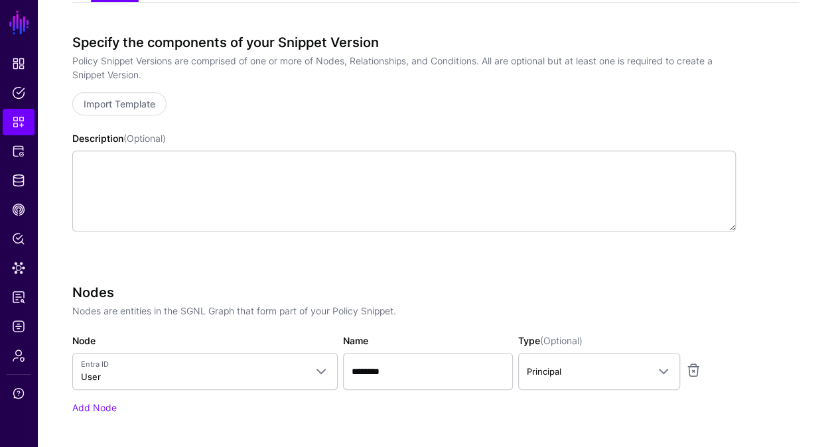
scroll to position [443, 0]
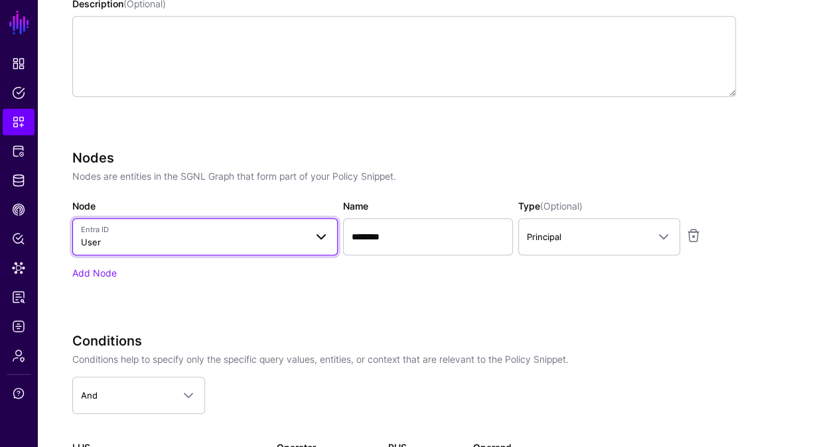
click at [285, 234] on span "Entra ID User" at bounding box center [193, 236] width 224 height 25
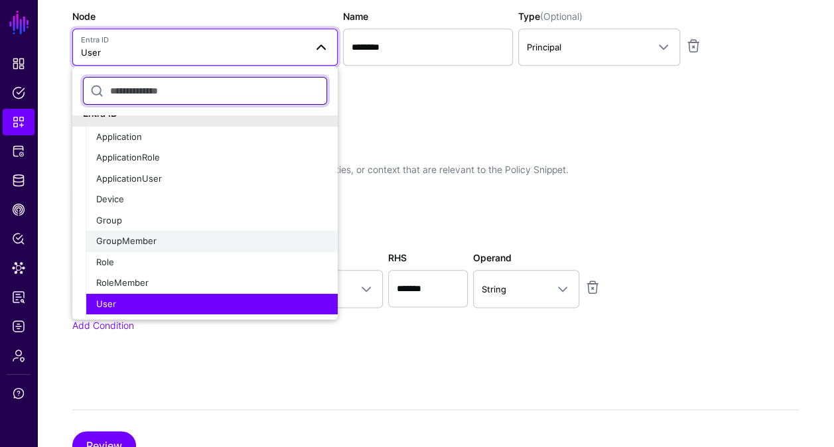
scroll to position [0, 0]
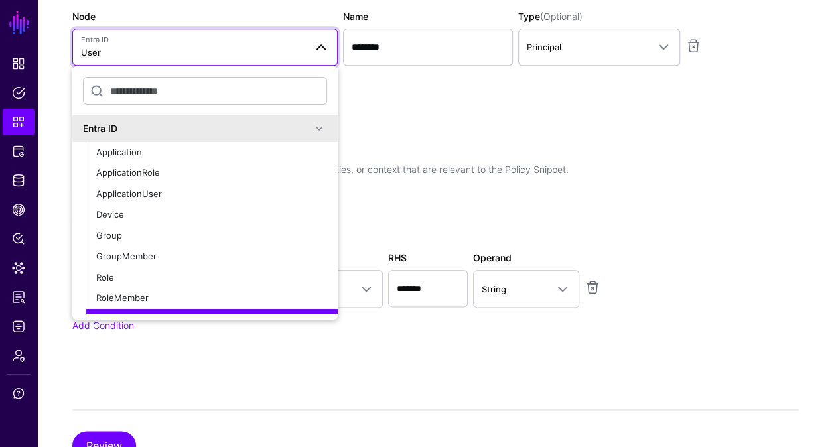
click at [311, 125] on span at bounding box center [319, 129] width 16 height 16
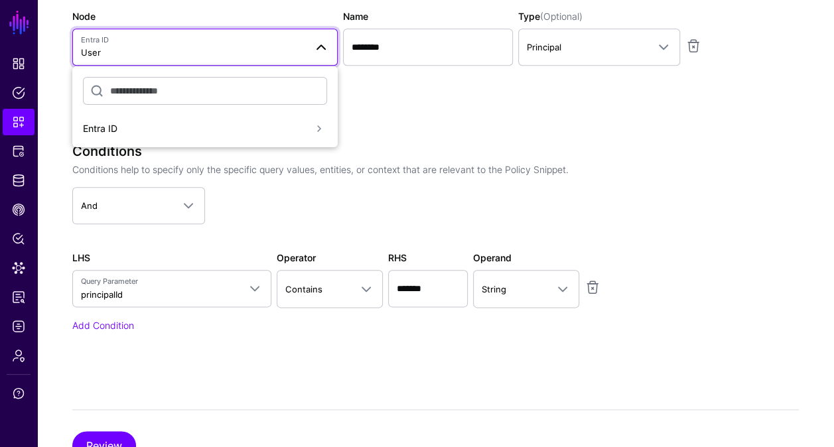
click at [310, 125] on div "Entra ID" at bounding box center [197, 128] width 228 height 14
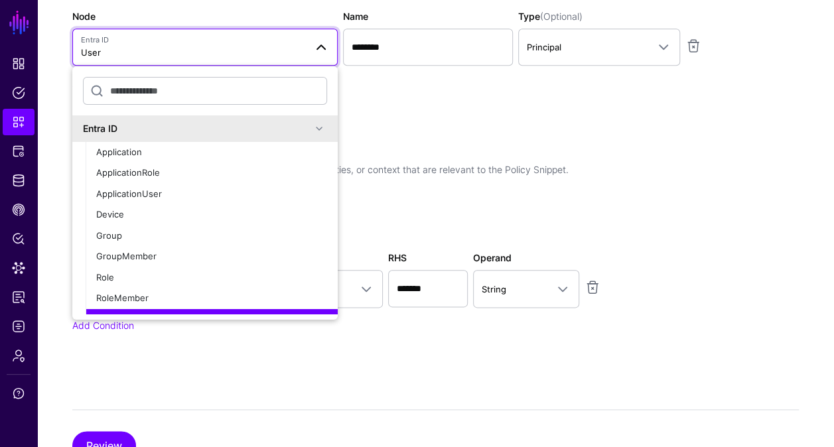
click at [311, 125] on span at bounding box center [319, 129] width 16 height 16
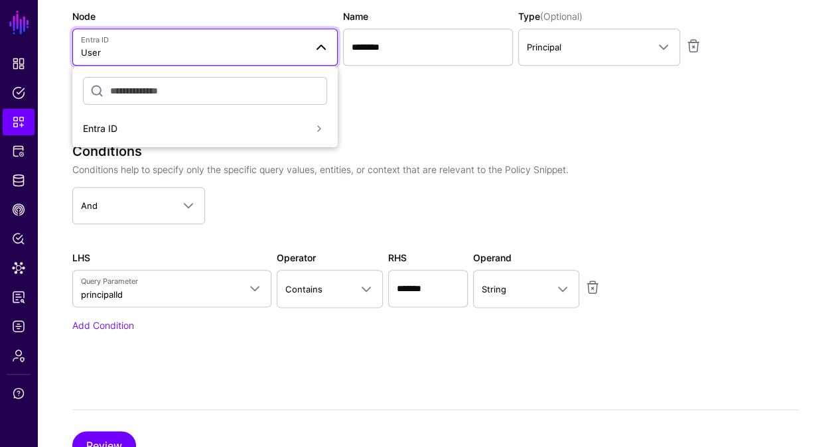
click at [310, 125] on div "Entra ID" at bounding box center [197, 128] width 228 height 14
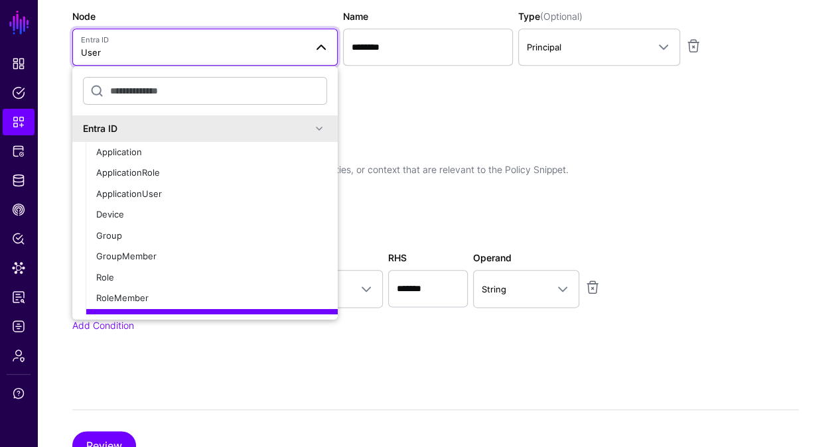
click at [465, 149] on h3 "Conditions" at bounding box center [404, 151] width 664 height 16
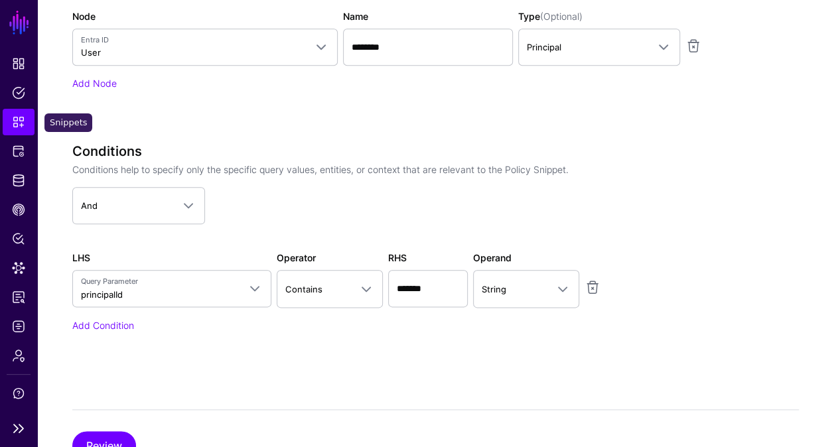
click at [11, 113] on link "Snippets" at bounding box center [19, 122] width 32 height 27
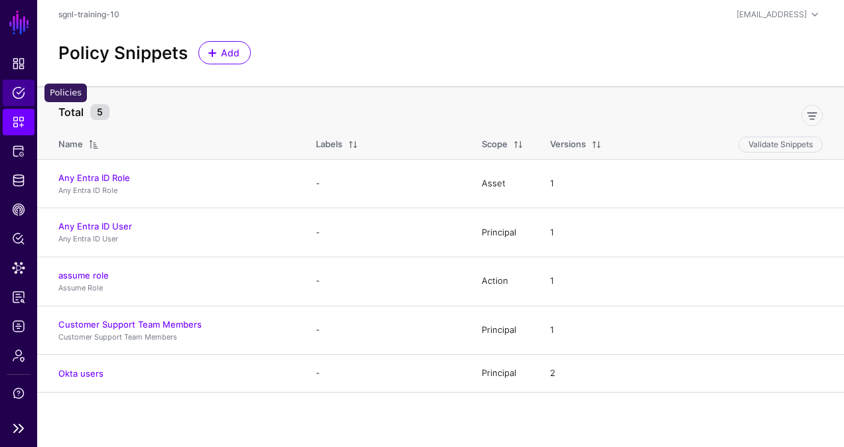
click at [25, 89] on span "Policies" at bounding box center [18, 92] width 13 height 13
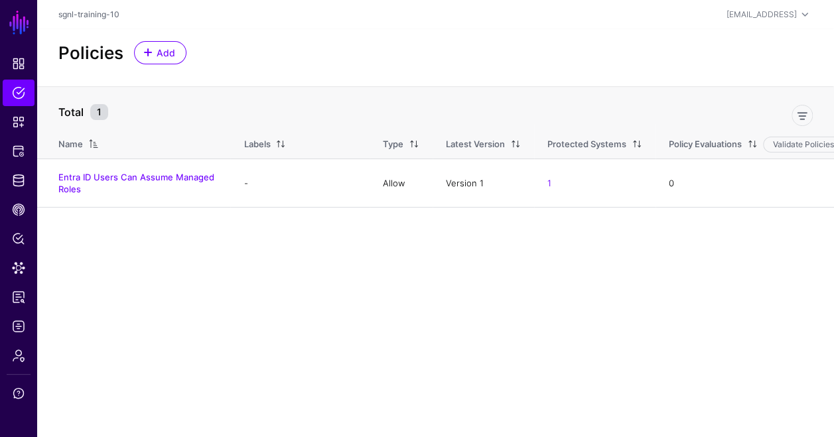
click at [358, 273] on main "SGNL Dashboard Policies Snippets Protected Systems Identity Data Fabric CAEP Hu…" at bounding box center [417, 218] width 834 height 437
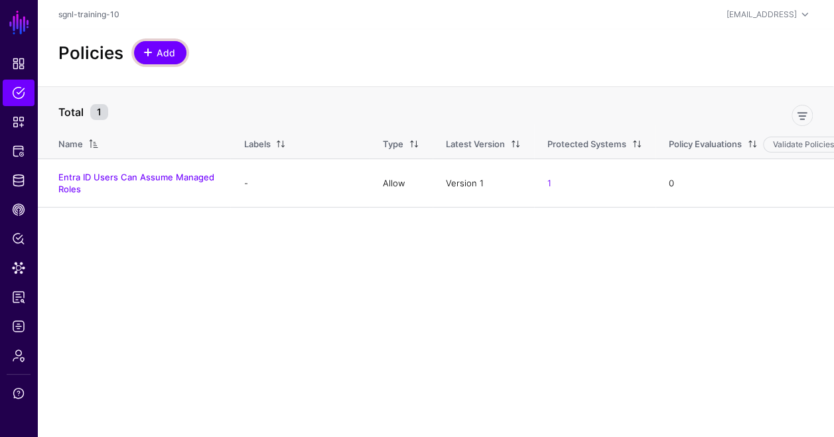
click at [165, 57] on span "Add" at bounding box center [166, 53] width 22 height 14
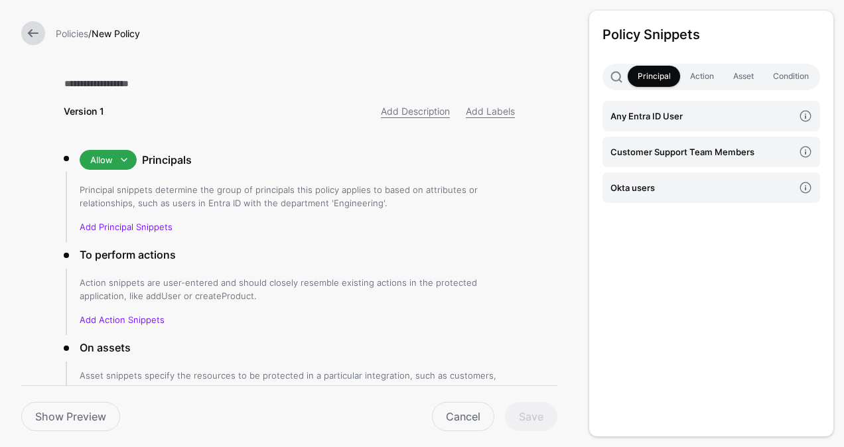
click at [32, 33] on link at bounding box center [33, 33] width 24 height 24
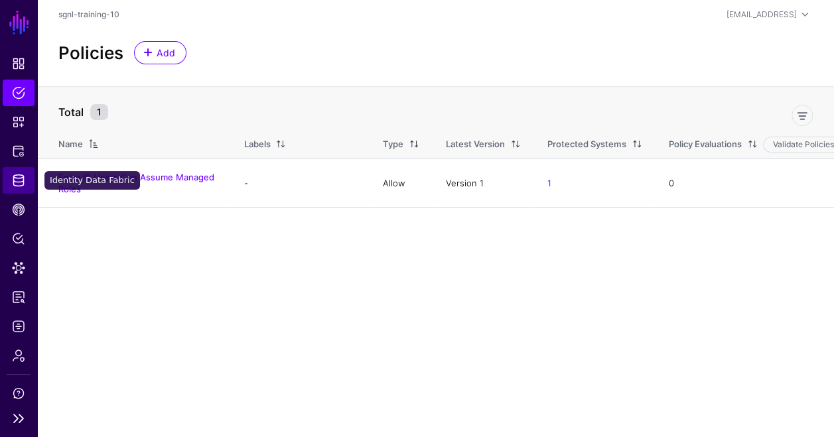
click at [19, 174] on span "Identity Data Fabric" at bounding box center [18, 180] width 13 height 13
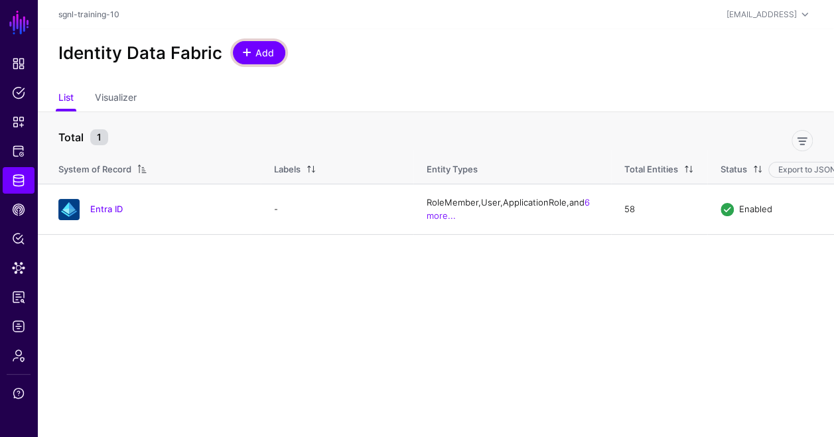
click at [263, 52] on span "Add" at bounding box center [265, 53] width 22 height 14
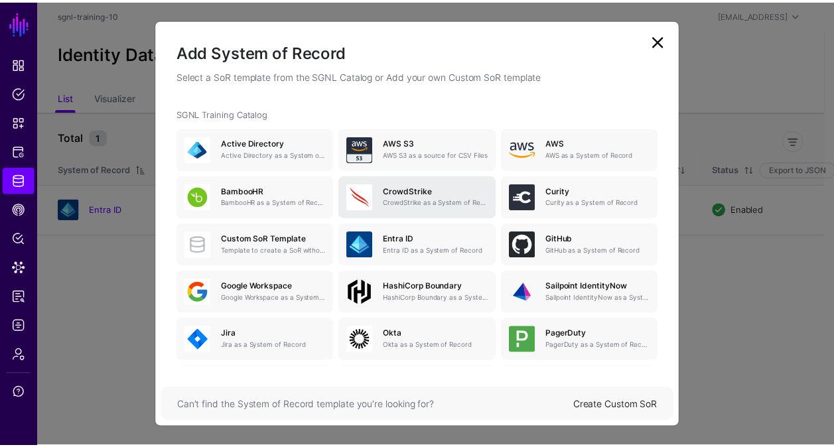
scroll to position [75, 0]
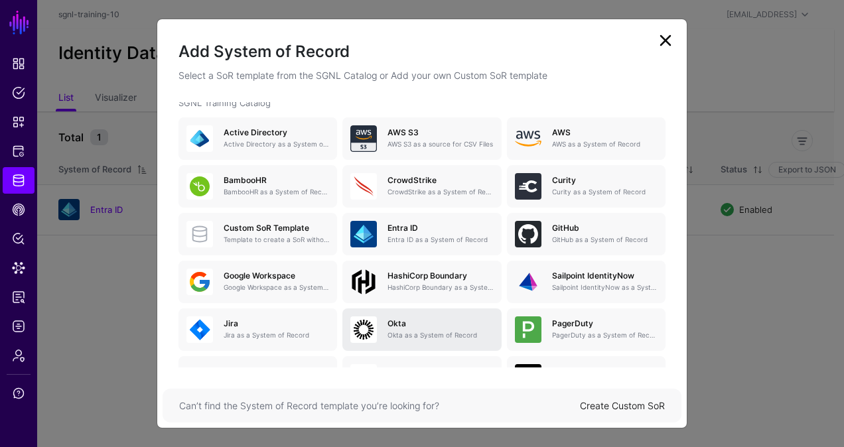
click at [421, 329] on div "[PERSON_NAME] as a System of Record" at bounding box center [435, 329] width 116 height 21
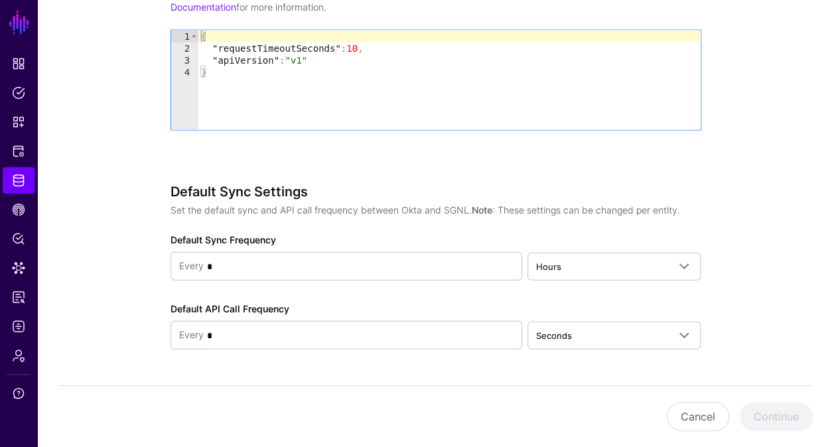
scroll to position [1453, 0]
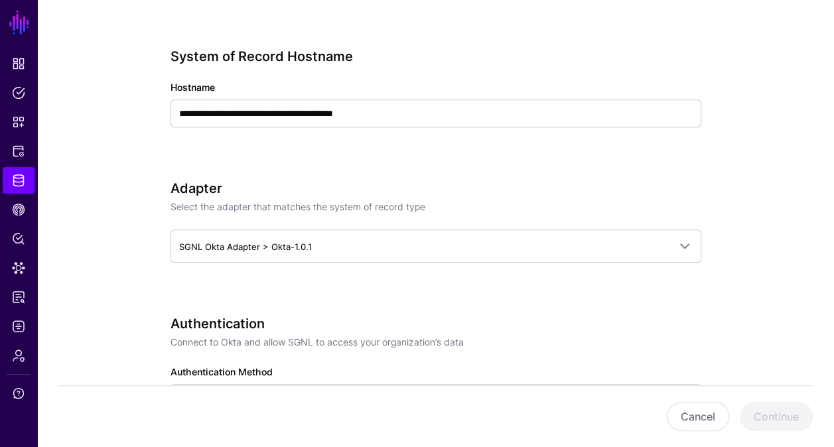
scroll to position [455, 0]
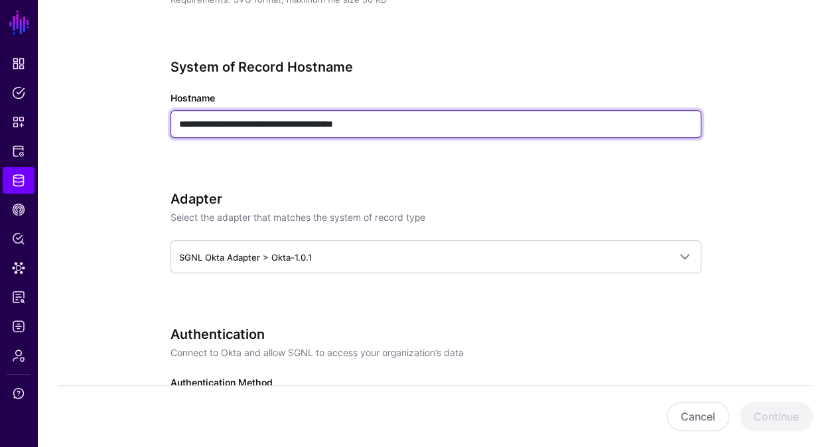
click at [556, 123] on input "**********" at bounding box center [436, 124] width 531 height 28
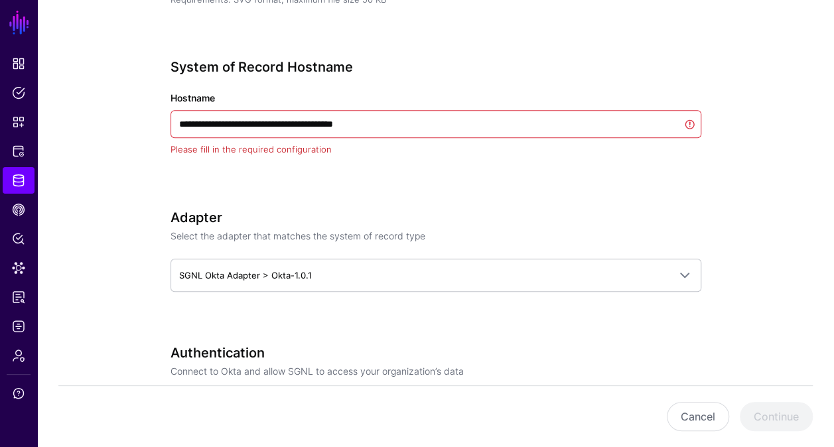
click at [635, 187] on div "**********" at bounding box center [436, 126] width 531 height 135
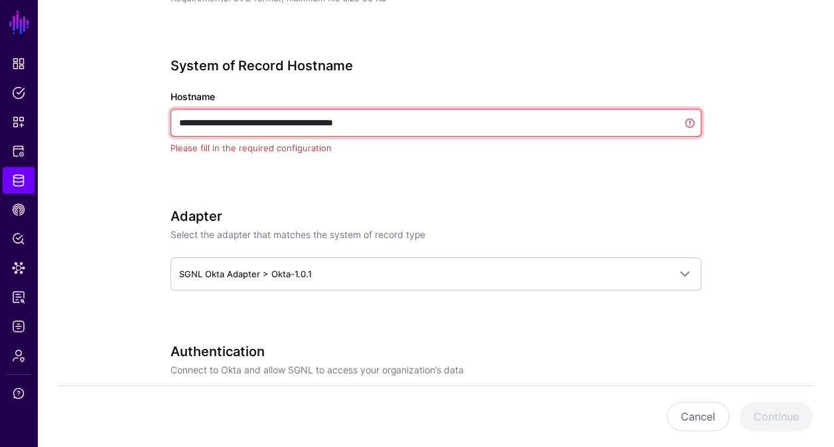
click at [408, 117] on input "**********" at bounding box center [436, 123] width 531 height 28
paste input "text"
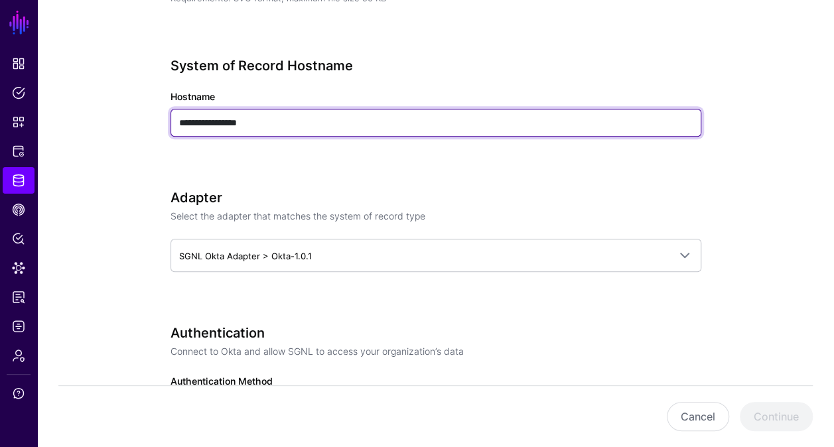
type input "**********"
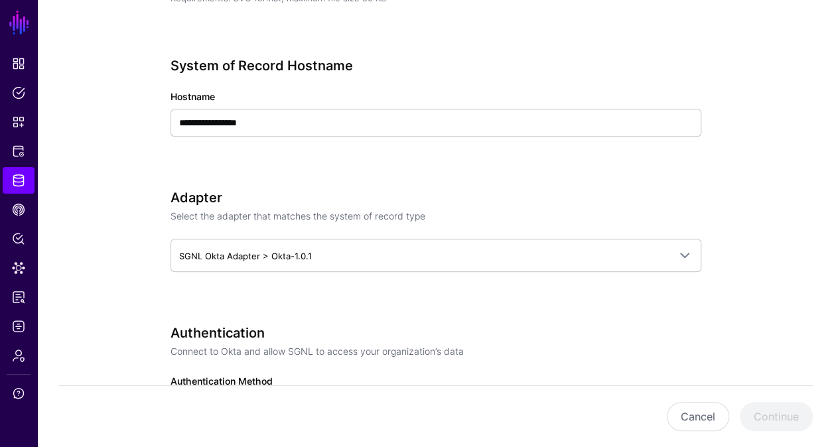
click at [435, 296] on div "Adapter Select the adapter that matches the system of record type SGNL Okta Ada…" at bounding box center [436, 249] width 531 height 119
